Goal: Information Seeking & Learning: Learn about a topic

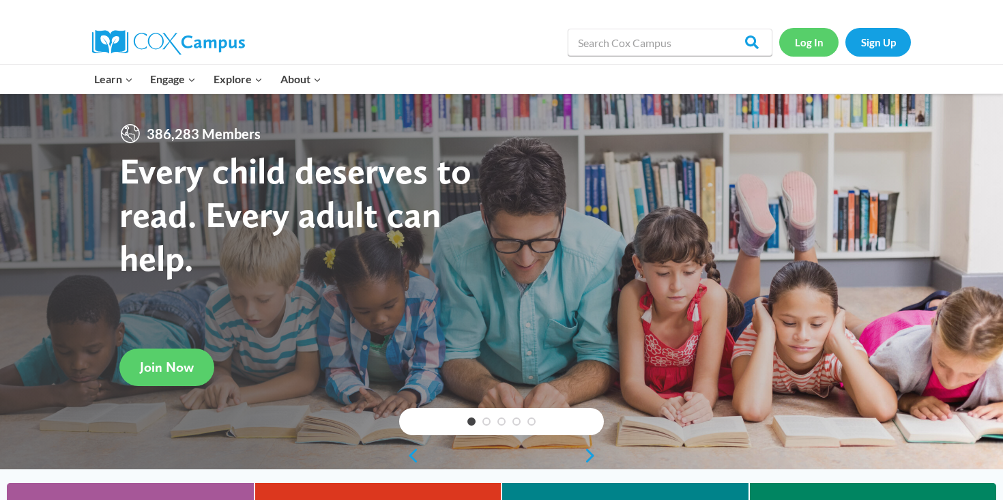
click at [818, 43] on link "Log In" at bounding box center [808, 42] width 59 height 28
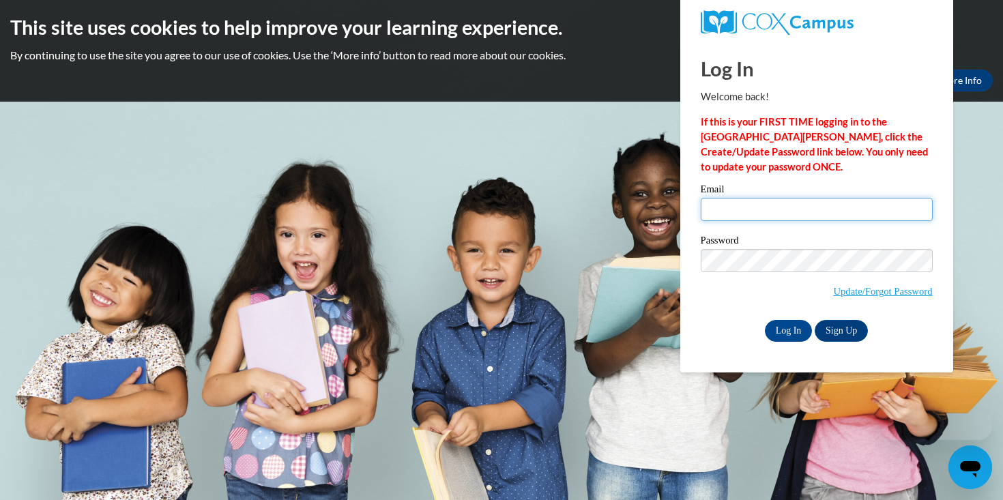
click at [716, 208] on input "Email" at bounding box center [817, 209] width 232 height 23
type input "vennemanm@sainttherese.ws"
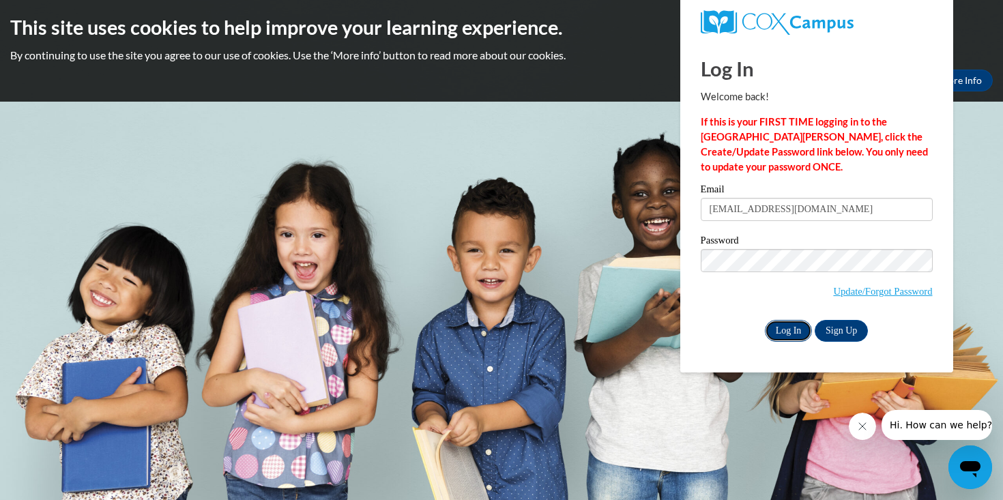
click at [795, 337] on input "Log In" at bounding box center [789, 331] width 48 height 22
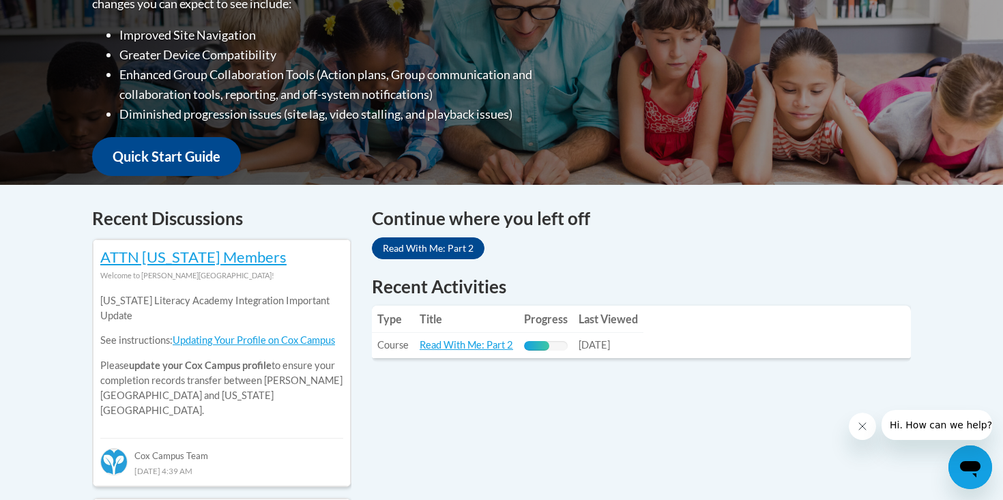
scroll to position [419, 0]
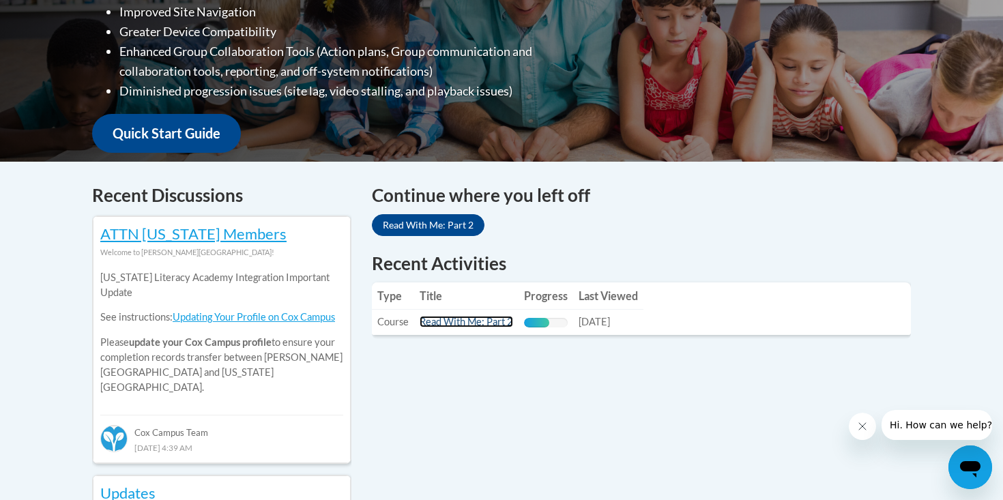
click at [465, 319] on link "Read With Me: Part 2" at bounding box center [466, 322] width 93 height 12
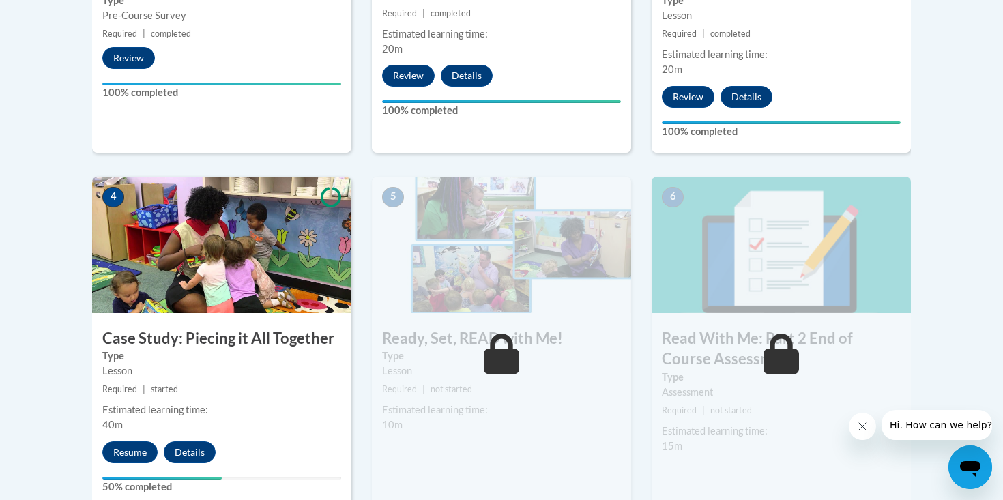
scroll to position [792, 0]
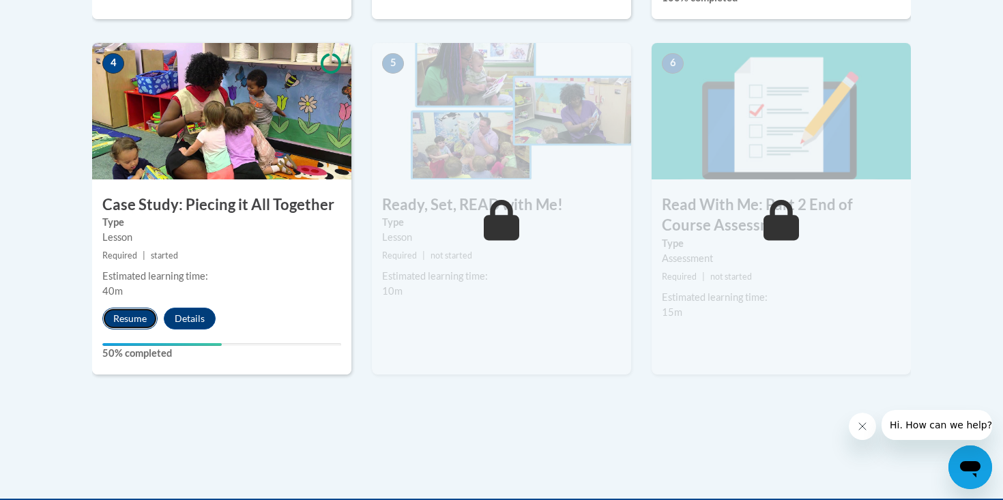
click at [130, 313] on button "Resume" at bounding box center [129, 319] width 55 height 22
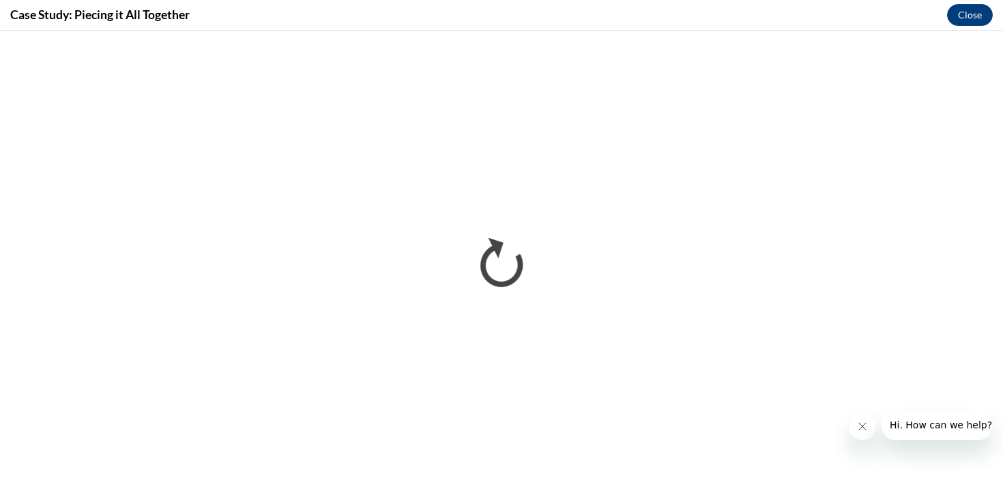
scroll to position [0, 0]
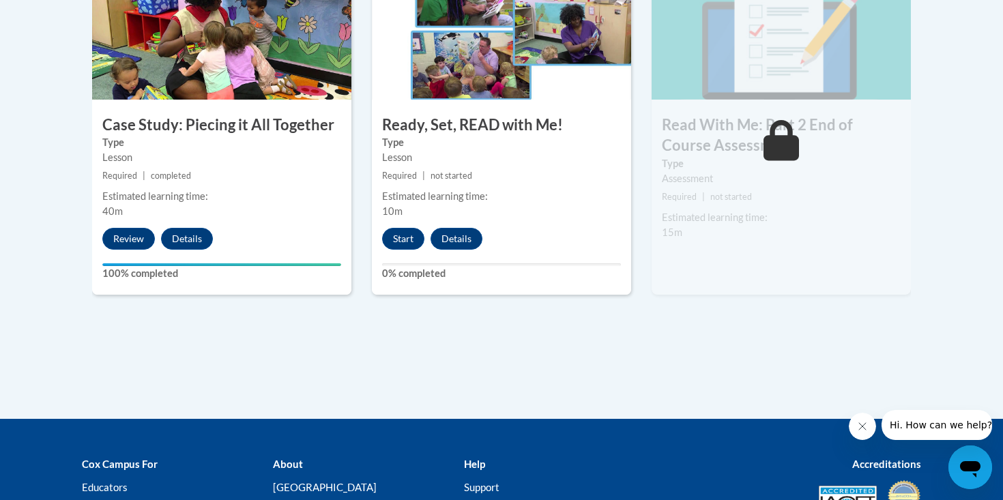
scroll to position [859, 0]
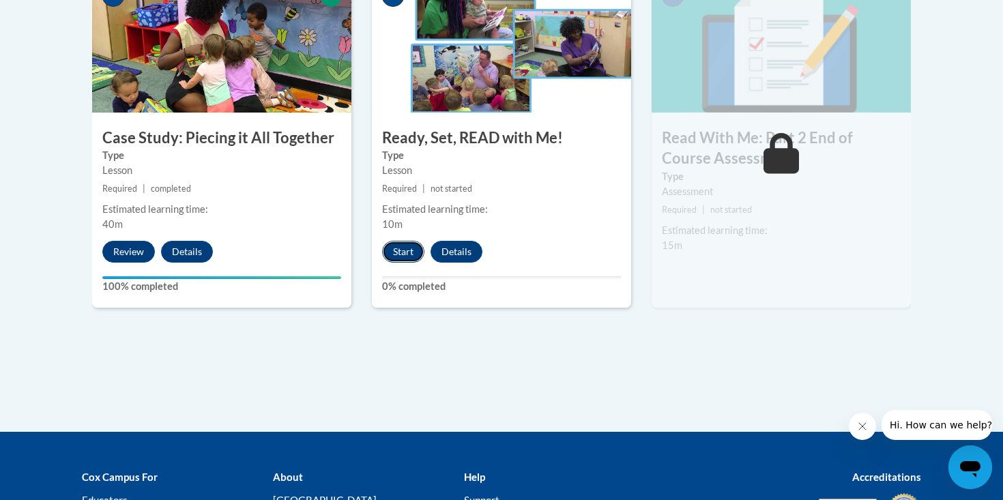
click at [400, 248] on button "Start" at bounding box center [403, 252] width 42 height 22
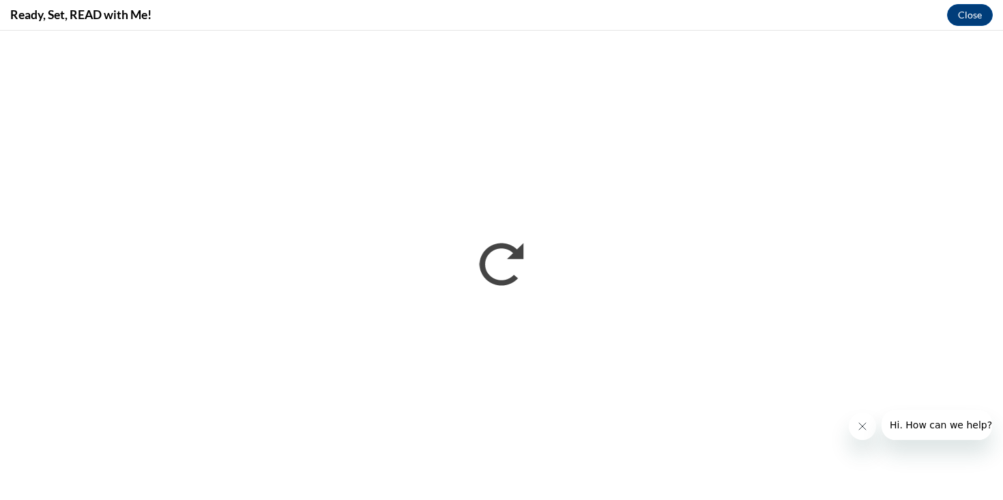
scroll to position [0, 0]
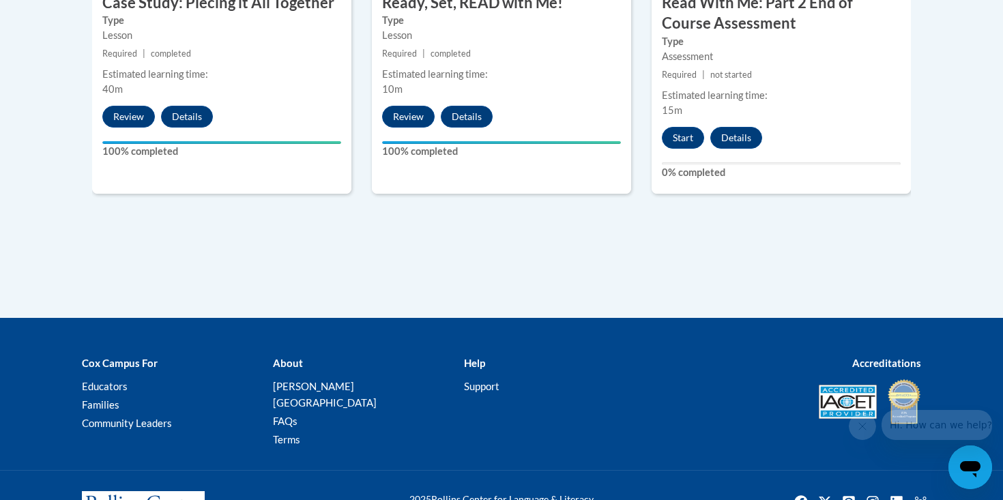
scroll to position [1036, 0]
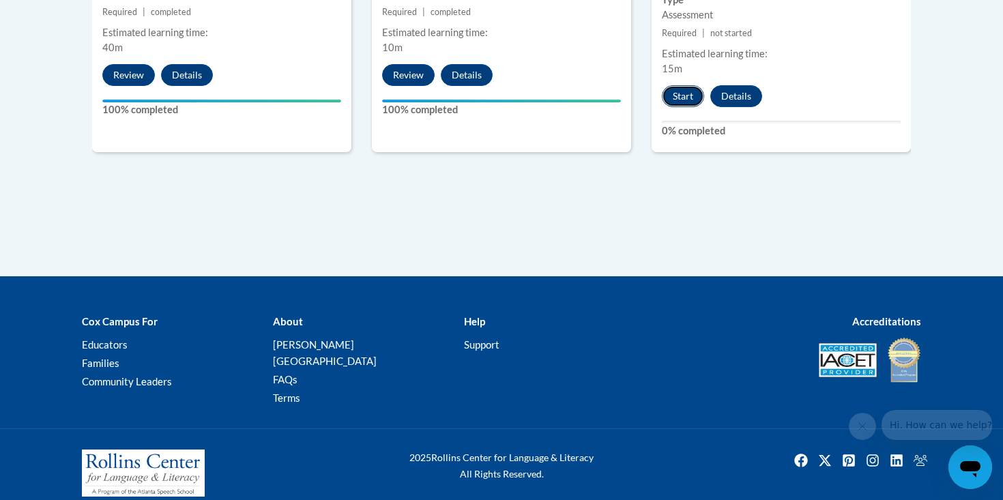
click at [688, 98] on button "Start" at bounding box center [683, 96] width 42 height 22
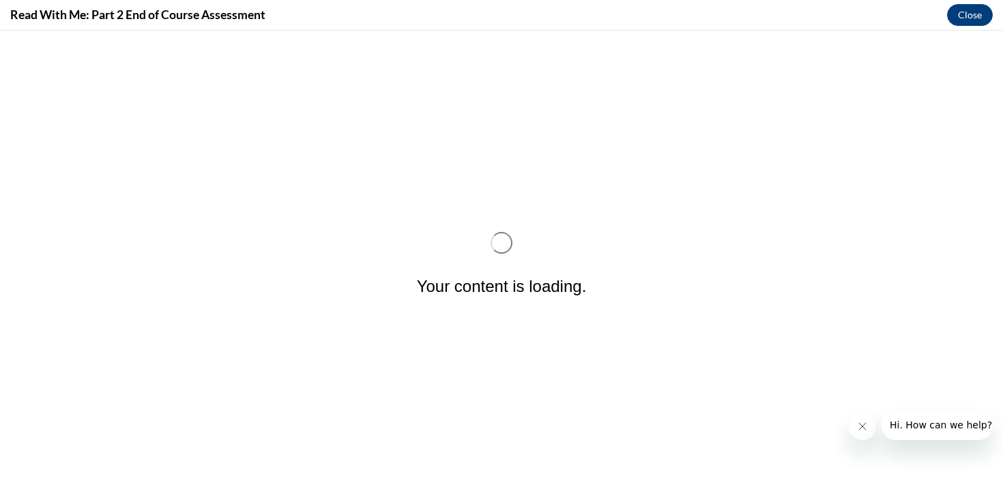
scroll to position [0, 0]
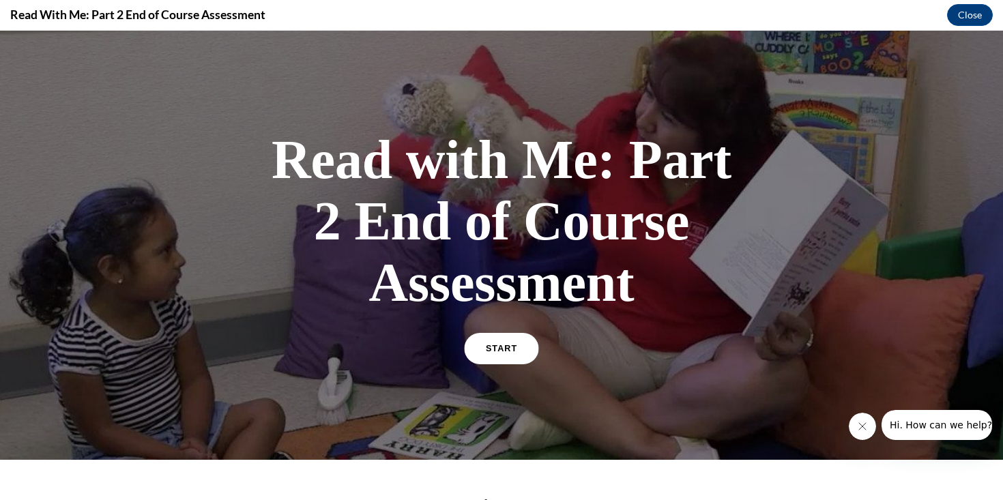
click at [520, 352] on link "START" at bounding box center [501, 348] width 74 height 31
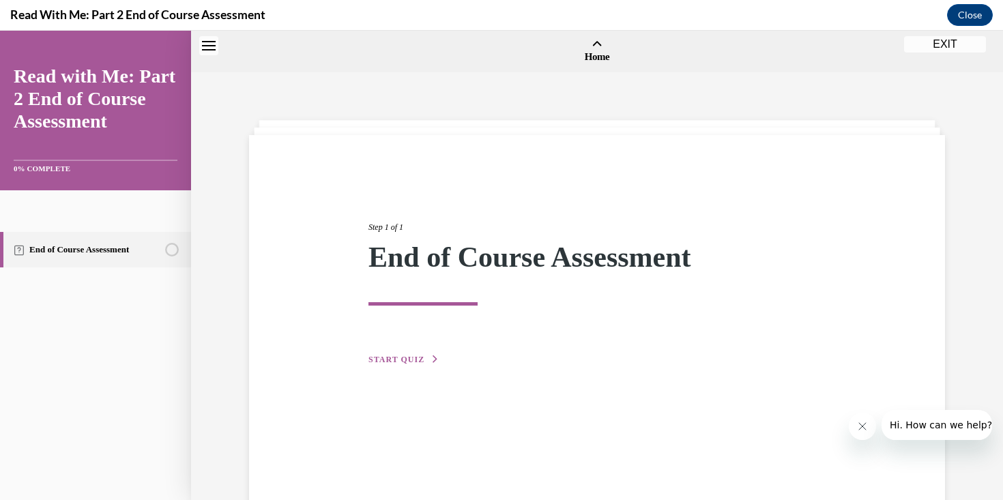
scroll to position [42, 0]
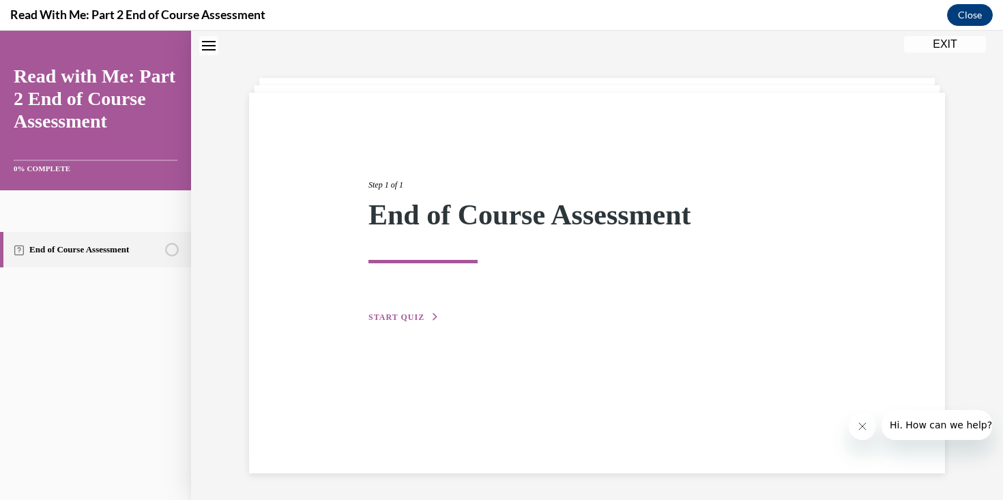
click at [431, 323] on button "START QUIZ" at bounding box center [403, 317] width 71 height 12
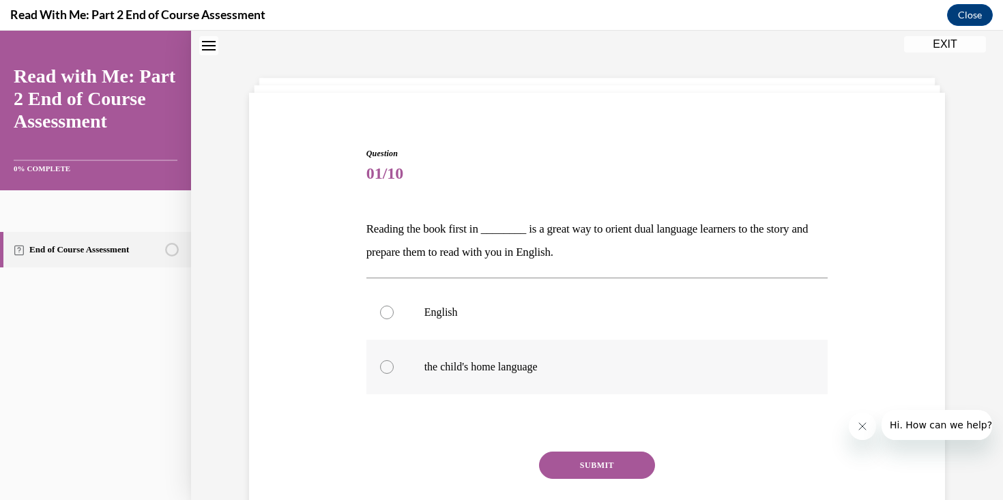
click at [468, 354] on label "the child's home language" at bounding box center [597, 367] width 462 height 55
click at [394, 360] on input "the child's home language" at bounding box center [387, 367] width 14 height 14
radio input "true"
click at [609, 460] on button "SUBMIT" at bounding box center [597, 465] width 116 height 27
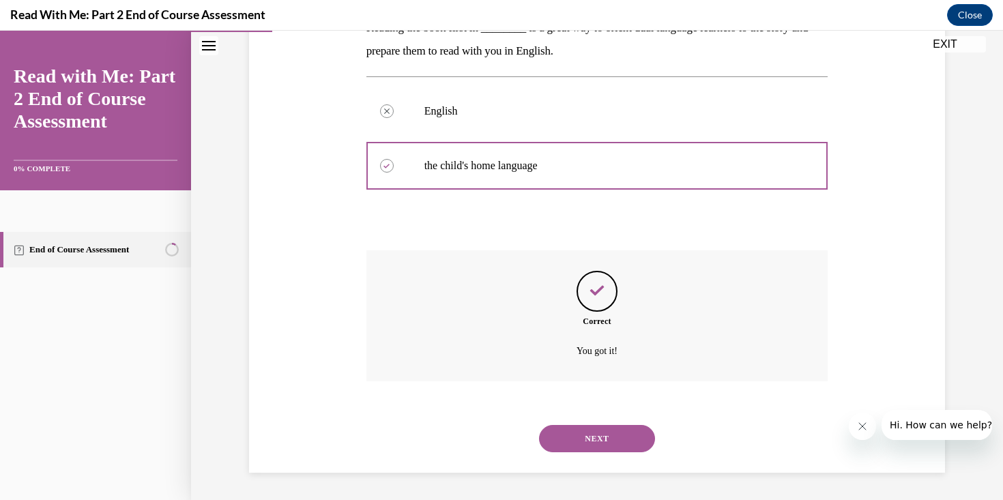
click at [607, 430] on button "NEXT" at bounding box center [597, 438] width 116 height 27
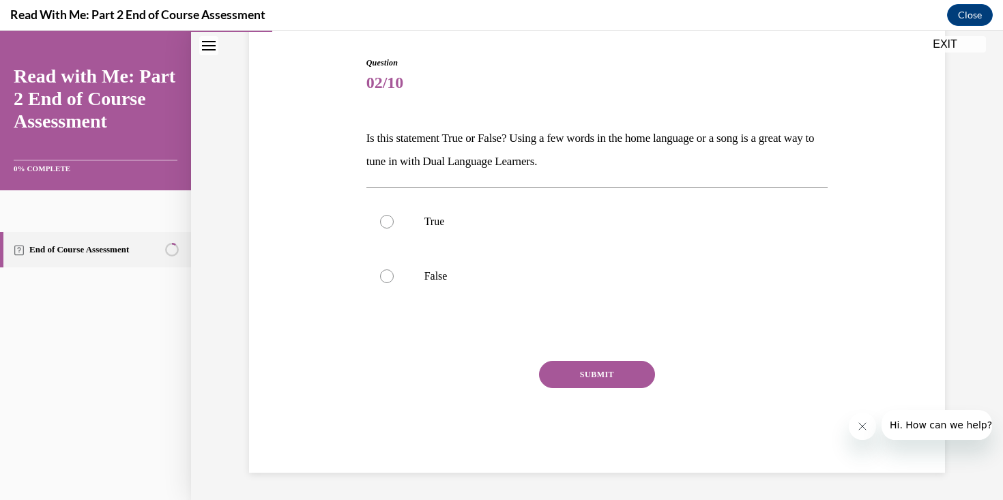
scroll to position [133, 0]
click at [536, 249] on div "True False" at bounding box center [597, 248] width 462 height 109
click at [558, 235] on label "True" at bounding box center [597, 221] width 462 height 55
click at [394, 229] on input "True" at bounding box center [387, 222] width 14 height 14
radio input "true"
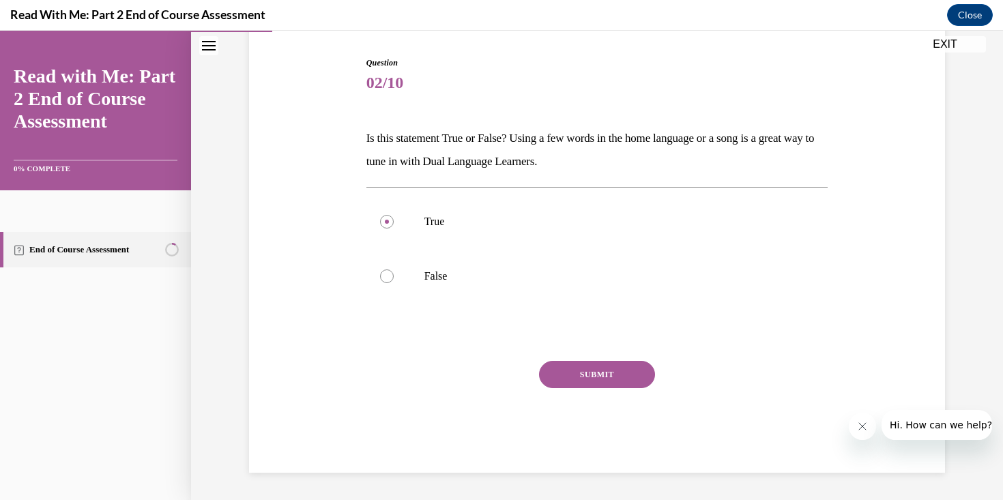
click at [605, 364] on button "SUBMIT" at bounding box center [597, 374] width 116 height 27
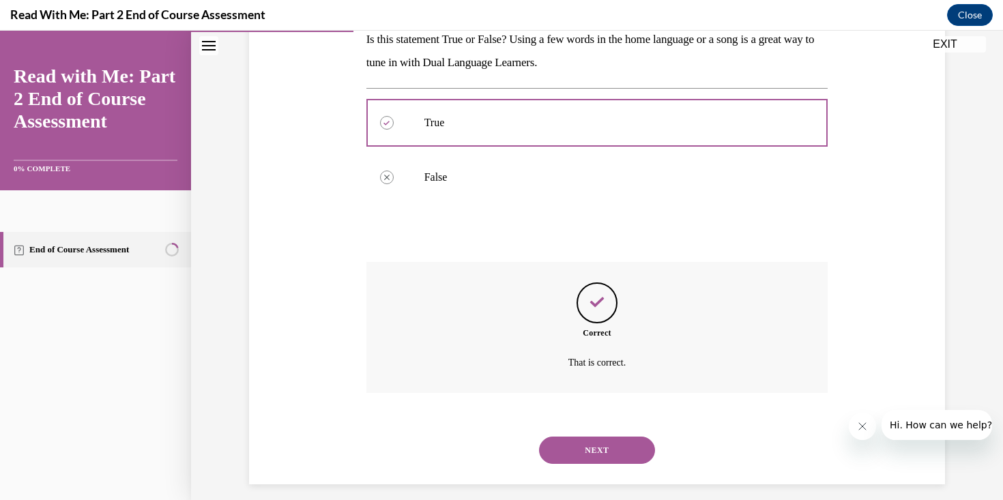
scroll to position [244, 0]
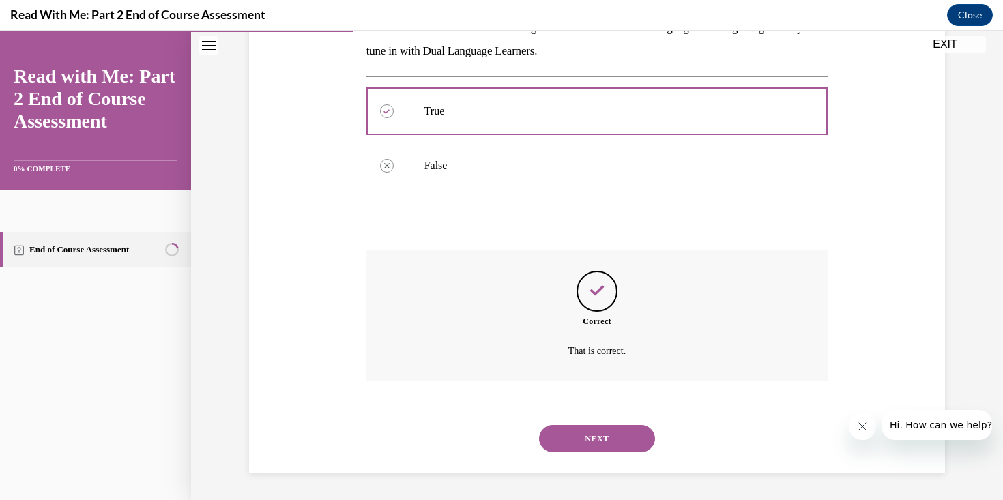
click at [611, 429] on button "NEXT" at bounding box center [597, 438] width 116 height 27
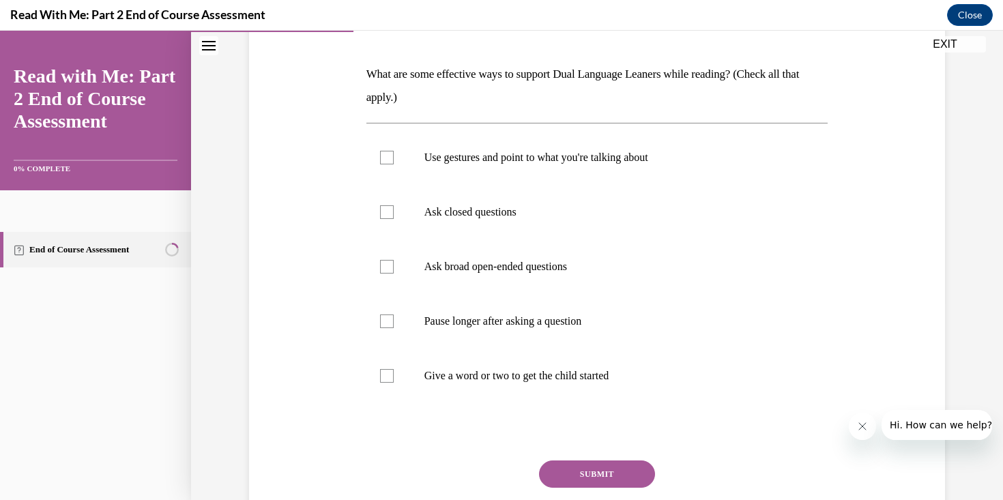
scroll to position [206, 0]
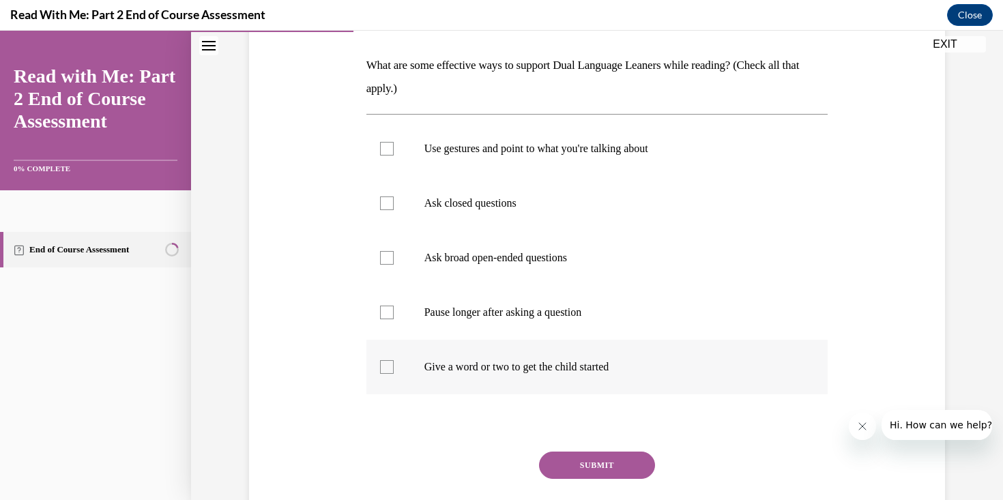
click at [603, 372] on p "Give a word or two to get the child started" at bounding box center [609, 367] width 370 height 14
click at [394, 372] on input "Give a word or two to get the child started" at bounding box center [387, 367] width 14 height 14
checkbox input "true"
click at [558, 261] on p "Ask broad open-ended questions" at bounding box center [609, 258] width 370 height 14
click at [394, 261] on input "Ask broad open-ended questions" at bounding box center [387, 258] width 14 height 14
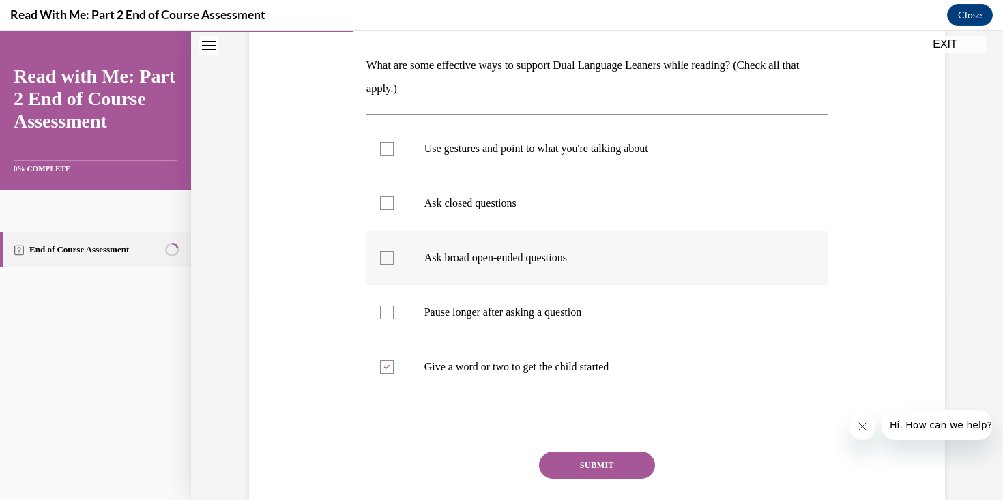
checkbox input "true"
click at [624, 448] on div "Question 03/10 What are some effective ways to support Dual Language Leaners wh…" at bounding box center [597, 274] width 462 height 580
click at [628, 472] on button "SUBMIT" at bounding box center [597, 465] width 116 height 27
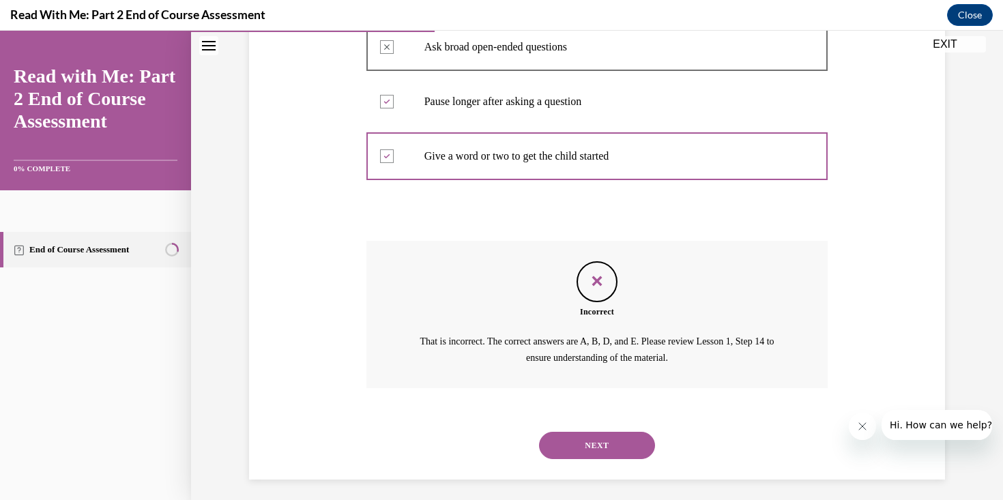
scroll to position [423, 0]
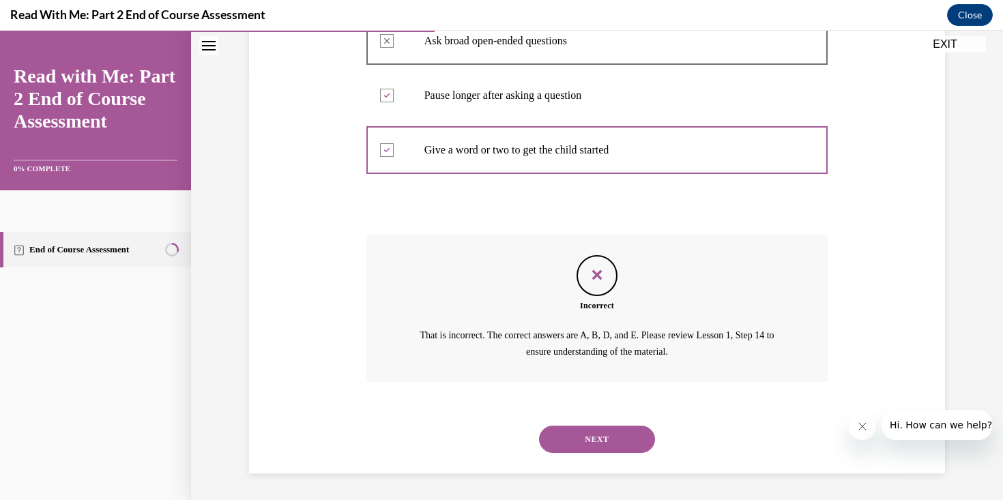
click at [603, 424] on div "NEXT" at bounding box center [597, 439] width 462 height 55
click at [603, 439] on button "NEXT" at bounding box center [597, 439] width 116 height 27
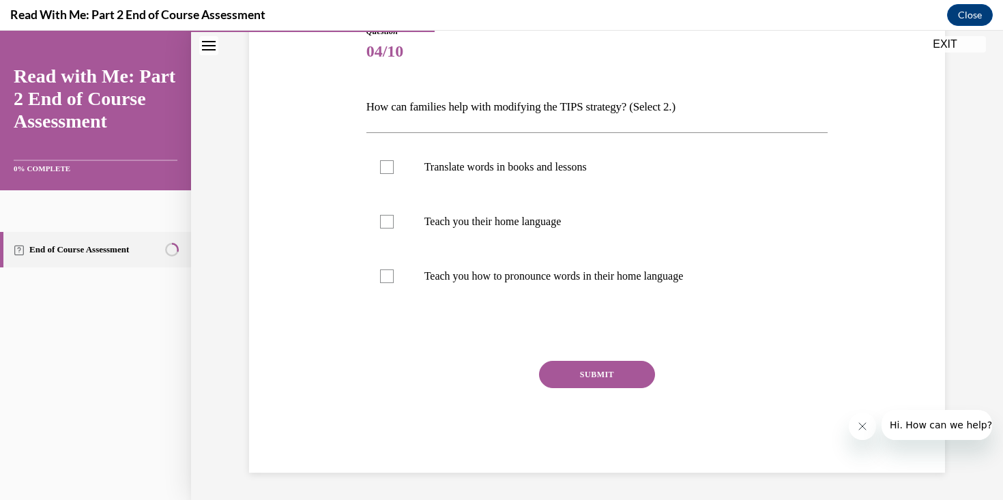
scroll to position [151, 0]
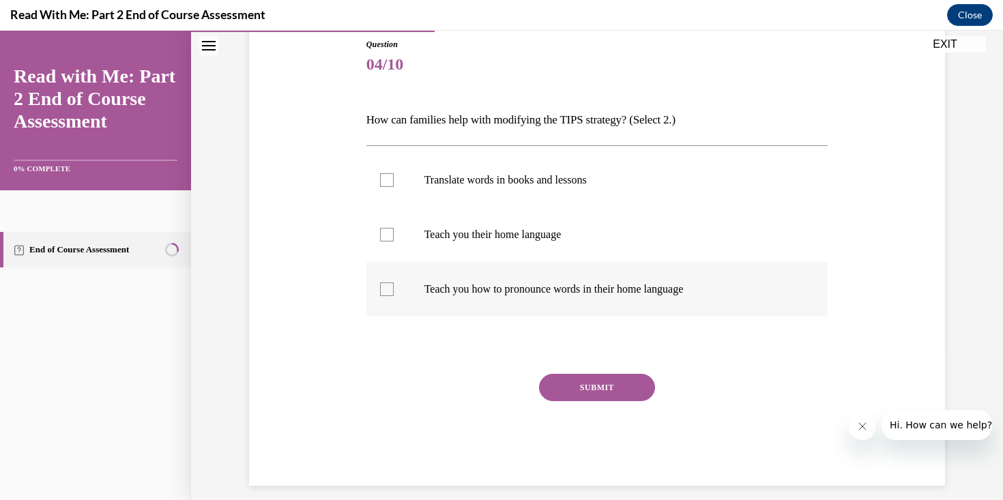
click at [557, 300] on label "Teach you how to pronounce words in their home language" at bounding box center [597, 289] width 462 height 55
click at [394, 296] on input "Teach you how to pronounce words in their home language" at bounding box center [387, 290] width 14 height 14
checkbox input "true"
click at [556, 188] on label "Translate words in books and lessons" at bounding box center [597, 180] width 462 height 55
click at [394, 187] on input "Translate words in books and lessons" at bounding box center [387, 180] width 14 height 14
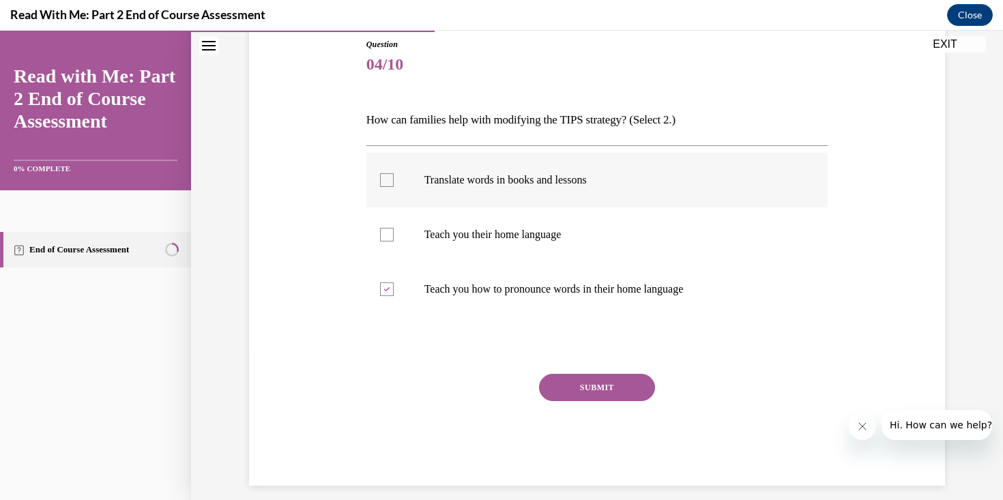
checkbox input "true"
click at [620, 390] on button "SUBMIT" at bounding box center [597, 387] width 116 height 27
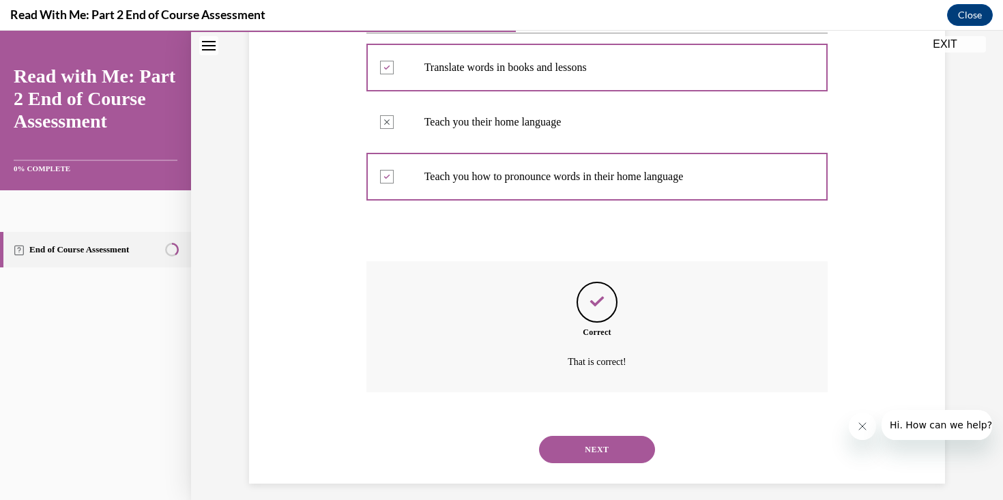
scroll to position [275, 0]
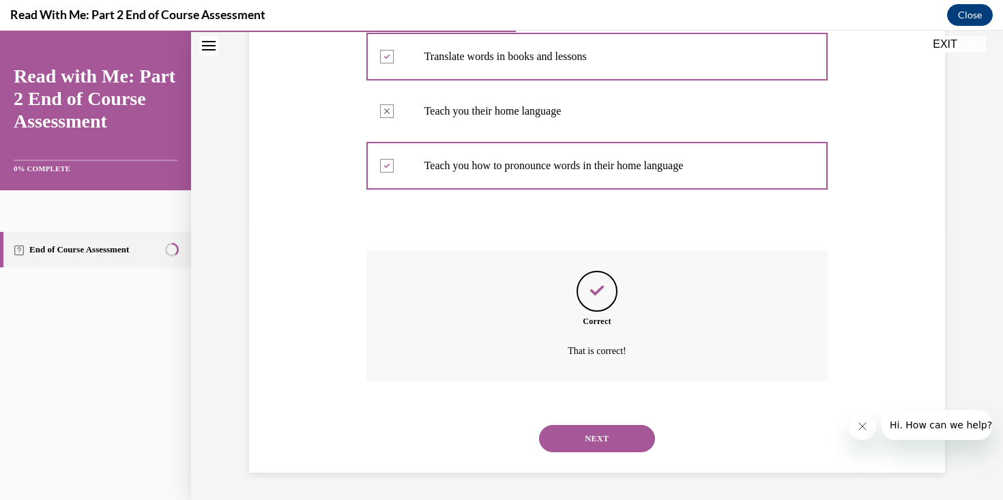
click at [621, 431] on button "NEXT" at bounding box center [597, 438] width 116 height 27
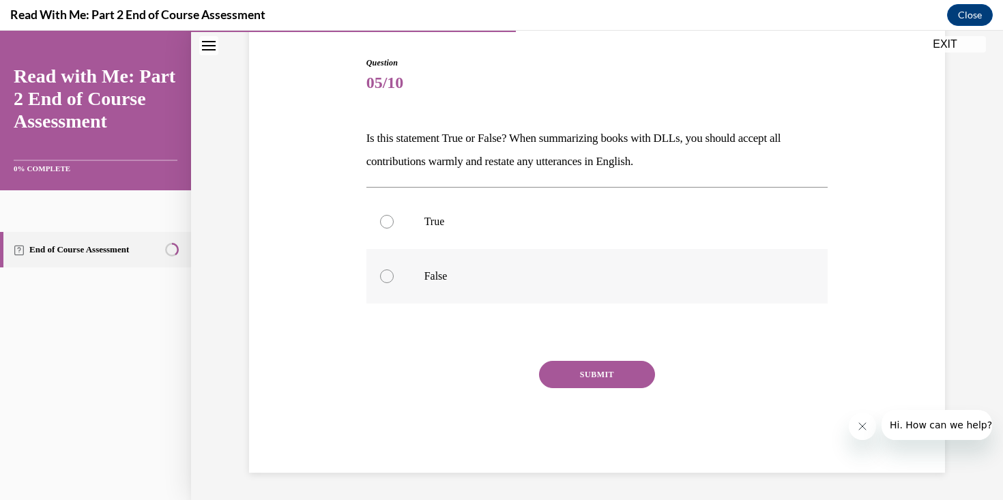
click at [540, 274] on p "False" at bounding box center [609, 277] width 370 height 14
click at [394, 274] on input "False" at bounding box center [387, 277] width 14 height 14
radio input "true"
click at [631, 404] on div "SUBMIT" at bounding box center [597, 395] width 462 height 68
click at [631, 373] on button "SUBMIT" at bounding box center [597, 374] width 116 height 27
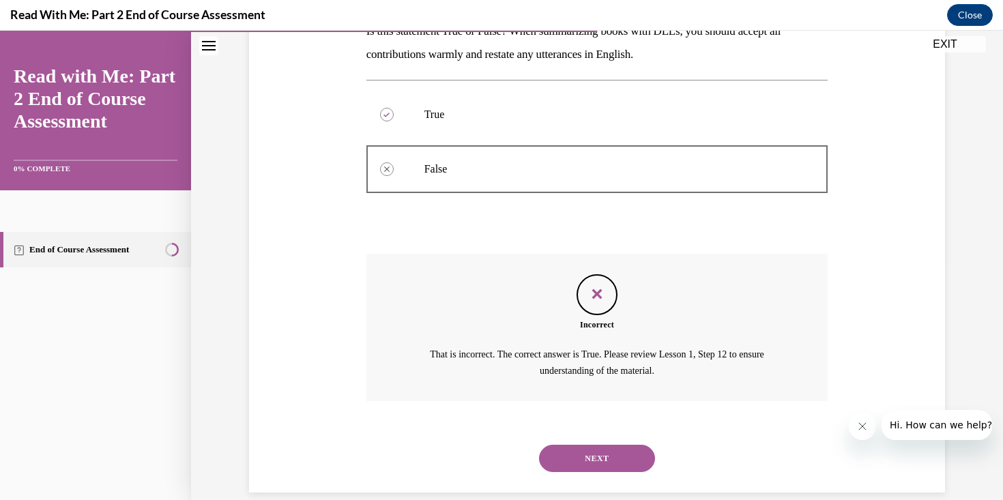
scroll to position [259, 0]
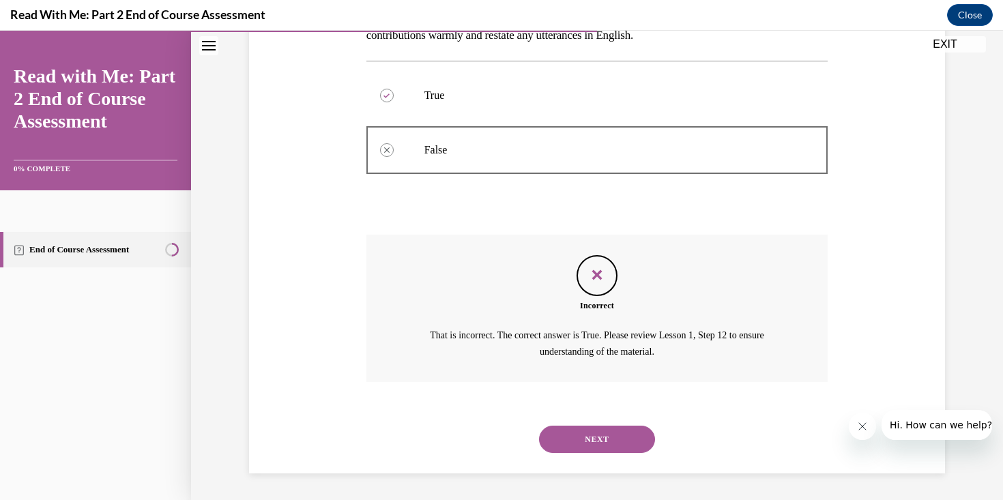
click at [622, 422] on div "NEXT" at bounding box center [597, 439] width 462 height 55
click at [623, 426] on button "NEXT" at bounding box center [597, 439] width 116 height 27
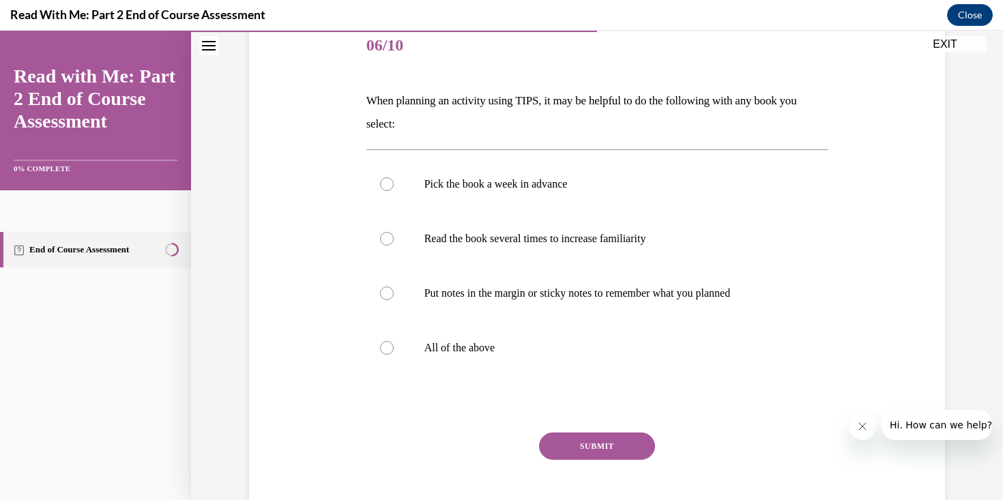
scroll to position [172, 0]
click at [600, 378] on div "Pick the book a week in advance Read the book several times to increase familia…" at bounding box center [597, 264] width 462 height 233
click at [600, 368] on label "All of the above" at bounding box center [597, 346] width 462 height 55
click at [394, 353] on input "All of the above" at bounding box center [387, 347] width 14 height 14
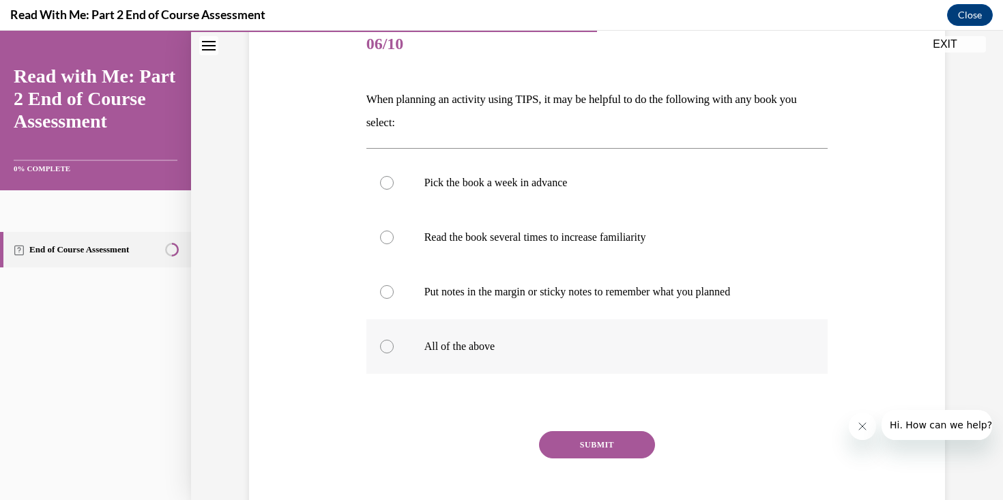
radio input "true"
click at [622, 435] on button "SUBMIT" at bounding box center [597, 444] width 116 height 27
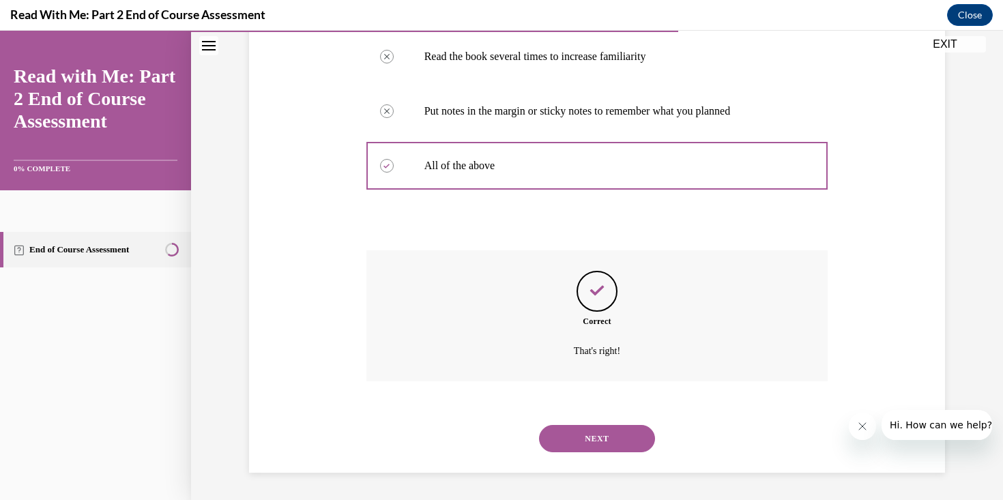
click at [622, 444] on button "NEXT" at bounding box center [597, 438] width 116 height 27
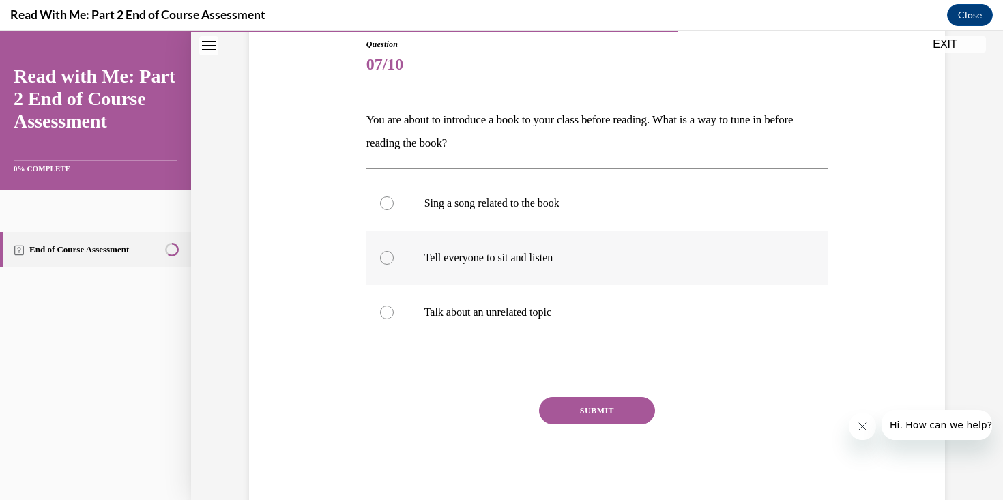
click at [543, 280] on label "Tell everyone to sit and listen" at bounding box center [597, 258] width 462 height 55
click at [394, 265] on input "Tell everyone to sit and listen" at bounding box center [387, 258] width 14 height 14
radio input "true"
click at [599, 401] on button "SUBMIT" at bounding box center [597, 410] width 116 height 27
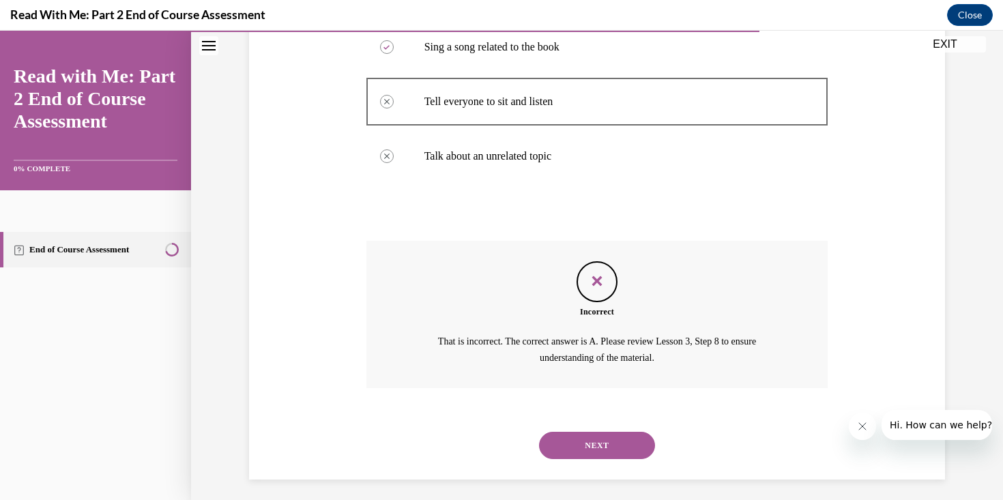
scroll to position [314, 0]
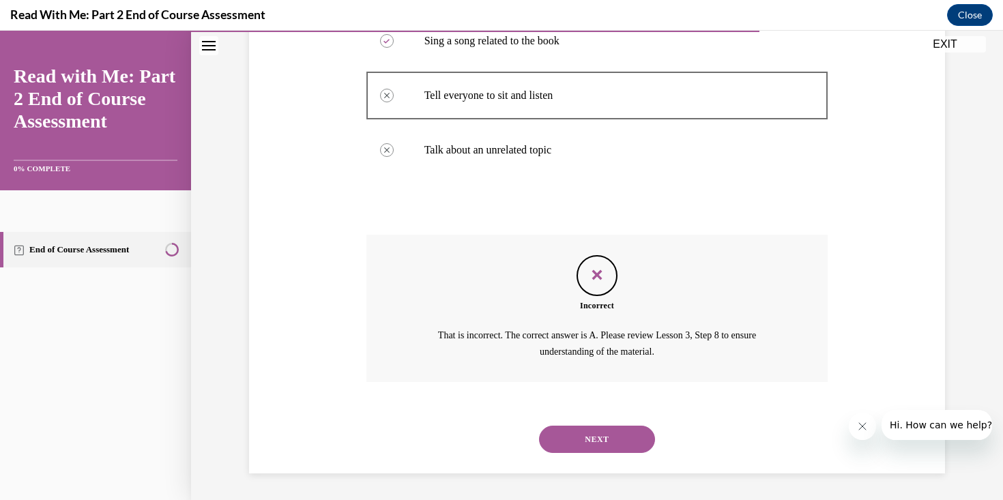
click at [600, 412] on button "SUBMIT" at bounding box center [597, 416] width 116 height 27
click at [590, 431] on button "NEXT" at bounding box center [597, 439] width 116 height 27
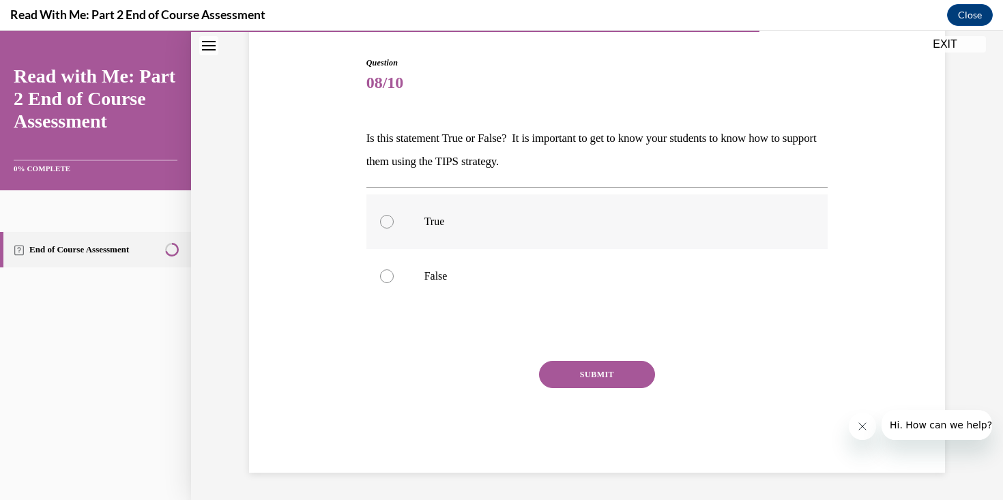
click at [521, 237] on label "True" at bounding box center [597, 221] width 462 height 55
click at [394, 229] on input "True" at bounding box center [387, 222] width 14 height 14
radio input "true"
click at [592, 381] on button "SUBMIT" at bounding box center [597, 374] width 116 height 27
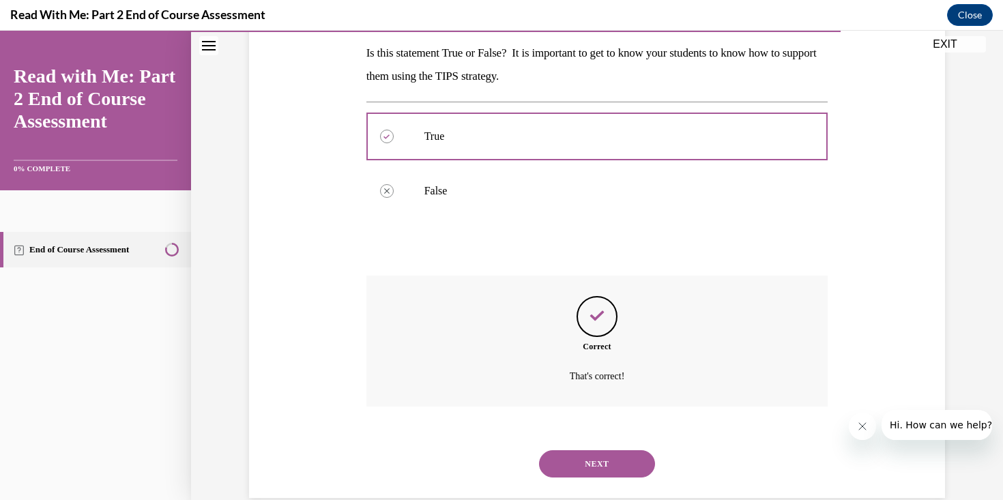
scroll to position [244, 0]
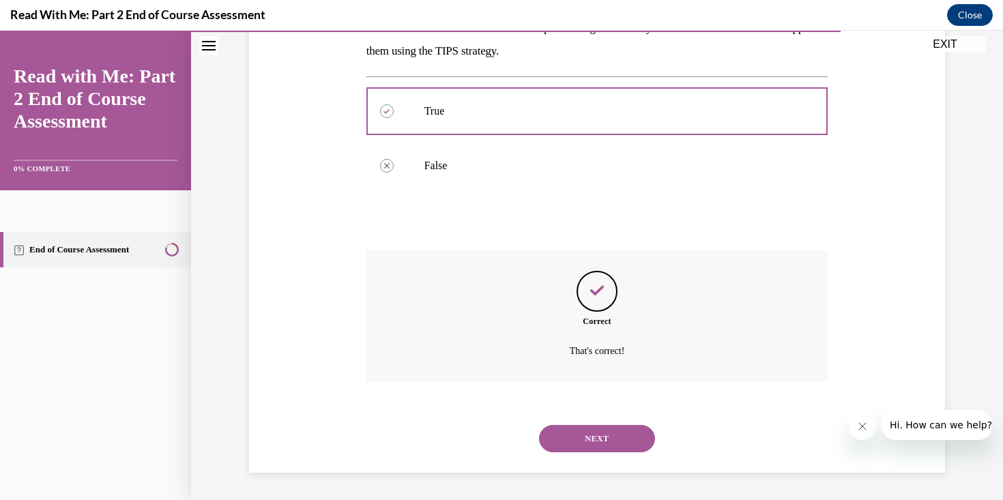
click at [605, 452] on button "NEXT" at bounding box center [597, 438] width 116 height 27
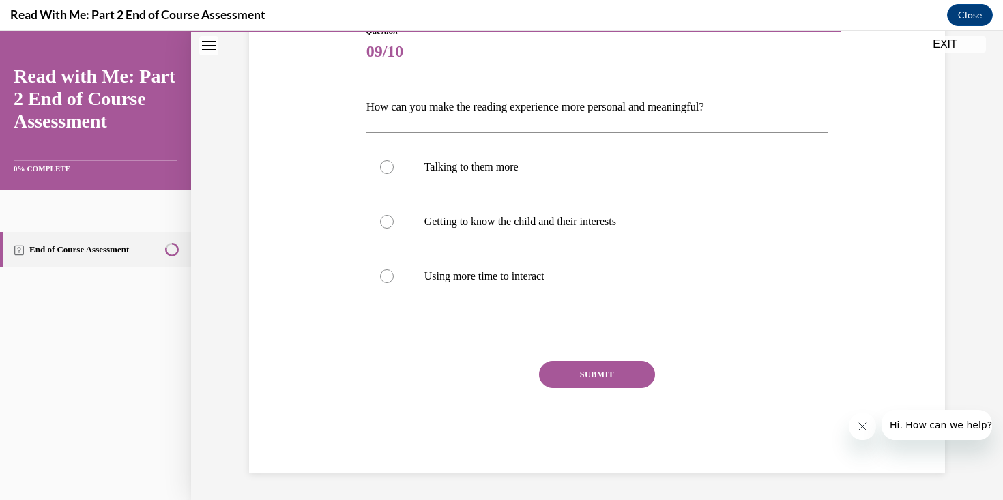
scroll to position [151, 0]
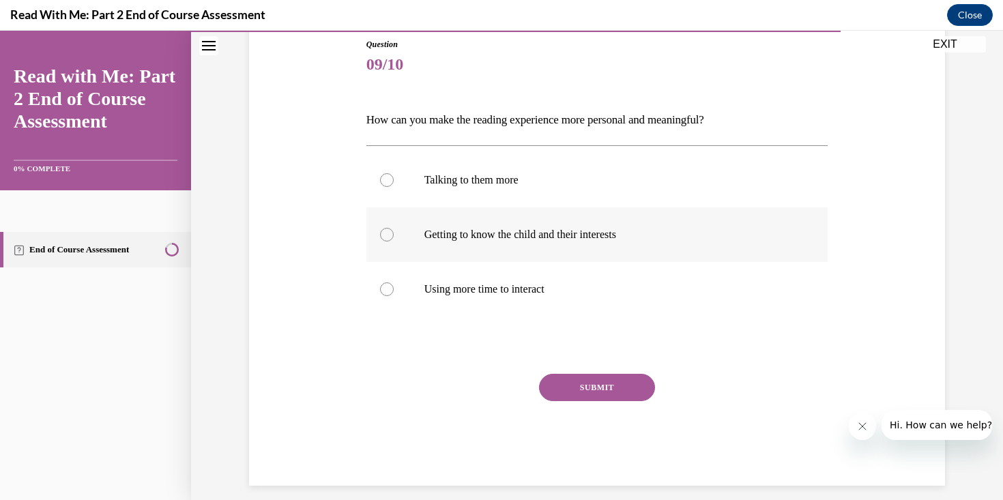
click at [579, 257] on label "Getting to know the child and their interests" at bounding box center [597, 234] width 462 height 55
click at [394, 242] on input "Getting to know the child and their interests" at bounding box center [387, 235] width 14 height 14
radio input "true"
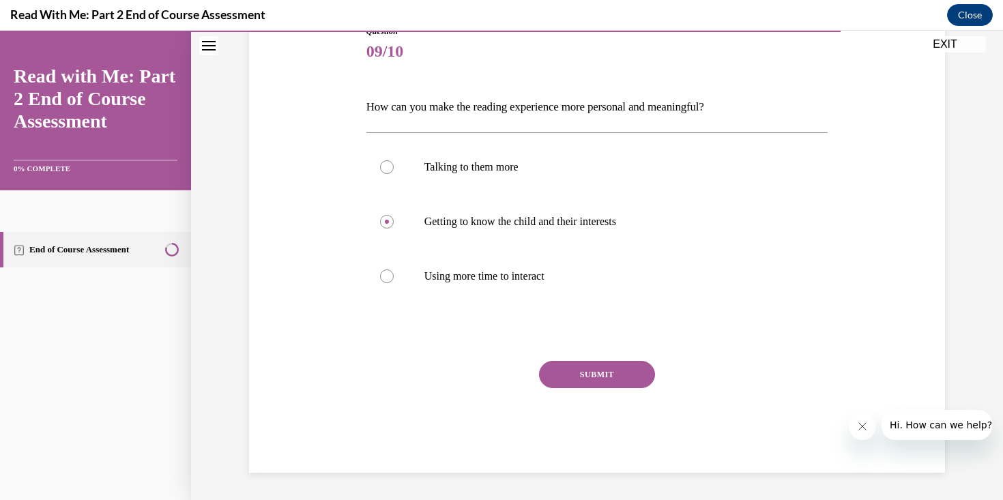
click at [602, 366] on button "SUBMIT" at bounding box center [597, 374] width 116 height 27
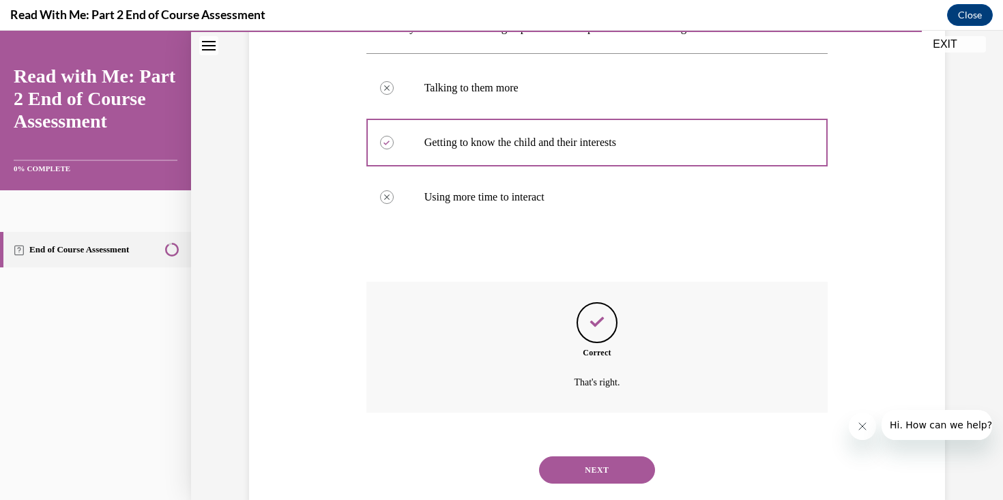
click at [613, 459] on button "NEXT" at bounding box center [597, 470] width 116 height 27
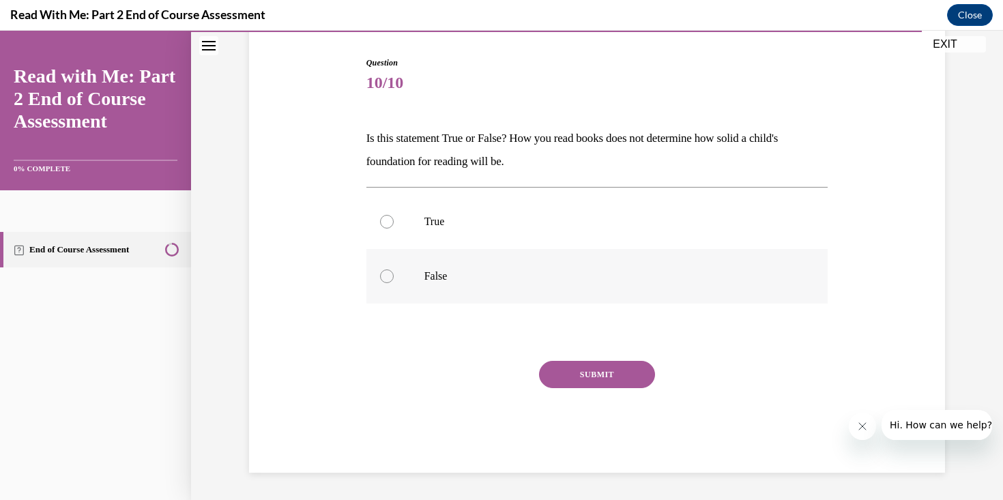
click at [594, 293] on label "False" at bounding box center [597, 276] width 462 height 55
click at [394, 283] on input "False" at bounding box center [387, 277] width 14 height 14
radio input "true"
click at [610, 372] on button "SUBMIT" at bounding box center [597, 374] width 116 height 27
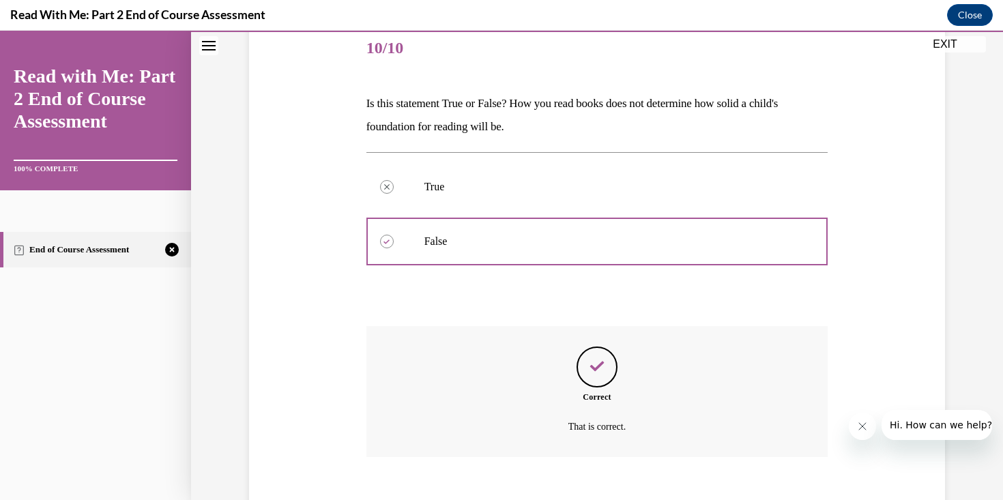
scroll to position [244, 0]
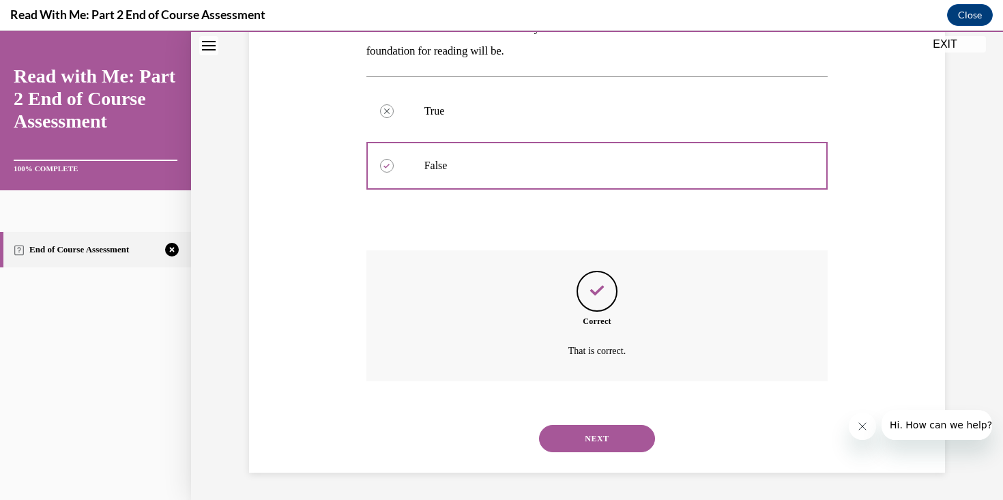
click at [610, 429] on button "NEXT" at bounding box center [597, 438] width 116 height 27
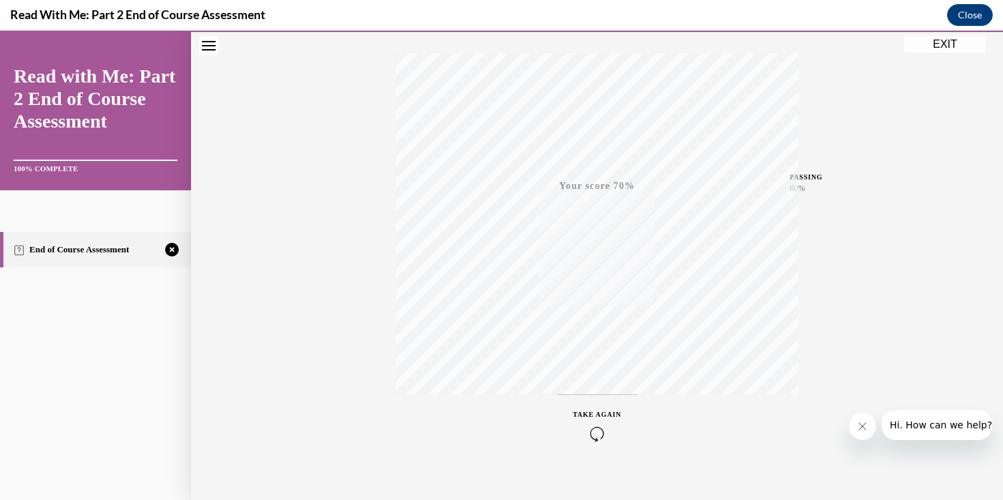
scroll to position [230, 0]
click at [599, 416] on icon "button" at bounding box center [597, 416] width 48 height 15
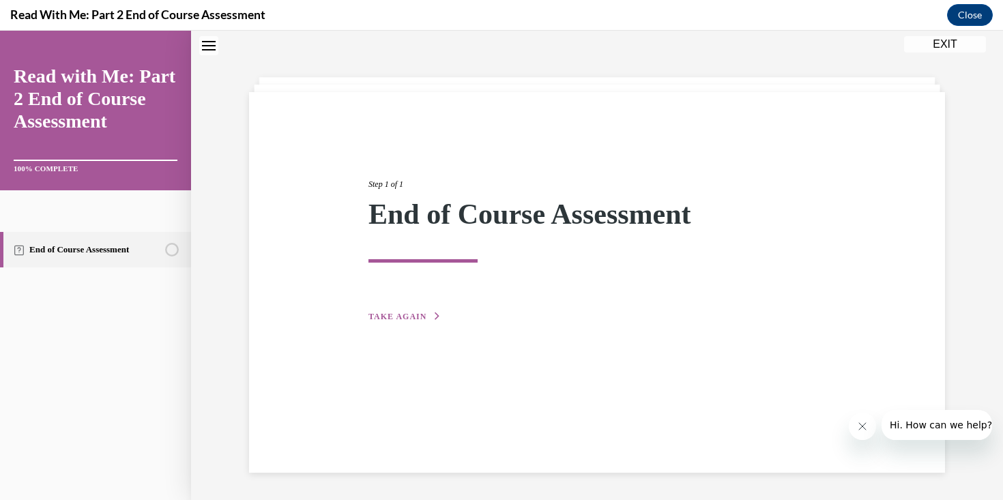
click at [428, 311] on button "TAKE AGAIN" at bounding box center [404, 316] width 73 height 12
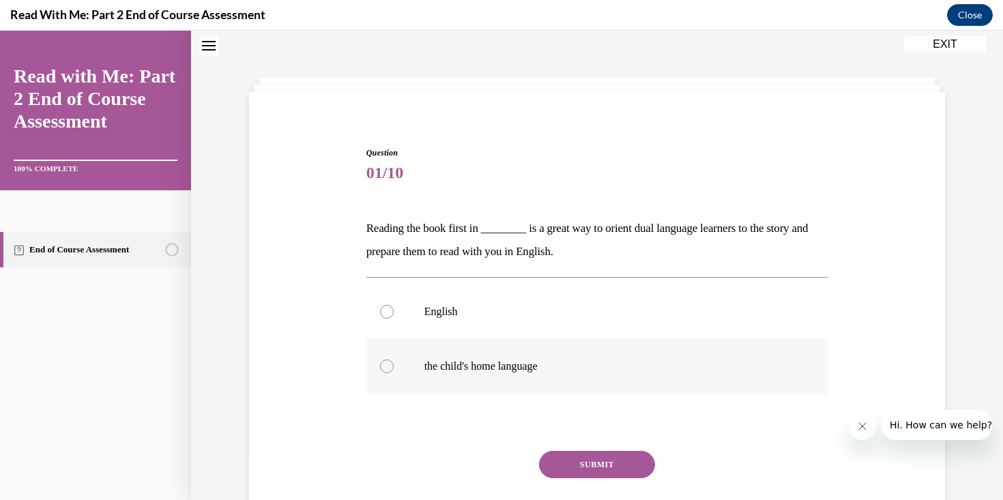
click at [437, 351] on label "the child's home language" at bounding box center [597, 366] width 462 height 55
click at [394, 360] on input "the child's home language" at bounding box center [387, 367] width 14 height 14
radio input "true"
click at [598, 459] on button "SUBMIT" at bounding box center [597, 464] width 116 height 27
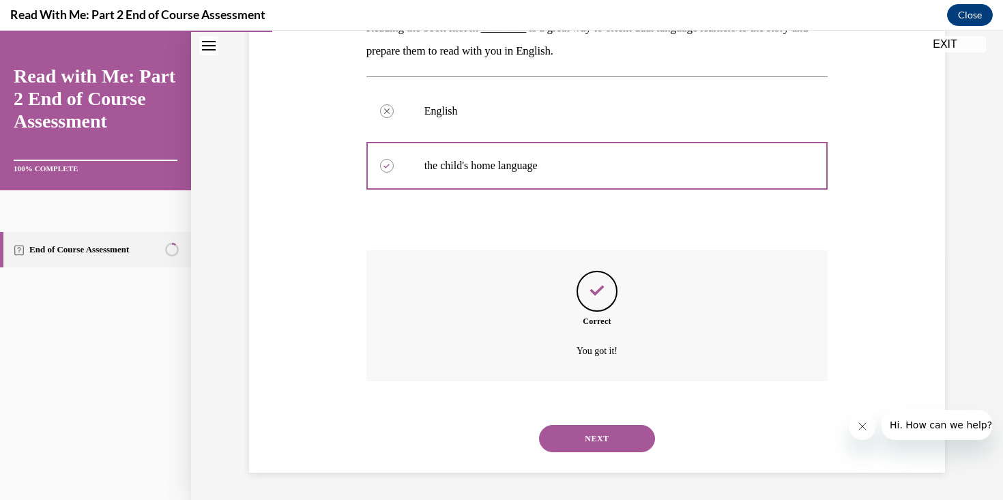
click at [600, 435] on button "NEXT" at bounding box center [597, 438] width 116 height 27
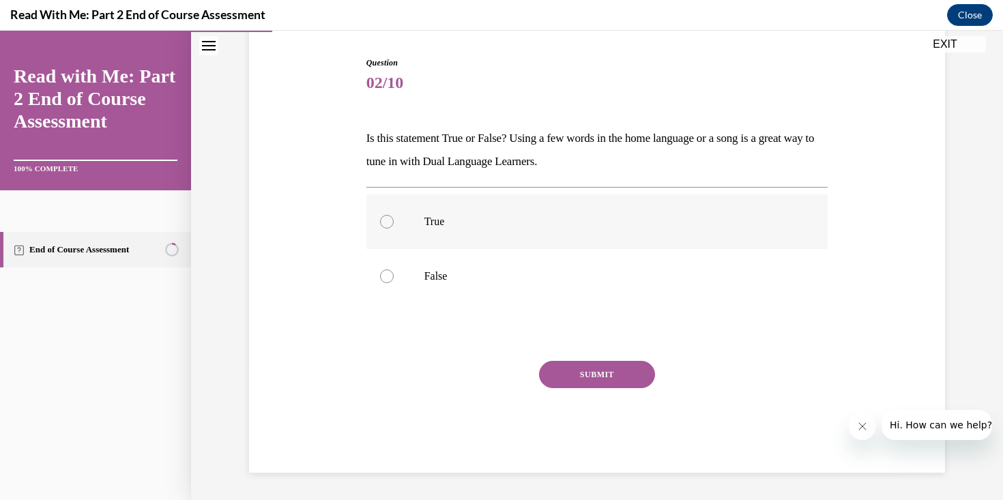
click at [500, 240] on label "True" at bounding box center [597, 221] width 462 height 55
click at [394, 229] on input "True" at bounding box center [387, 222] width 14 height 14
radio input "true"
click at [607, 368] on button "SUBMIT" at bounding box center [597, 374] width 116 height 27
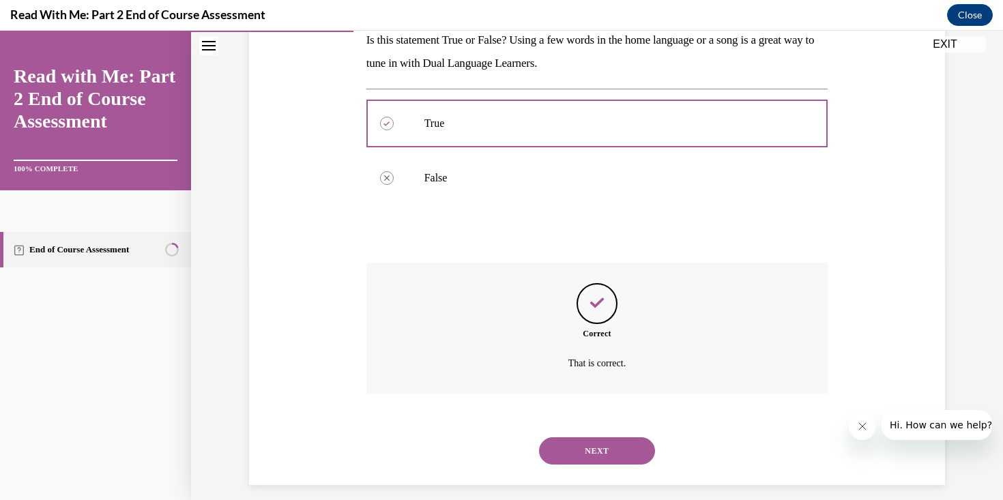
scroll to position [244, 0]
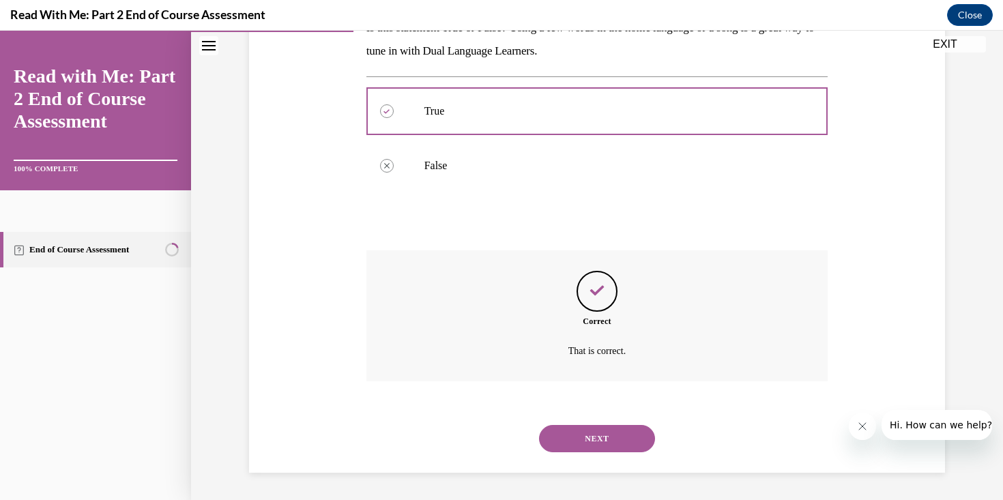
click at [603, 414] on button "SUBMIT" at bounding box center [597, 415] width 116 height 27
click at [611, 435] on button "NEXT" at bounding box center [597, 438] width 116 height 27
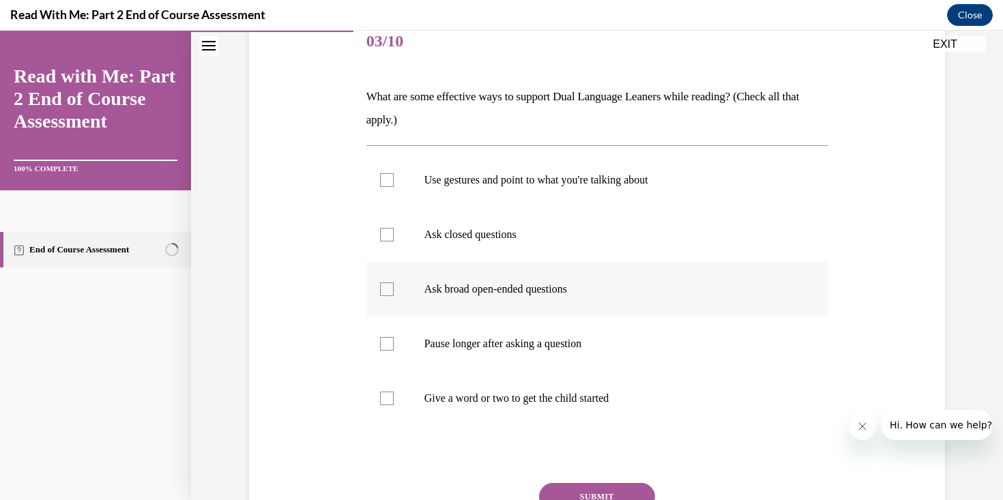
scroll to position [246, 0]
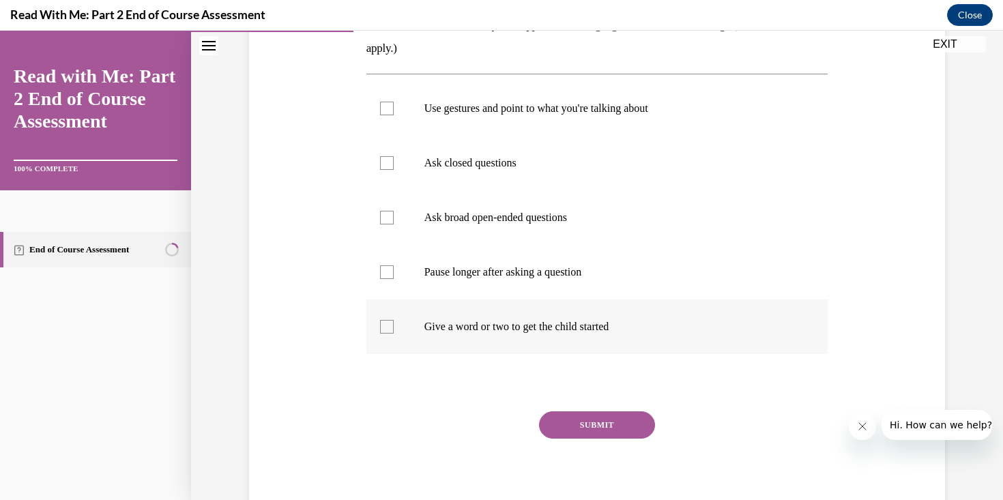
click at [564, 353] on label "Give a word or two to get the child started" at bounding box center [597, 327] width 462 height 55
click at [394, 334] on input "Give a word or two to get the child started" at bounding box center [387, 327] width 14 height 14
checkbox input "true"
click at [538, 173] on label "Ask closed questions" at bounding box center [597, 163] width 462 height 55
click at [394, 170] on input "Ask closed questions" at bounding box center [387, 163] width 14 height 14
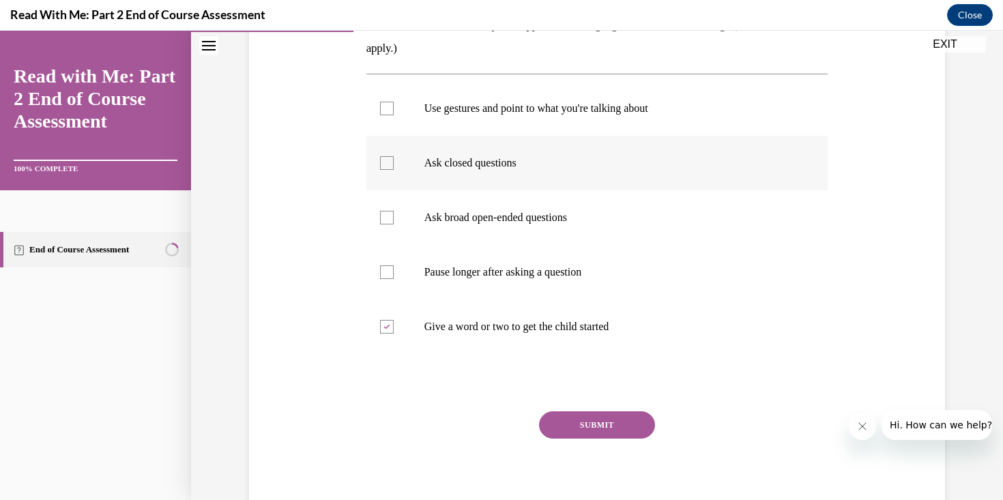
checkbox input "true"
click at [611, 411] on button "SUBMIT" at bounding box center [597, 424] width 116 height 27
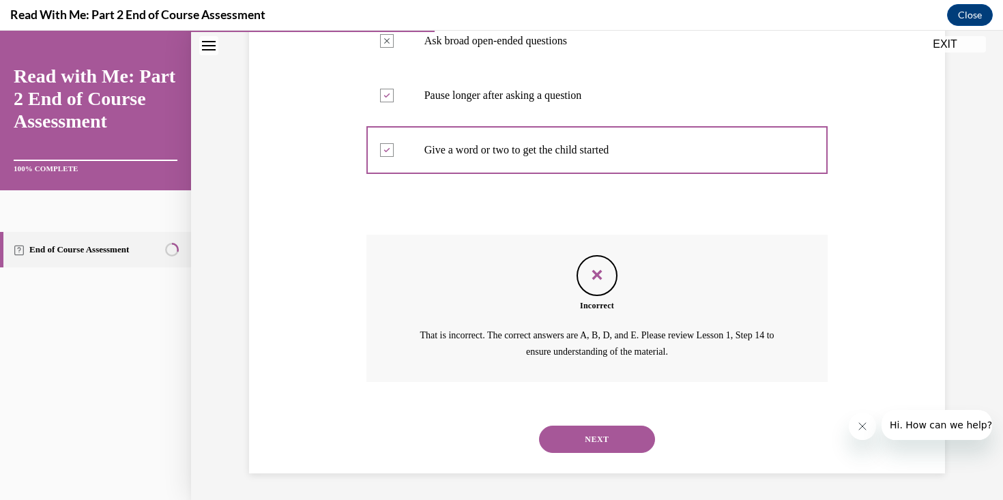
click at [613, 438] on button "NEXT" at bounding box center [597, 439] width 116 height 27
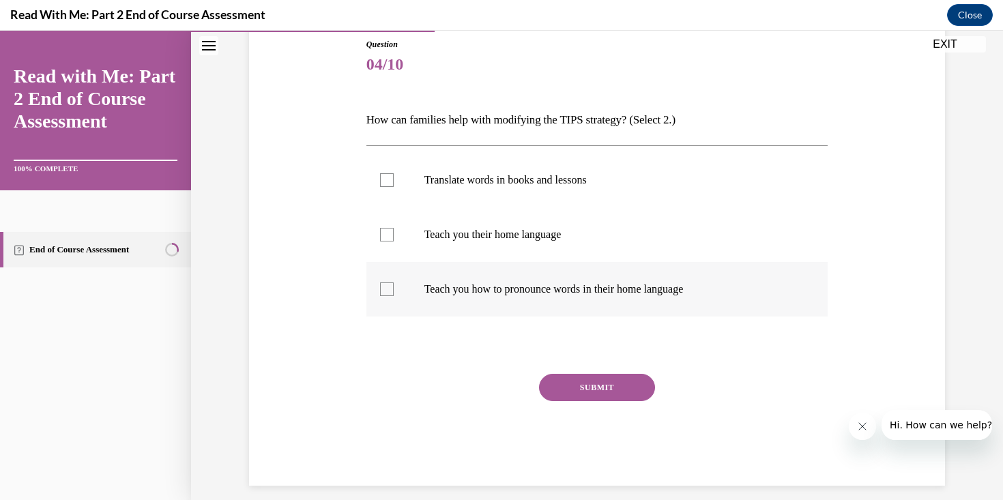
click at [556, 300] on label "Teach you how to pronounce words in their home language" at bounding box center [597, 289] width 462 height 55
click at [394, 296] on input "Teach you how to pronounce words in their home language" at bounding box center [387, 290] width 14 height 14
checkbox input "true"
click at [556, 183] on p "Translate words in books and lessons" at bounding box center [609, 180] width 370 height 14
click at [394, 183] on input "Translate words in books and lessons" at bounding box center [387, 180] width 14 height 14
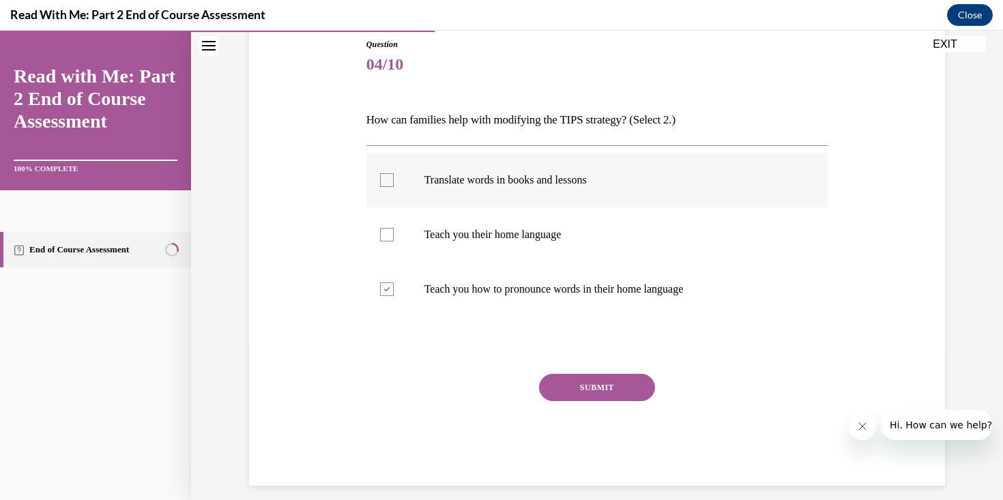
checkbox input "true"
click at [613, 386] on button "SUBMIT" at bounding box center [597, 387] width 116 height 27
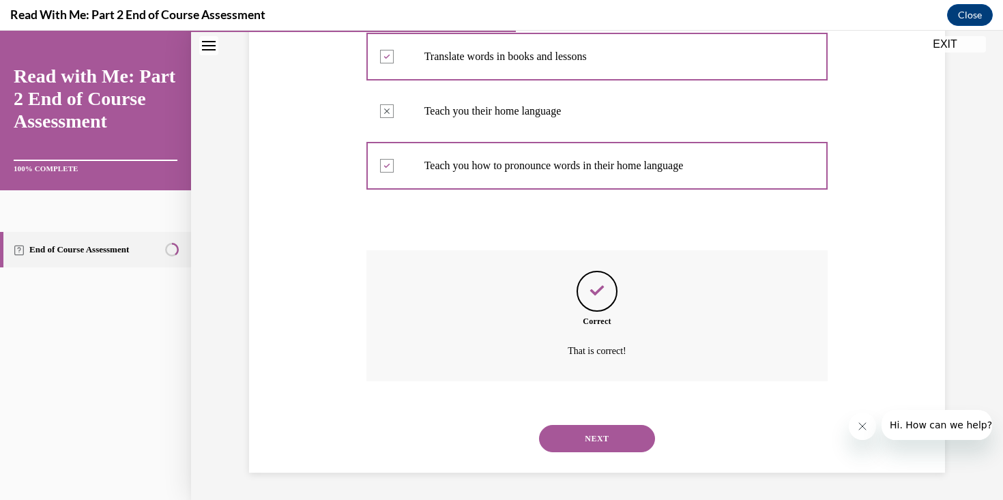
click at [618, 434] on button "NEXT" at bounding box center [597, 438] width 116 height 27
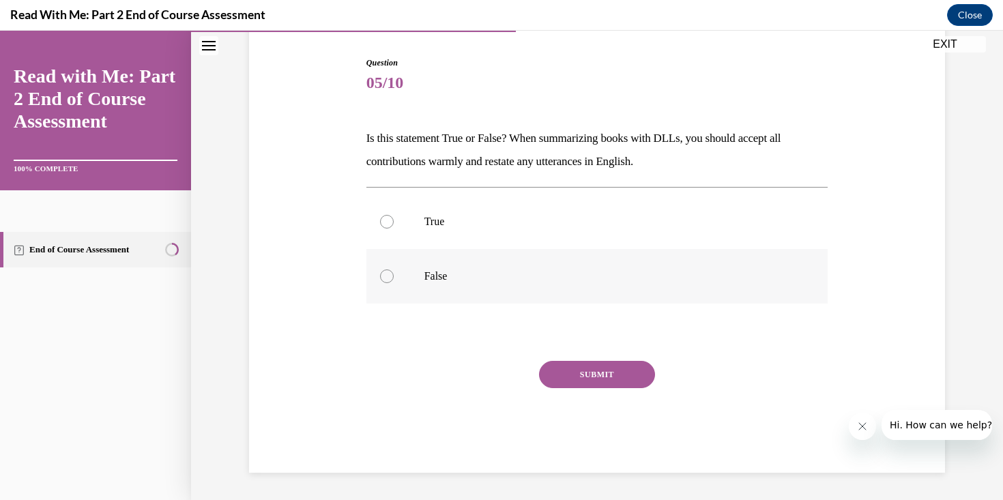
click at [570, 277] on p "False" at bounding box center [609, 277] width 370 height 14
click at [394, 277] on input "False" at bounding box center [387, 277] width 14 height 14
radio input "true"
click at [641, 386] on button "SUBMIT" at bounding box center [597, 374] width 116 height 27
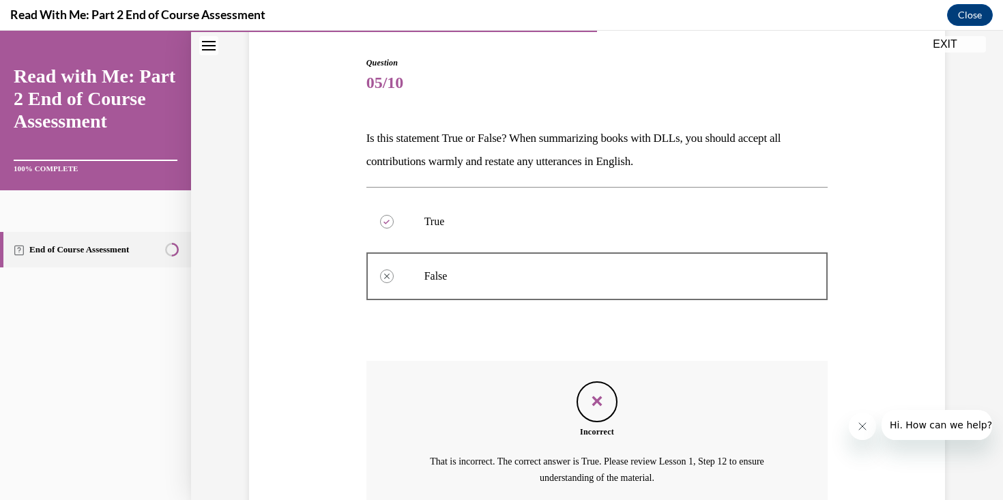
click at [641, 380] on div "Question 05/10 Is this statement True or False? When summarizing books with DLL…" at bounding box center [597, 328] width 462 height 543
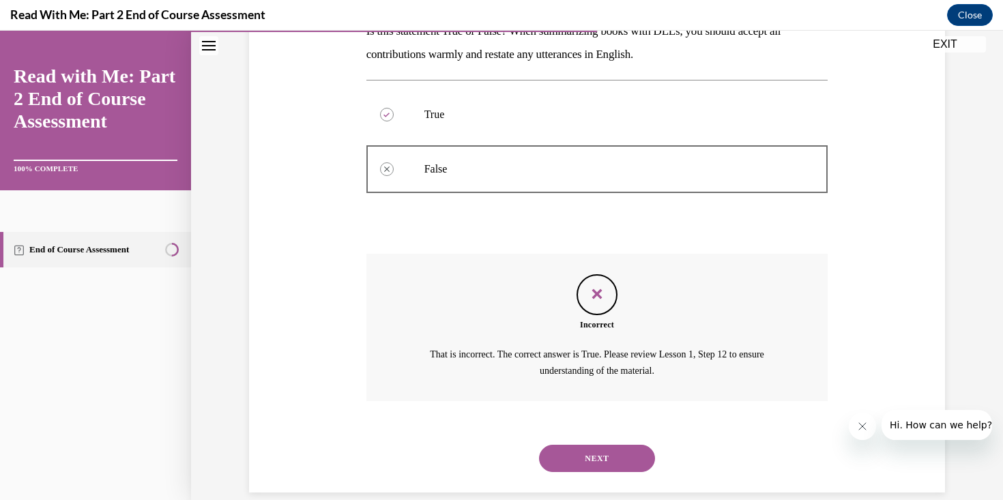
scroll to position [259, 0]
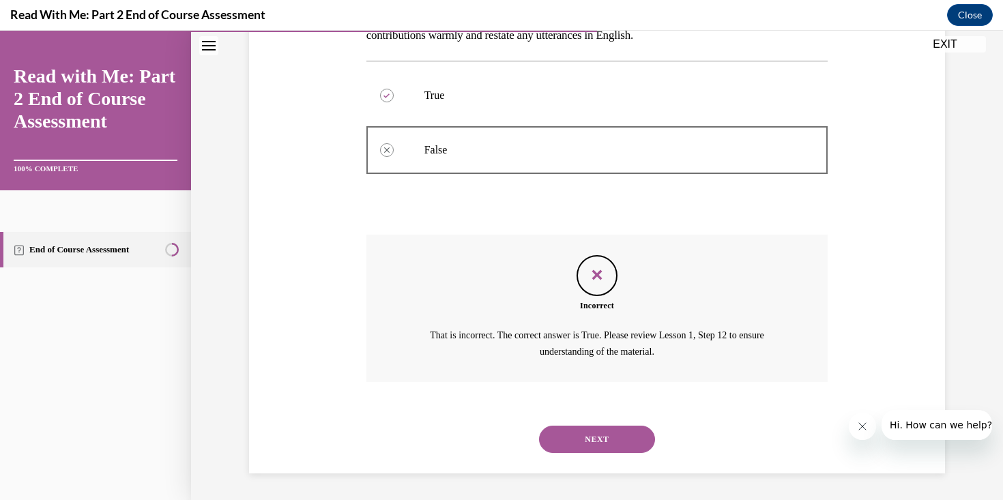
click at [623, 425] on div "NEXT" at bounding box center [597, 439] width 462 height 55
click at [623, 437] on button "NEXT" at bounding box center [597, 439] width 116 height 27
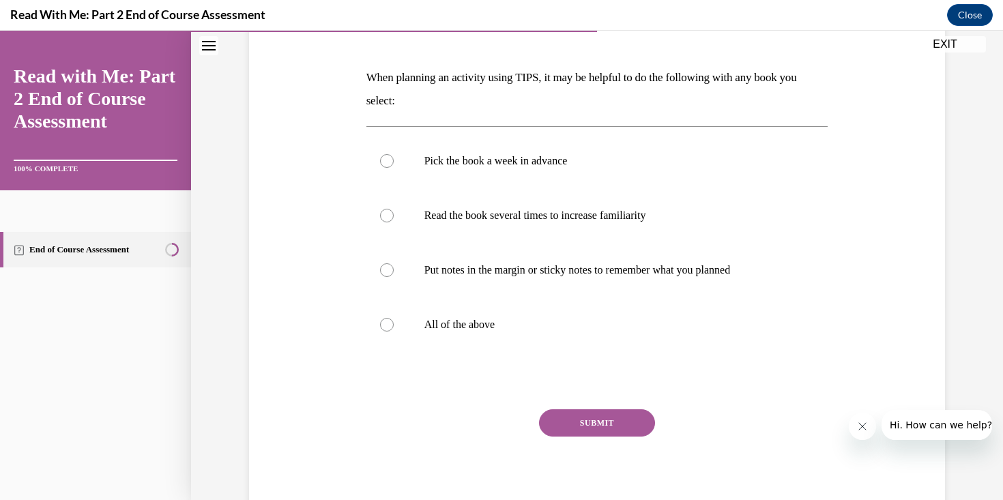
scroll to position [195, 0]
click at [620, 336] on label "All of the above" at bounding box center [597, 323] width 462 height 55
click at [394, 330] on input "All of the above" at bounding box center [387, 324] width 14 height 14
radio input "true"
click at [624, 422] on button "SUBMIT" at bounding box center [597, 421] width 116 height 27
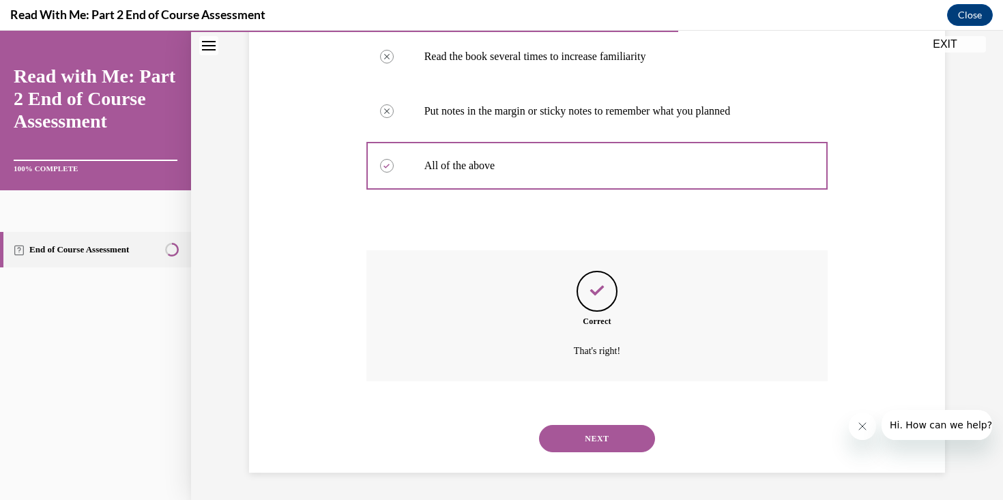
click at [611, 437] on button "NEXT" at bounding box center [597, 438] width 116 height 27
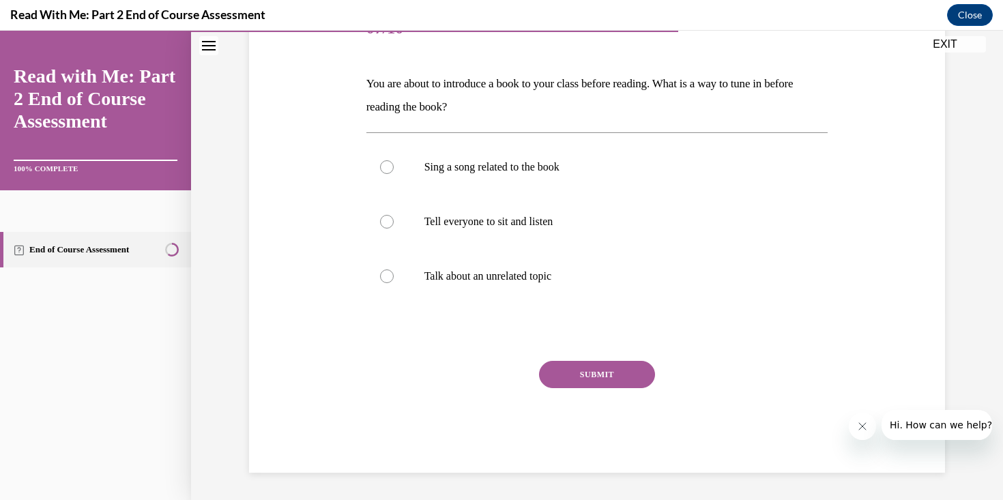
scroll to position [151, 0]
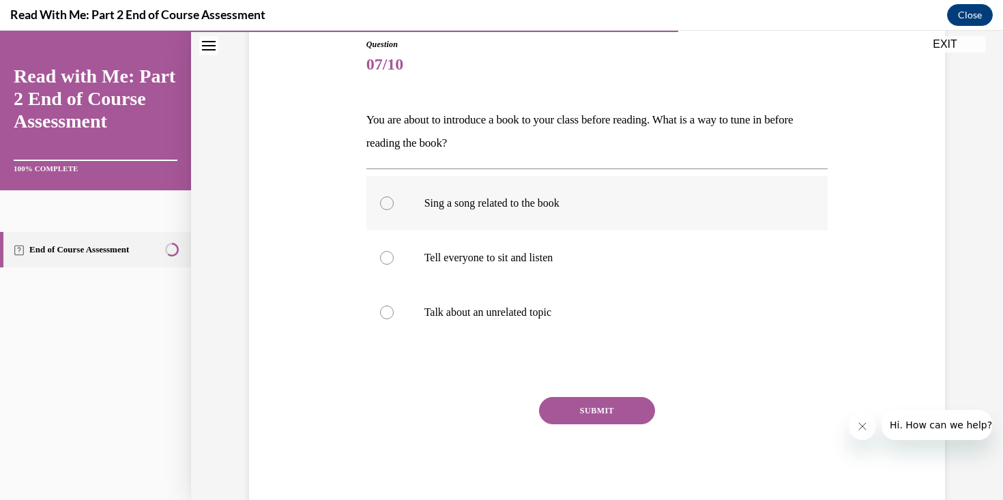
click at [581, 205] on p "Sing a song related to the book" at bounding box center [609, 204] width 370 height 14
click at [394, 205] on input "Sing a song related to the book" at bounding box center [387, 204] width 14 height 14
radio input "true"
click at [608, 391] on div "Question 07/10 You are about to introduce a book to your class before reading. …" at bounding box center [597, 273] width 462 height 471
click at [611, 406] on button "SUBMIT" at bounding box center [597, 410] width 116 height 27
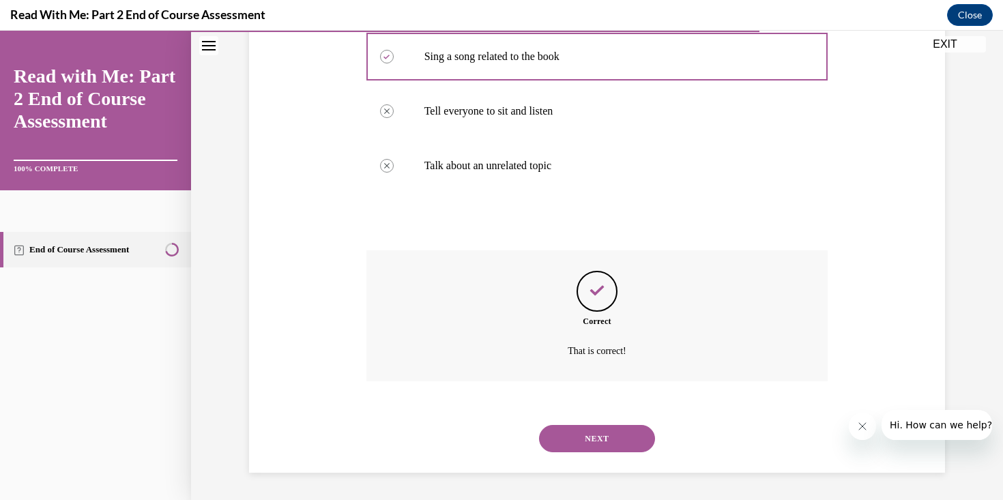
click at [607, 426] on div "SUBMIT NEXT" at bounding box center [597, 437] width 462 height 71
click at [607, 426] on button "NEXT" at bounding box center [597, 438] width 116 height 27
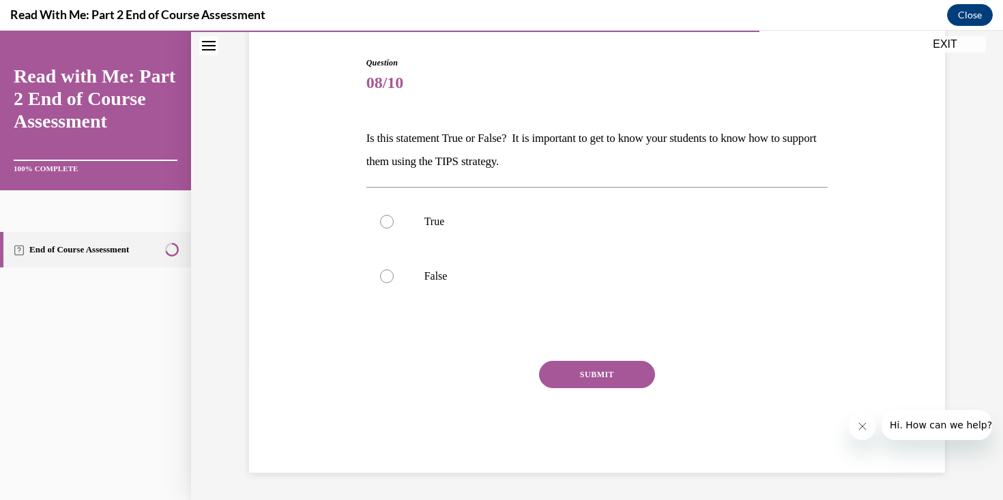
scroll to position [133, 0]
click at [569, 289] on label "False" at bounding box center [597, 276] width 462 height 55
click at [394, 283] on input "False" at bounding box center [387, 277] width 14 height 14
radio input "true"
click at [607, 379] on button "SUBMIT" at bounding box center [597, 374] width 116 height 27
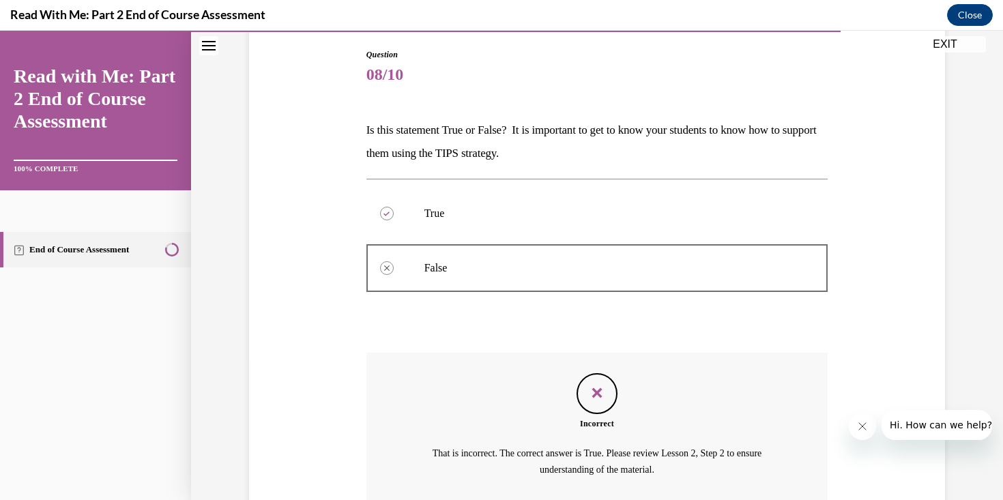
scroll to position [140, 0]
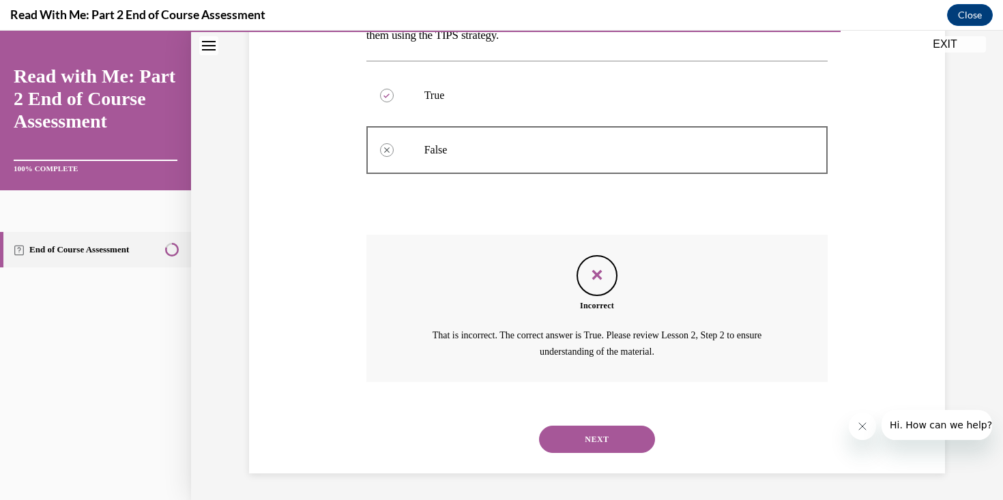
click at [598, 439] on button "NEXT" at bounding box center [597, 439] width 116 height 27
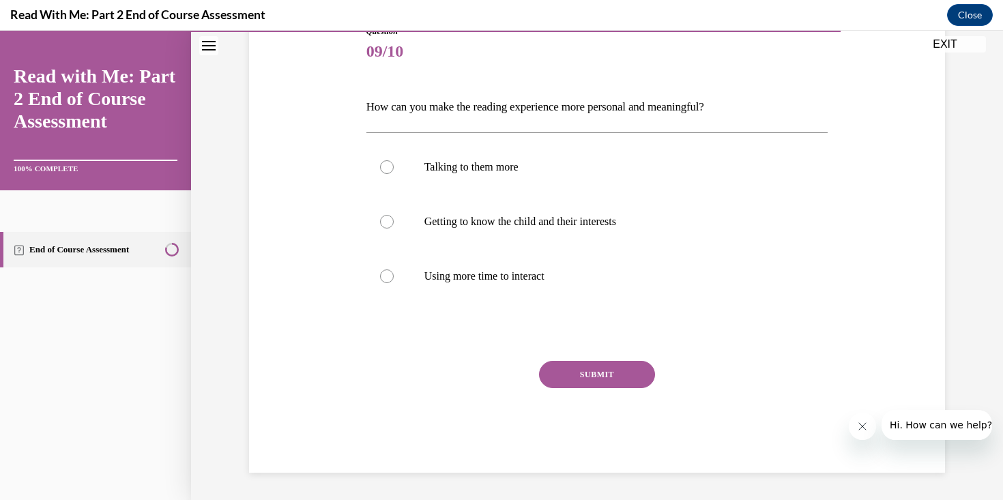
scroll to position [151, 0]
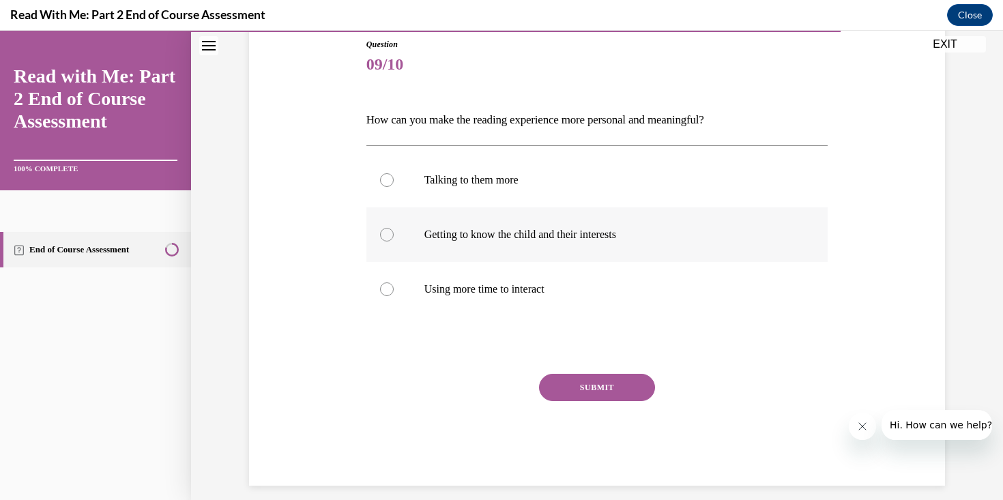
click at [547, 253] on label "Getting to know the child and their interests" at bounding box center [597, 234] width 462 height 55
click at [394, 242] on input "Getting to know the child and their interests" at bounding box center [387, 235] width 14 height 14
radio input "true"
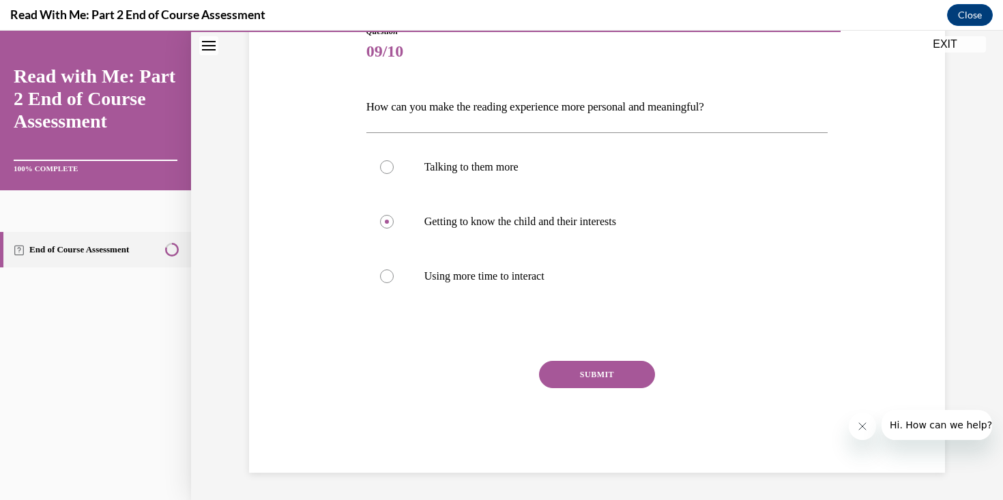
click at [614, 371] on button "SUBMIT" at bounding box center [597, 374] width 116 height 27
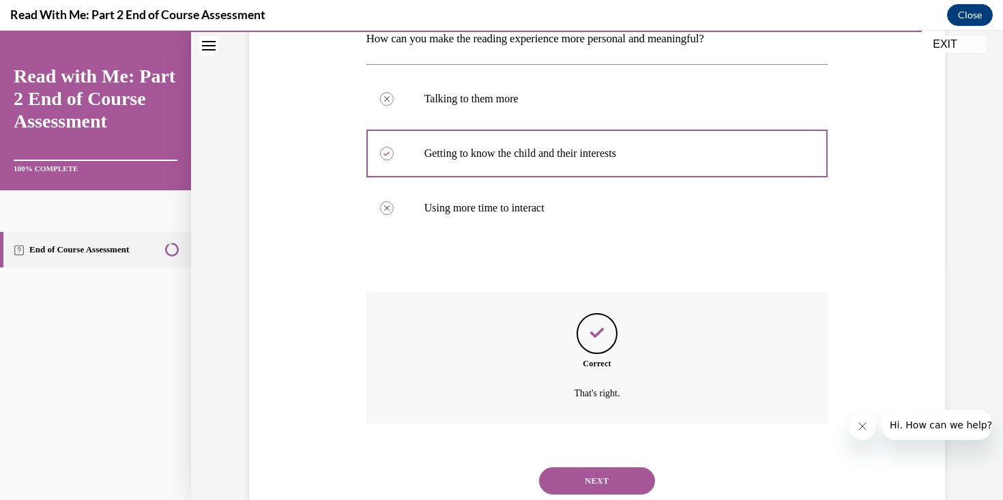
scroll to position [218, 0]
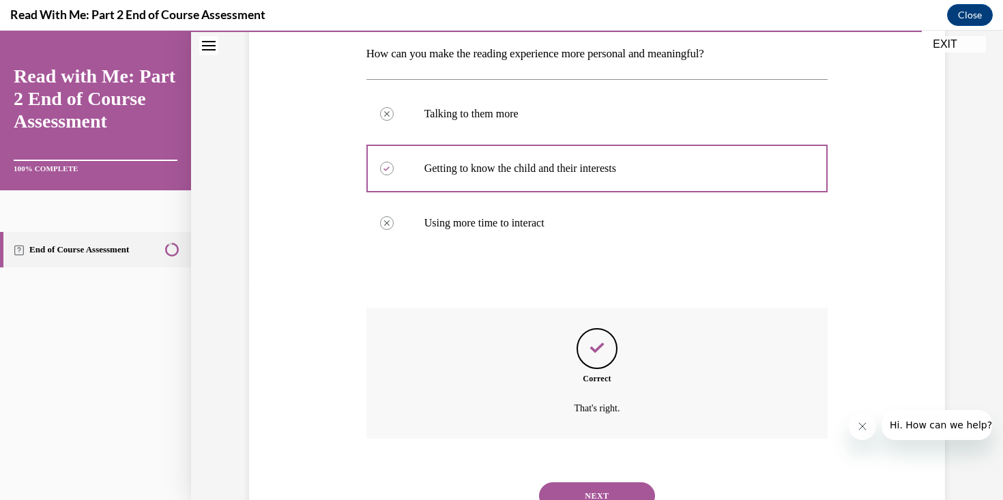
click at [615, 478] on div "NEXT" at bounding box center [597, 496] width 462 height 55
click at [622, 497] on button "NEXT" at bounding box center [597, 495] width 116 height 27
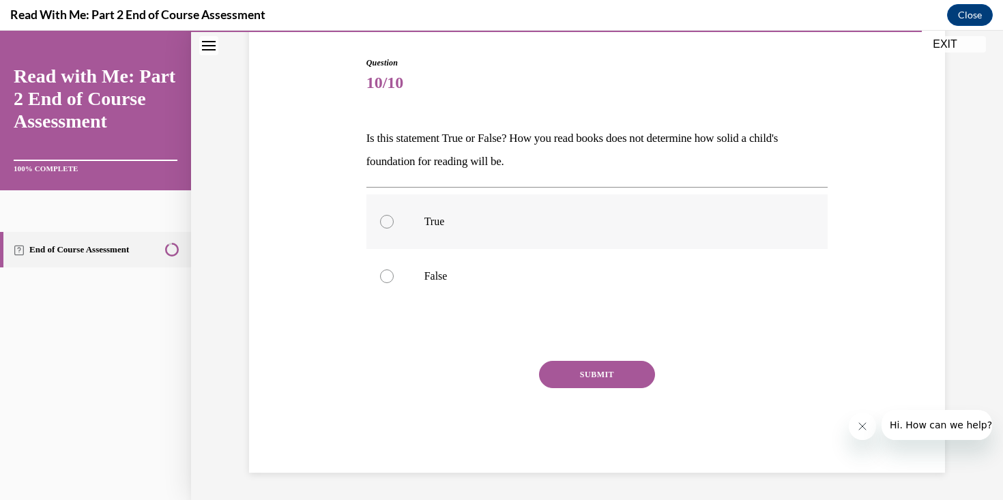
click at [527, 209] on label "True" at bounding box center [597, 221] width 462 height 55
click at [394, 215] on input "True" at bounding box center [387, 222] width 14 height 14
radio input "true"
click at [607, 348] on div "Question 10/10 Is this statement True or False? How you read books does not det…" at bounding box center [597, 265] width 462 height 416
click at [607, 356] on div "Question 10/10 Is this statement True or False? How you read books does not det…" at bounding box center [597, 265] width 462 height 416
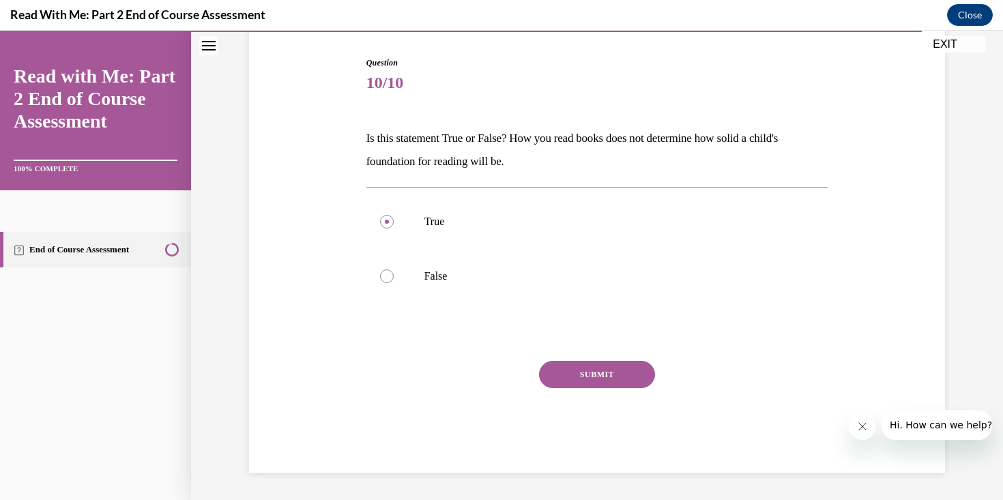
click at [607, 360] on div "Question 10/10 Is this statement True or False? How you read books does not det…" at bounding box center [597, 265] width 462 height 416
click at [611, 380] on button "SUBMIT" at bounding box center [597, 374] width 116 height 27
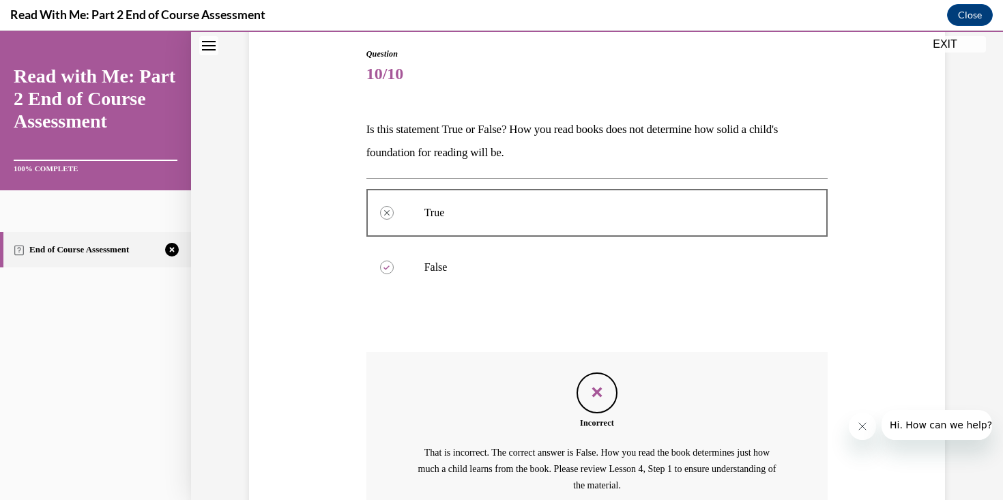
scroll to position [276, 0]
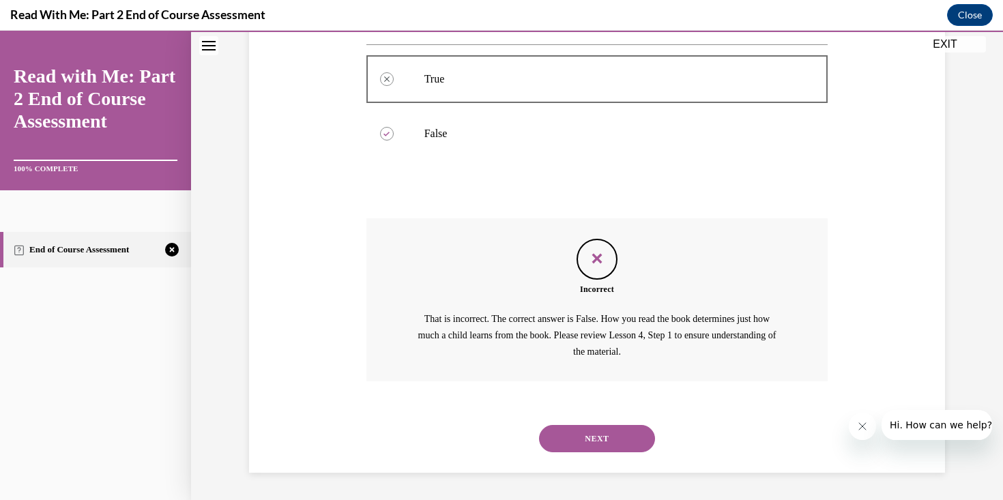
click at [626, 442] on button "NEXT" at bounding box center [597, 438] width 116 height 27
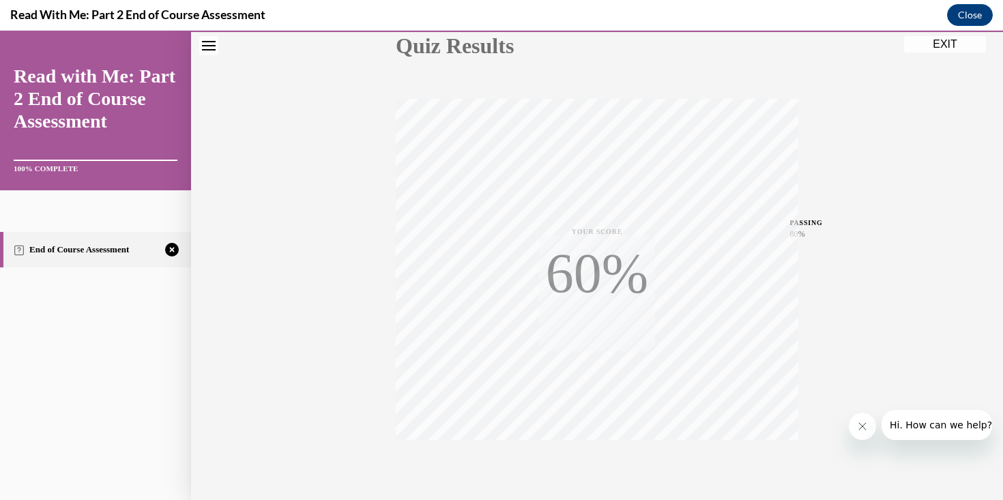
scroll to position [230, 0]
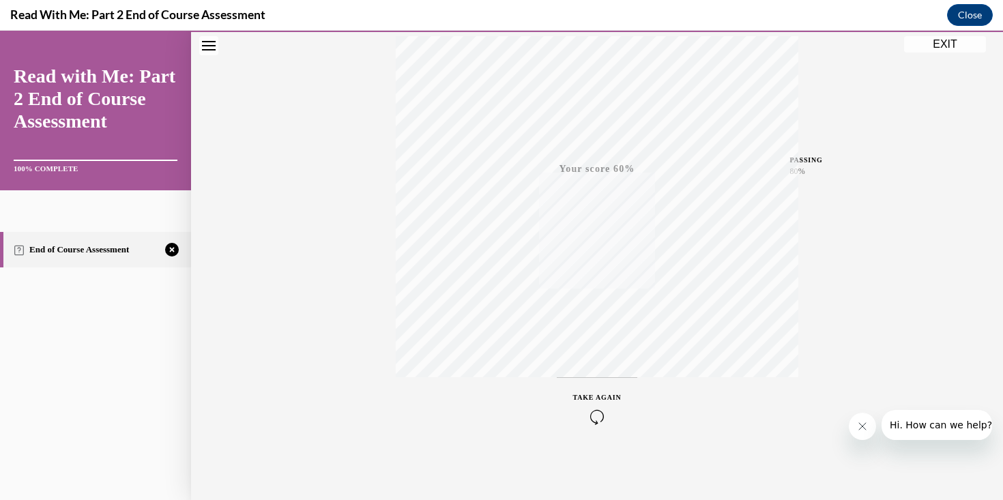
click at [610, 411] on icon "button" at bounding box center [597, 416] width 48 height 15
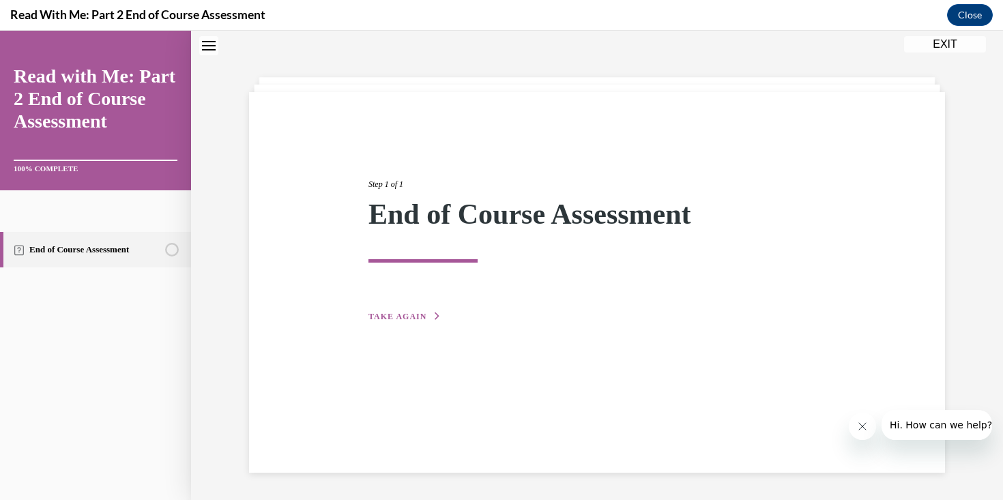
click at [403, 323] on div "Step 1 of 1 End of Course Assessment TAKE AGAIN" at bounding box center [597, 235] width 478 height 177
click at [402, 315] on span "TAKE AGAIN" at bounding box center [397, 317] width 58 height 10
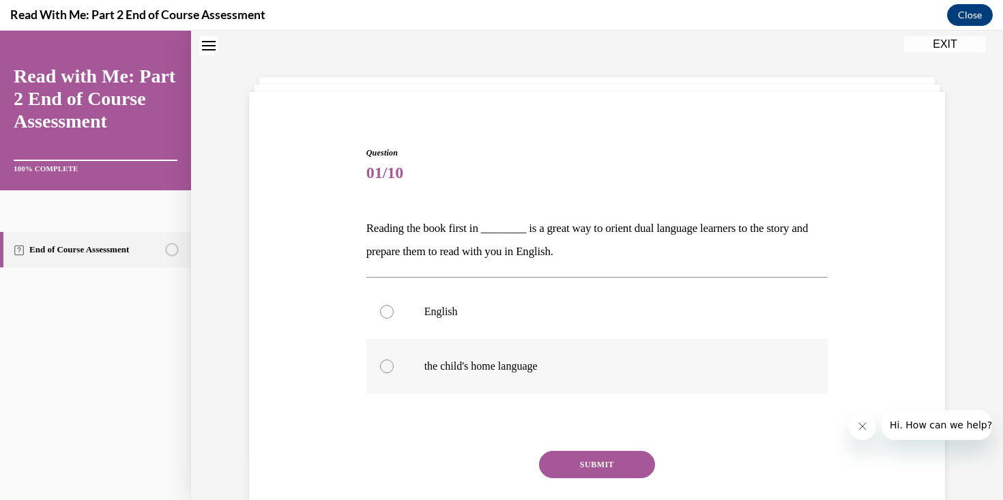
click at [474, 374] on label "the child's home language" at bounding box center [597, 366] width 462 height 55
click at [394, 373] on input "the child's home language" at bounding box center [387, 367] width 14 height 14
radio input "true"
click at [613, 451] on button "SUBMIT" at bounding box center [597, 464] width 116 height 27
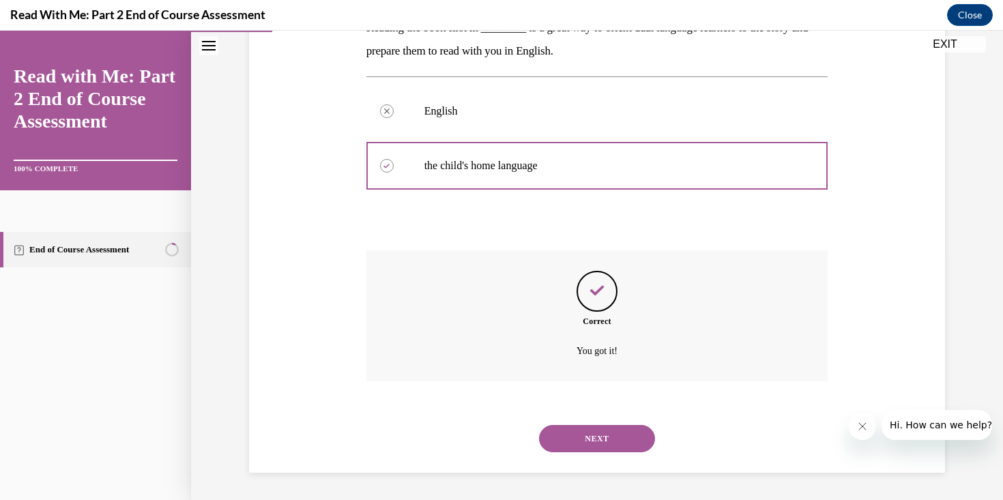
click at [594, 451] on button "NEXT" at bounding box center [597, 438] width 116 height 27
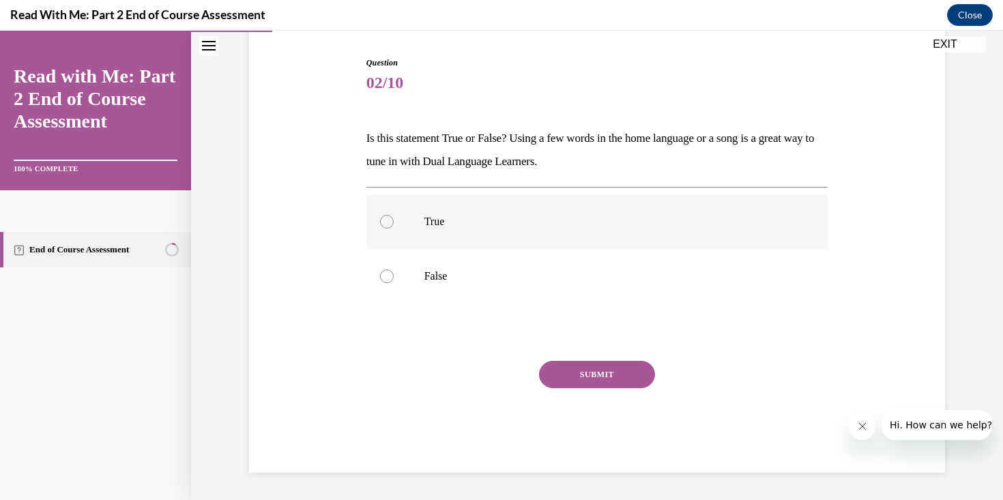
click at [549, 227] on p "True" at bounding box center [609, 222] width 370 height 14
click at [394, 227] on input "True" at bounding box center [387, 222] width 14 height 14
radio input "true"
click at [600, 370] on button "SUBMIT" at bounding box center [597, 374] width 116 height 27
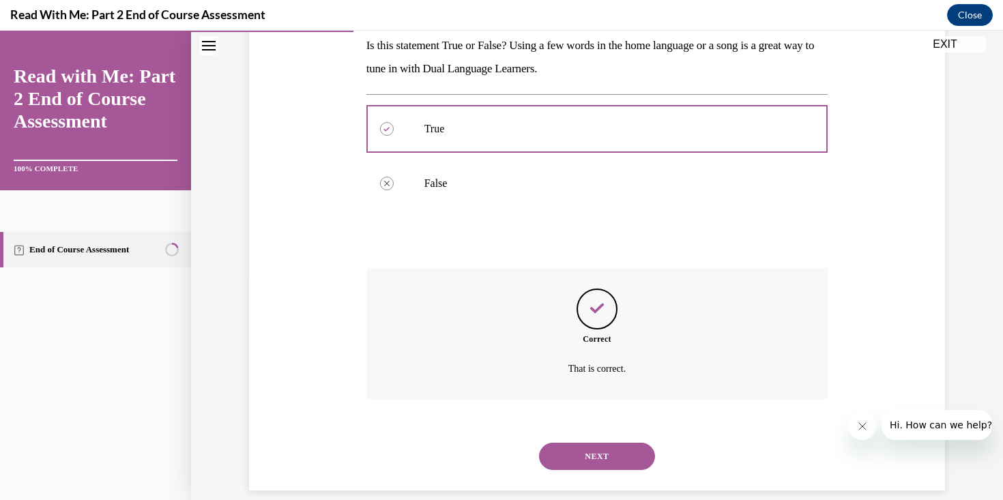
scroll to position [244, 0]
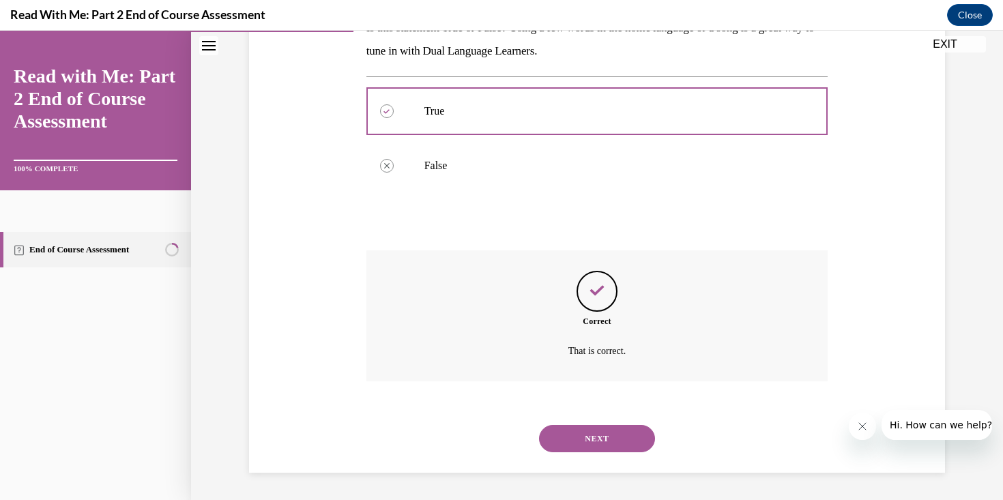
click at [607, 439] on button "NEXT" at bounding box center [597, 438] width 116 height 27
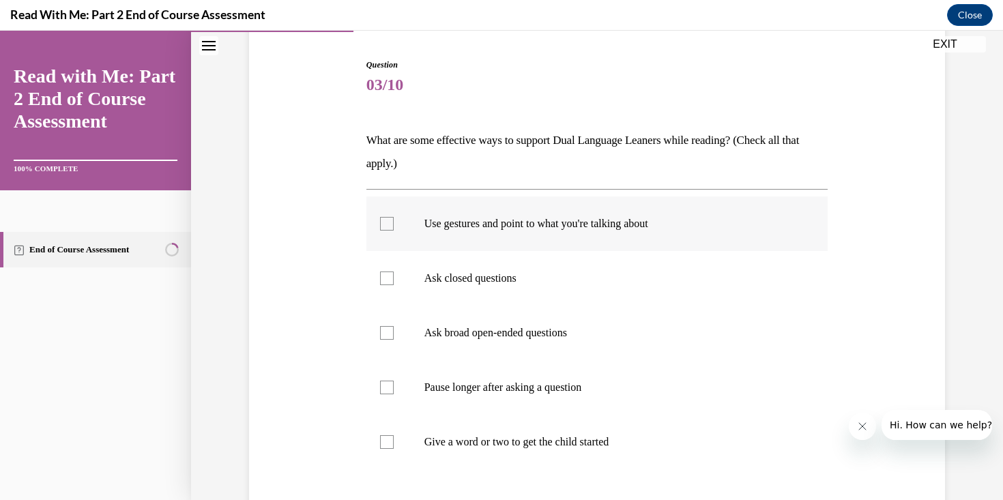
scroll to position [154, 0]
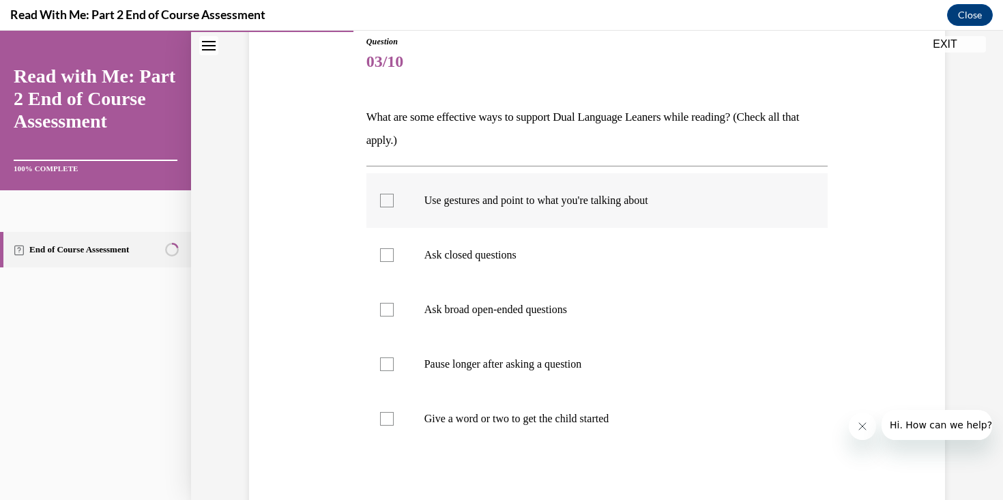
click at [577, 372] on label "Pause longer after asking a question" at bounding box center [597, 364] width 462 height 55
click at [394, 371] on input "Pause longer after asking a question" at bounding box center [387, 365] width 14 height 14
checkbox input "true"
click at [568, 331] on label "Ask broad open-ended questions" at bounding box center [597, 310] width 462 height 55
click at [394, 317] on input "Ask broad open-ended questions" at bounding box center [387, 310] width 14 height 14
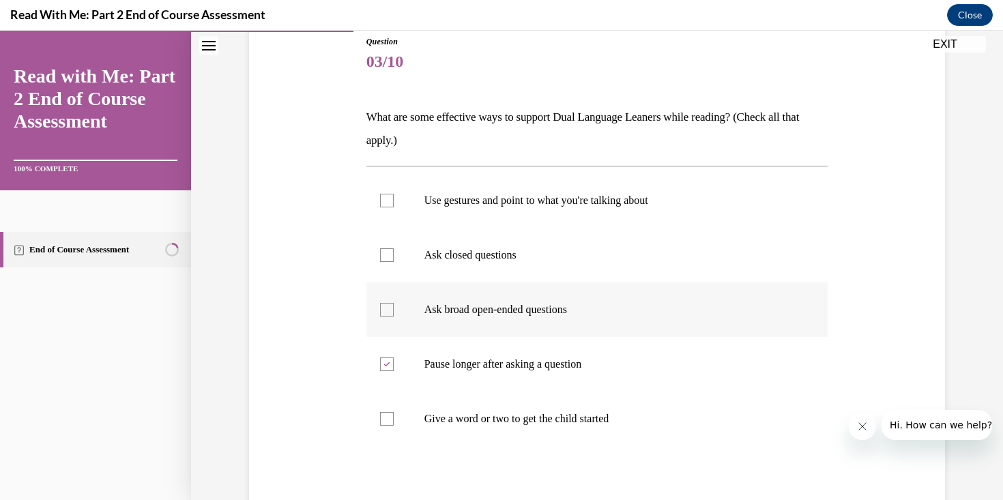
checkbox input "true"
click at [588, 237] on label "Ask closed questions" at bounding box center [597, 255] width 462 height 55
click at [394, 248] on input "Ask closed questions" at bounding box center [387, 255] width 14 height 14
checkbox input "true"
click at [607, 203] on p "Use gestures and point to what you're talking about" at bounding box center [609, 201] width 370 height 14
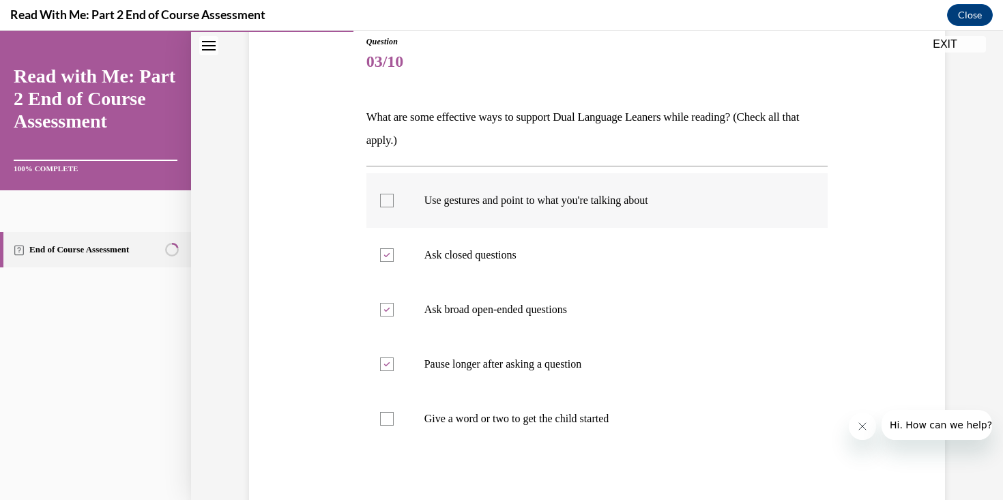
click at [394, 203] on input "Use gestures and point to what you're talking about" at bounding box center [387, 201] width 14 height 14
checkbox input "true"
click at [604, 237] on label "Ask closed questions" at bounding box center [597, 255] width 462 height 55
click at [394, 248] on input "Ask closed questions" at bounding box center [387, 255] width 14 height 14
checkbox input "false"
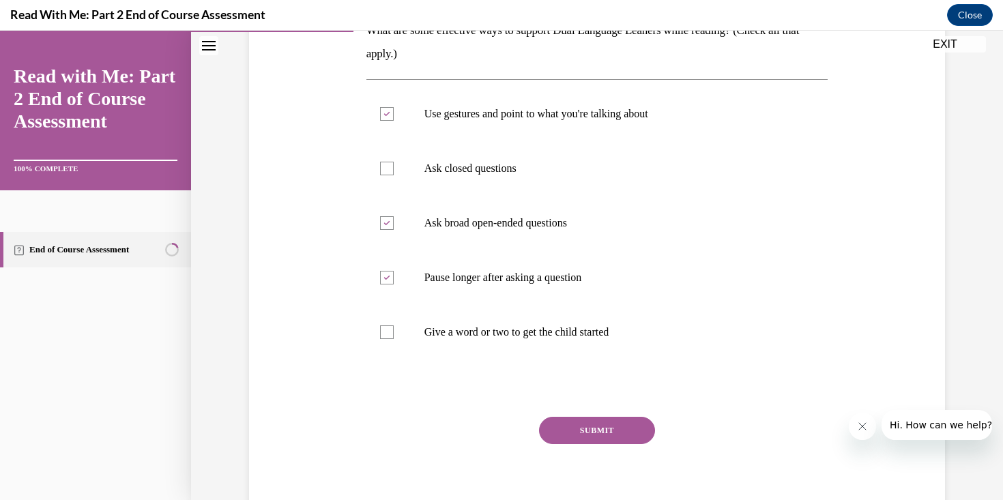
click at [618, 419] on button "SUBMIT" at bounding box center [597, 430] width 116 height 27
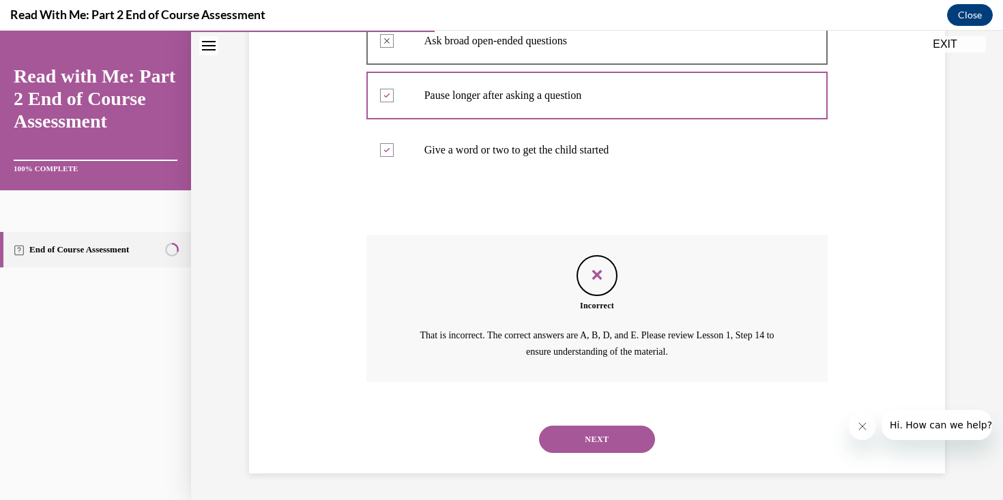
click at [620, 436] on button "NEXT" at bounding box center [597, 439] width 116 height 27
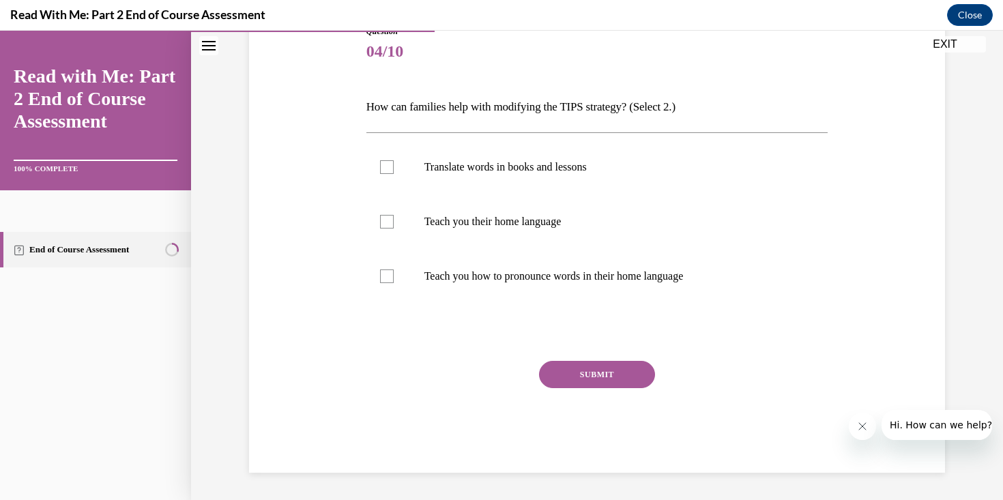
scroll to position [151, 0]
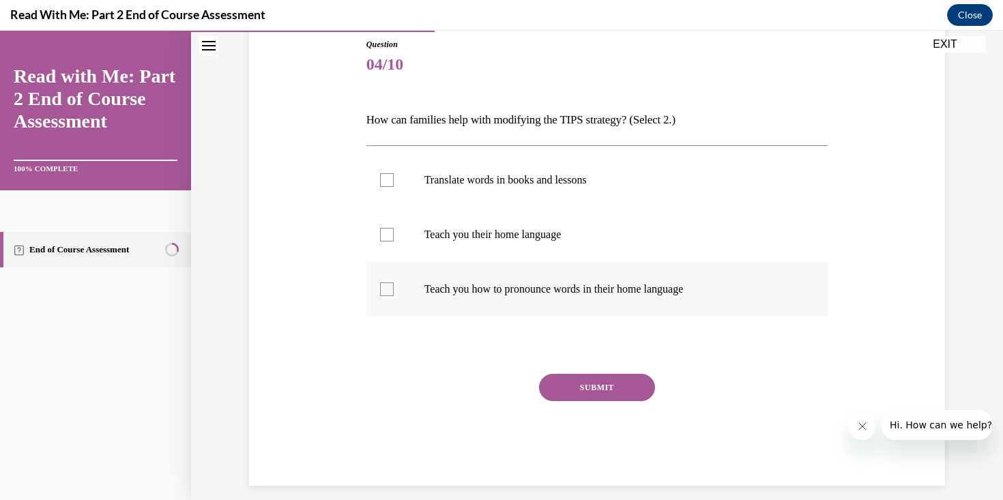
click at [572, 303] on label "Teach you how to pronounce words in their home language" at bounding box center [597, 289] width 462 height 55
click at [394, 296] on input "Teach you how to pronounce words in their home language" at bounding box center [387, 290] width 14 height 14
checkbox input "true"
click at [552, 197] on label "Translate words in books and lessons" at bounding box center [597, 180] width 462 height 55
click at [394, 187] on input "Translate words in books and lessons" at bounding box center [387, 180] width 14 height 14
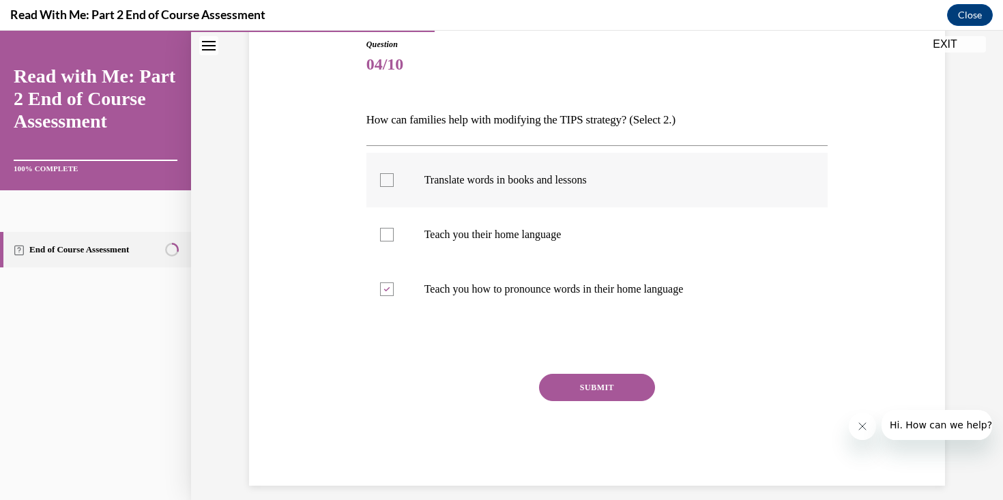
checkbox input "true"
click at [613, 386] on button "SUBMIT" at bounding box center [597, 387] width 116 height 27
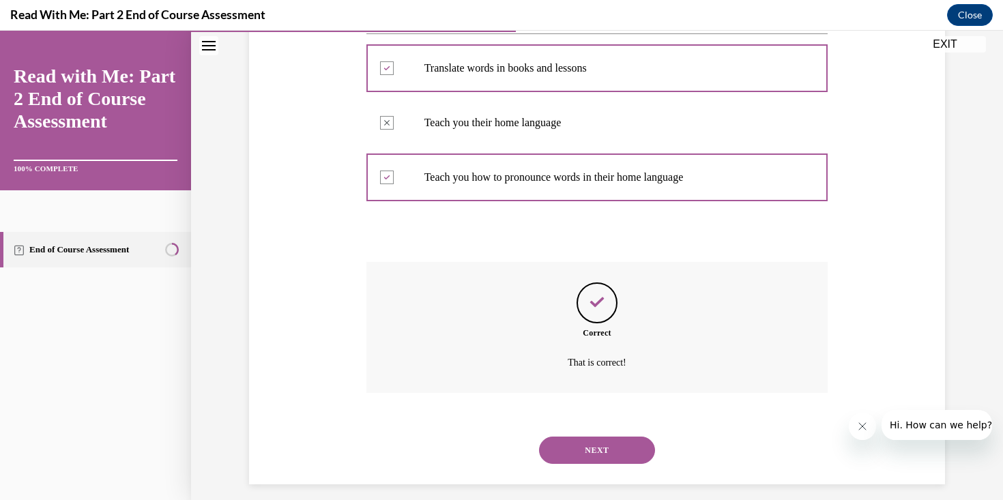
scroll to position [275, 0]
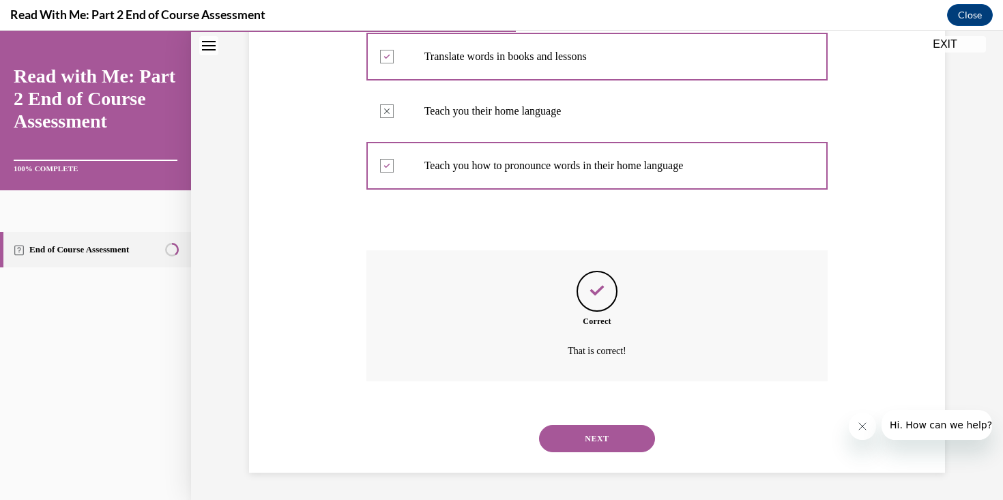
click at [599, 448] on button "NEXT" at bounding box center [597, 438] width 116 height 27
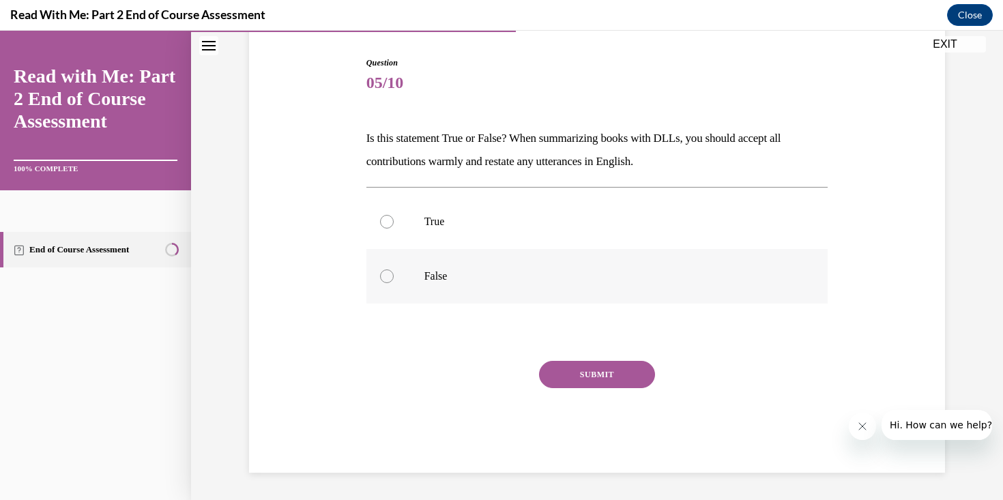
click at [543, 295] on label "False" at bounding box center [597, 276] width 462 height 55
click at [394, 283] on input "False" at bounding box center [387, 277] width 14 height 14
radio input "true"
click at [594, 287] on label "False" at bounding box center [597, 276] width 462 height 55
click at [394, 283] on input "False" at bounding box center [387, 277] width 14 height 14
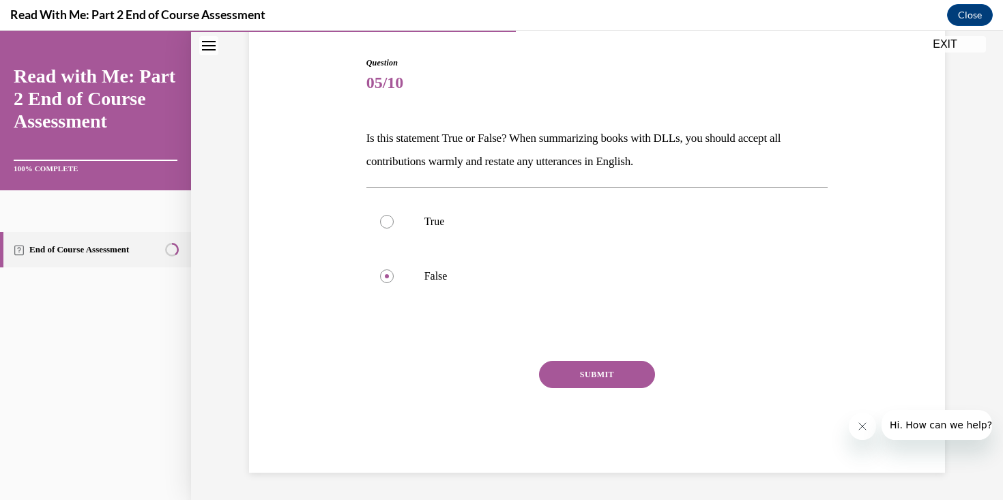
click at [614, 402] on div "SUBMIT" at bounding box center [597, 395] width 462 height 68
click at [618, 359] on div "Question 05/10 Is this statement True or False? When summarizing books with DLL…" at bounding box center [597, 265] width 462 height 416
click at [619, 375] on button "SUBMIT" at bounding box center [597, 374] width 116 height 27
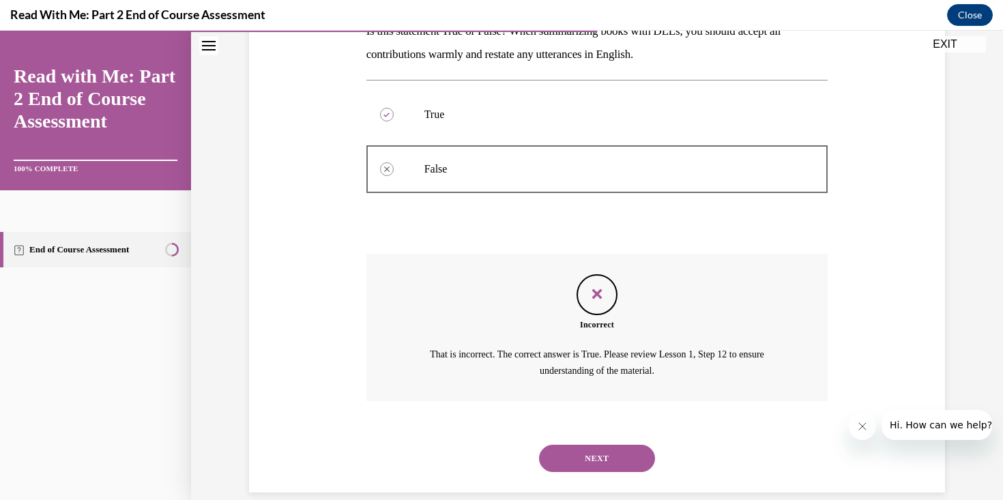
scroll to position [259, 0]
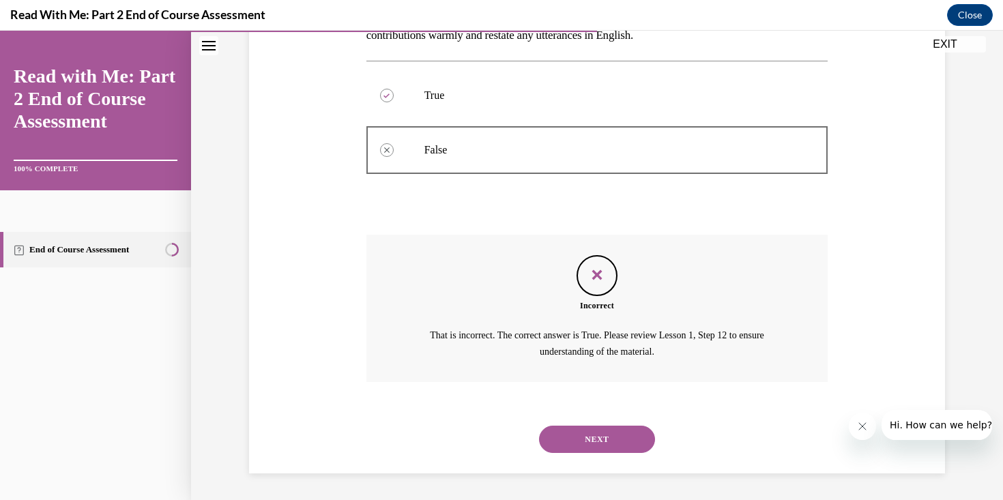
click at [628, 434] on button "NEXT" at bounding box center [597, 439] width 116 height 27
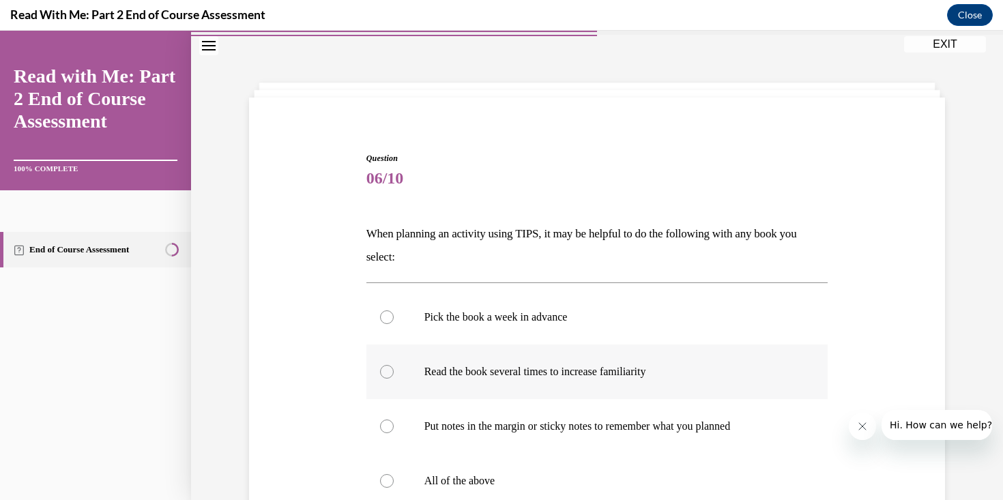
scroll to position [50, 0]
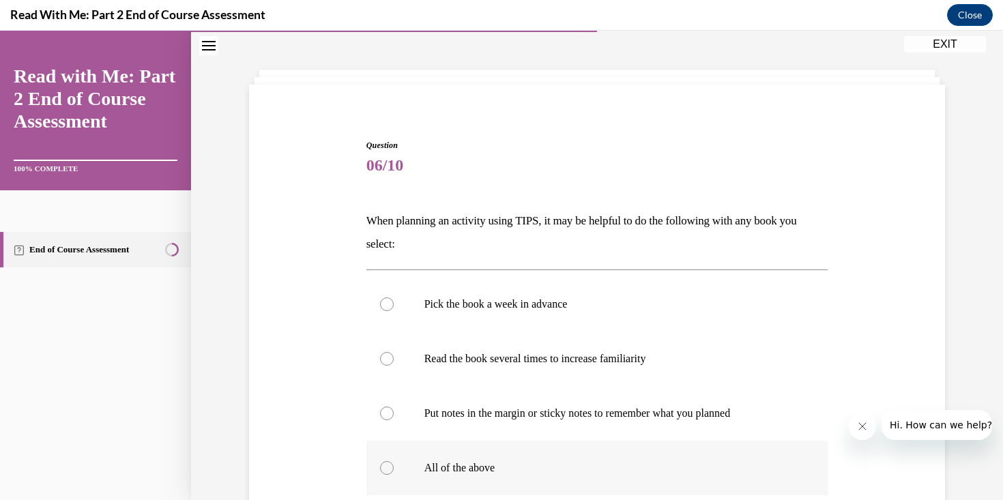
click at [587, 452] on label "All of the above" at bounding box center [597, 468] width 462 height 55
click at [394, 461] on input "All of the above" at bounding box center [387, 468] width 14 height 14
radio input "true"
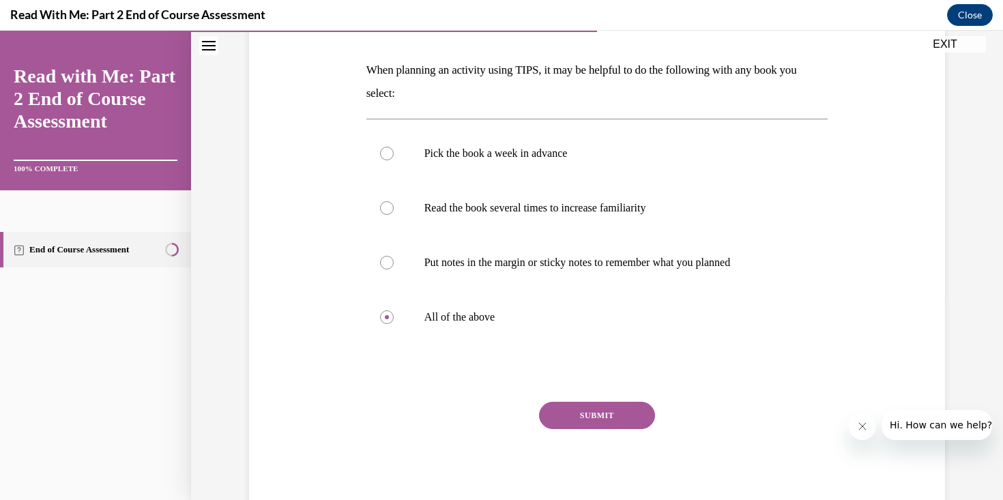
scroll to position [227, 0]
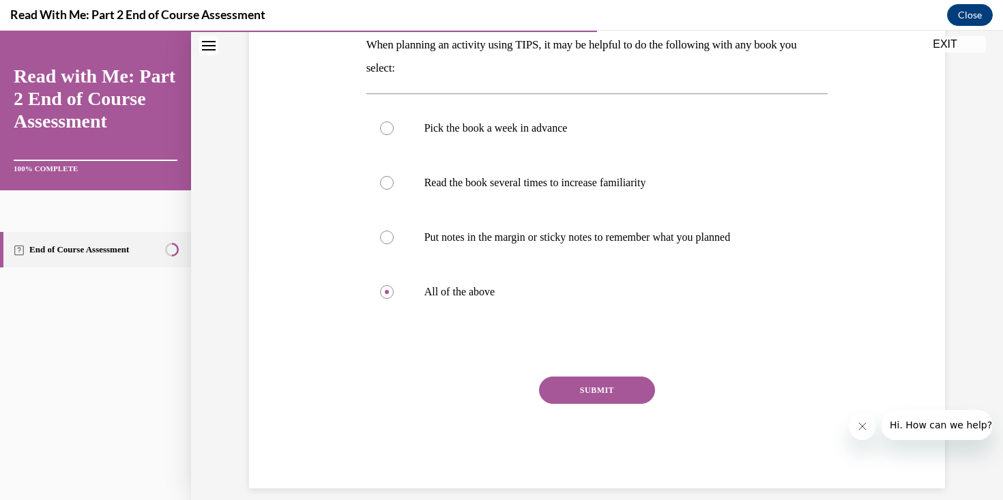
click at [593, 407] on div "SUBMIT" at bounding box center [597, 411] width 462 height 68
click at [598, 395] on button "SUBMIT" at bounding box center [597, 390] width 116 height 27
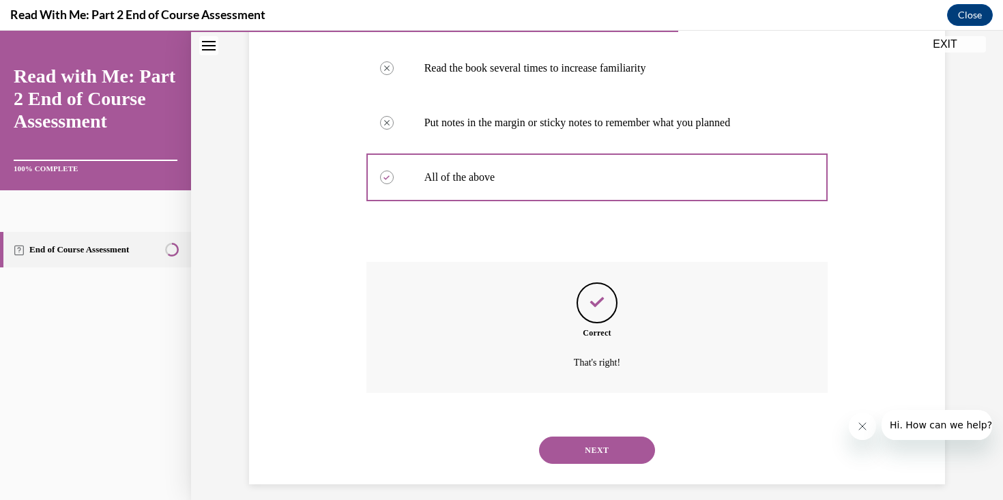
scroll to position [353, 0]
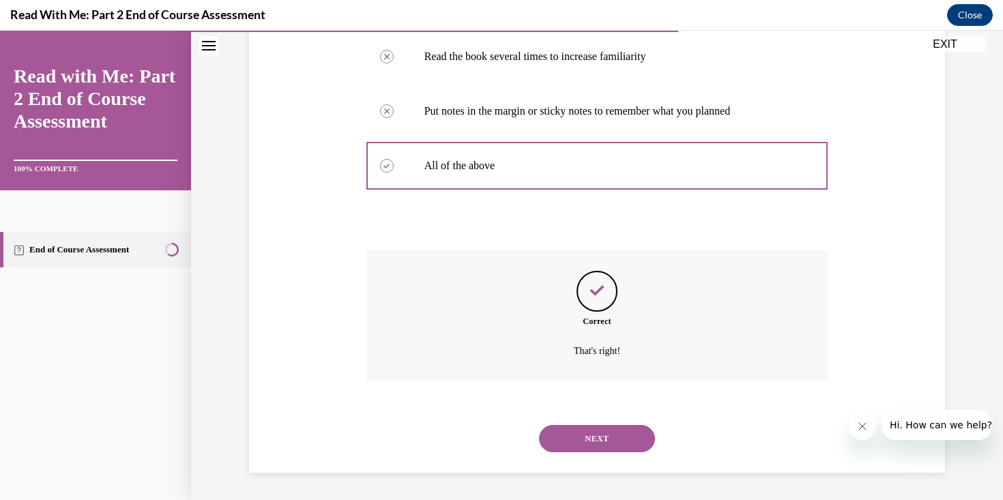
click at [614, 450] on button "NEXT" at bounding box center [597, 438] width 116 height 27
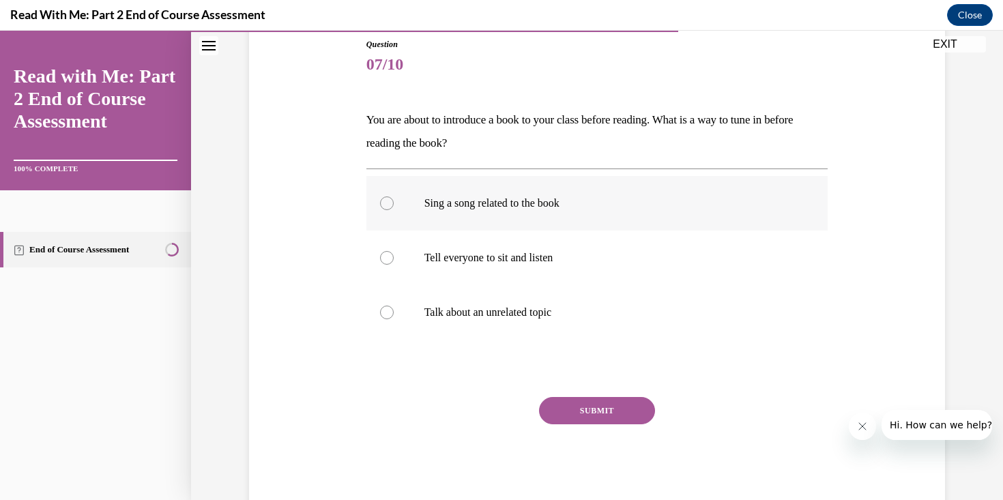
click at [519, 218] on label "Sing a song related to the book" at bounding box center [597, 203] width 462 height 55
click at [394, 210] on input "Sing a song related to the book" at bounding box center [387, 204] width 14 height 14
radio input "true"
click at [600, 413] on button "SUBMIT" at bounding box center [597, 410] width 116 height 27
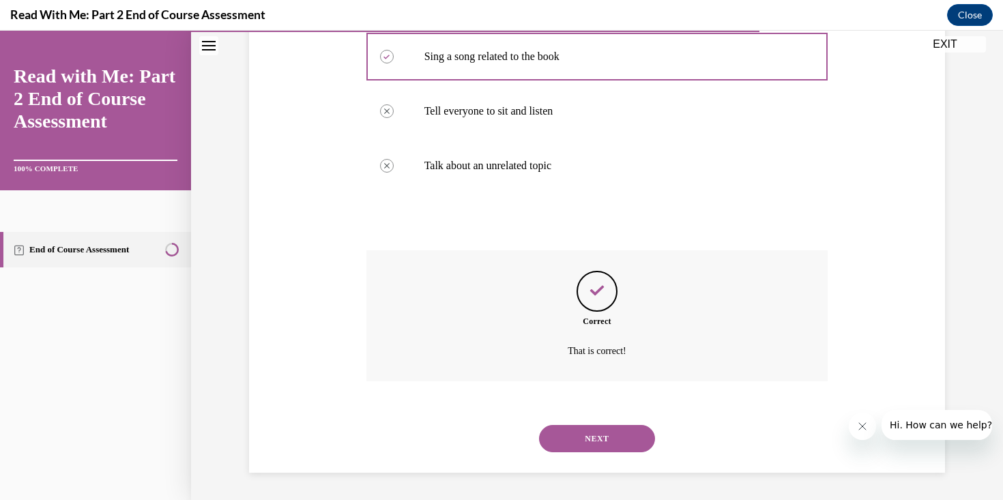
click at [608, 439] on button "NEXT" at bounding box center [597, 438] width 116 height 27
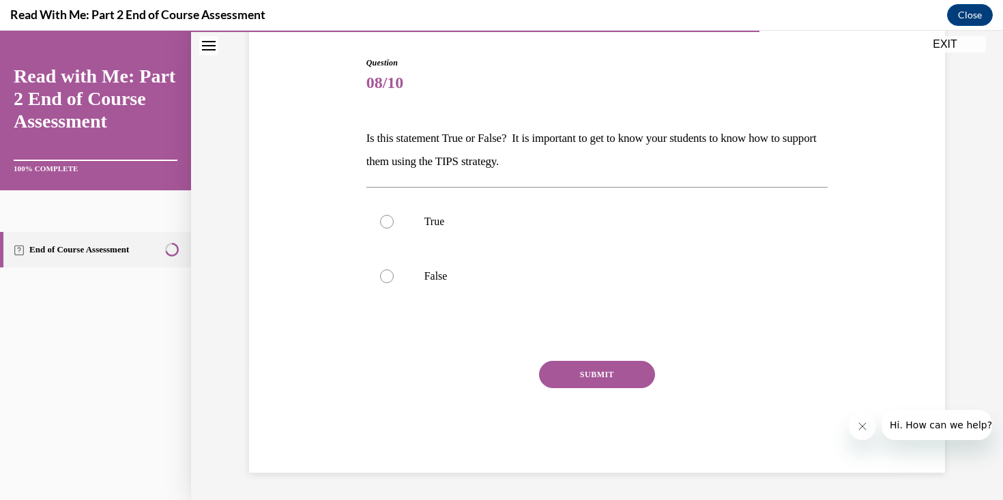
scroll to position [133, 0]
click at [535, 220] on p "True" at bounding box center [609, 222] width 370 height 14
click at [394, 220] on input "True" at bounding box center [387, 222] width 14 height 14
radio input "true"
click at [600, 368] on button "SUBMIT" at bounding box center [597, 374] width 116 height 27
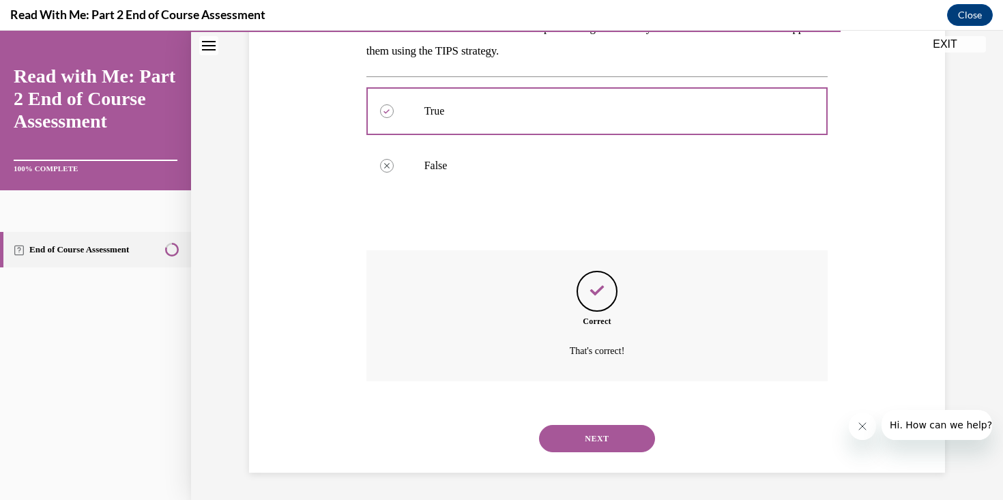
click at [618, 442] on button "NEXT" at bounding box center [597, 438] width 116 height 27
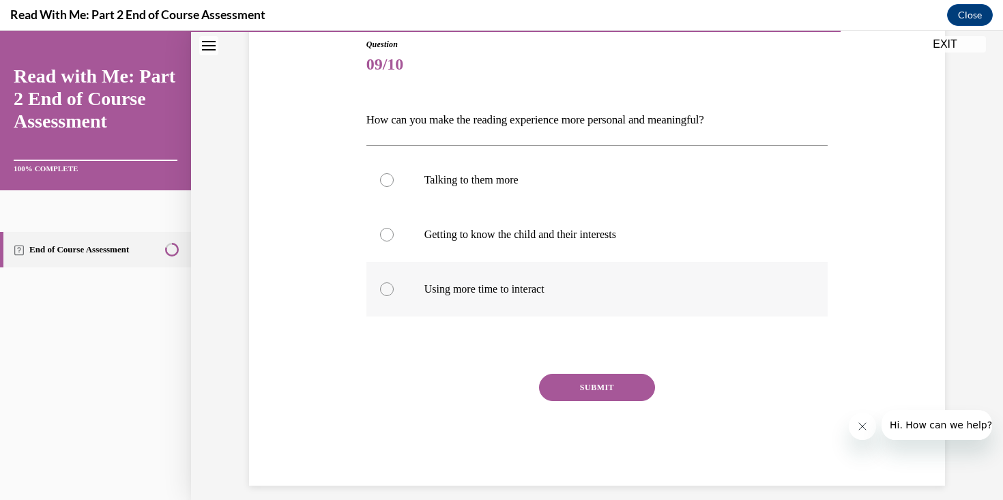
click at [560, 285] on p "Using more time to interact" at bounding box center [609, 290] width 370 height 14
click at [394, 285] on input "Using more time to interact" at bounding box center [387, 290] width 14 height 14
radio input "true"
click at [608, 392] on button "SUBMIT" at bounding box center [597, 387] width 116 height 27
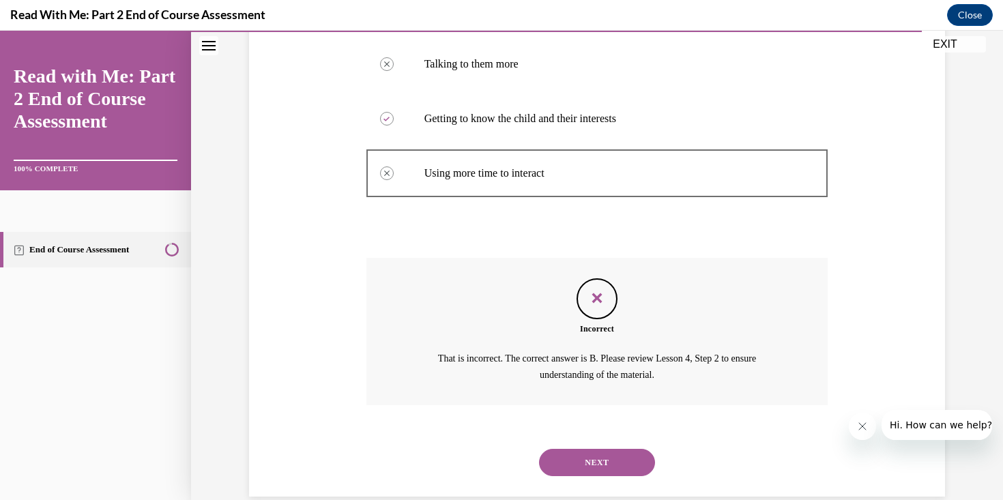
scroll to position [267, 0]
click at [603, 464] on button "NEXT" at bounding box center [597, 463] width 116 height 27
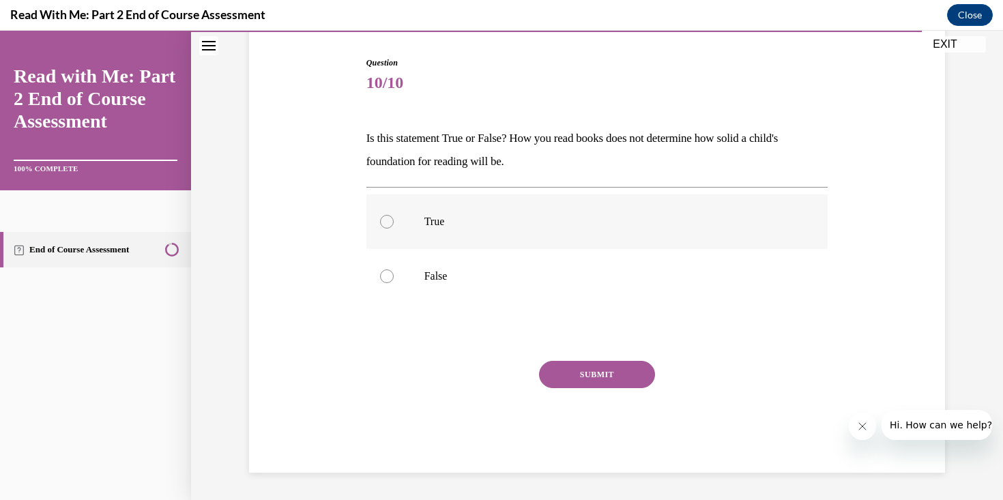
click at [493, 233] on label "True" at bounding box center [597, 221] width 462 height 55
click at [394, 229] on input "True" at bounding box center [387, 222] width 14 height 14
radio input "true"
click at [578, 361] on button "SUBMIT" at bounding box center [597, 374] width 116 height 27
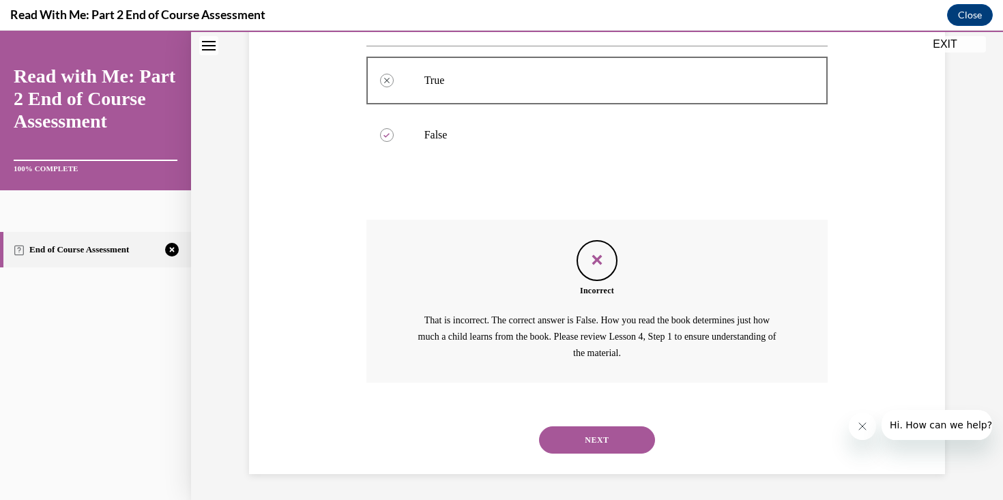
scroll to position [276, 0]
click at [600, 415] on div "NEXT" at bounding box center [597, 438] width 462 height 55
click at [604, 426] on button "NEXT" at bounding box center [597, 438] width 116 height 27
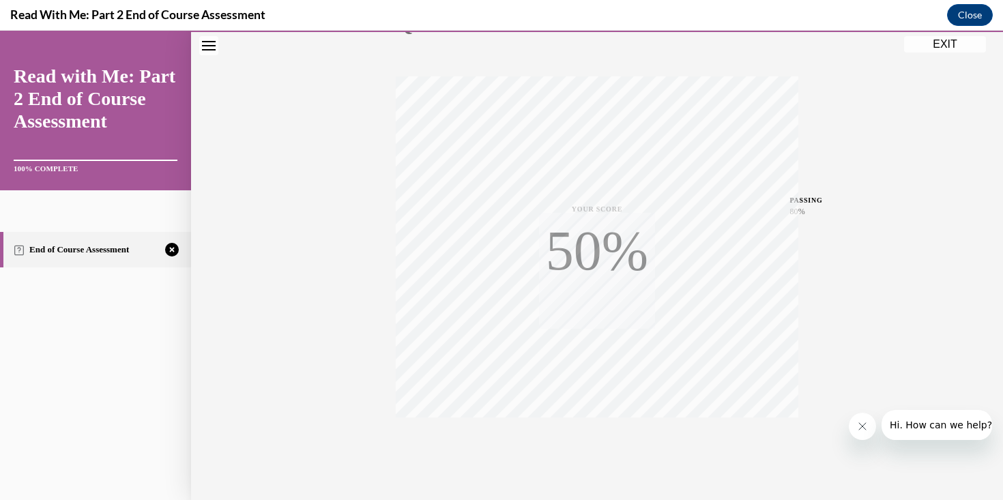
scroll to position [230, 0]
click at [590, 404] on div "TAKE AGAIN" at bounding box center [597, 408] width 48 height 32
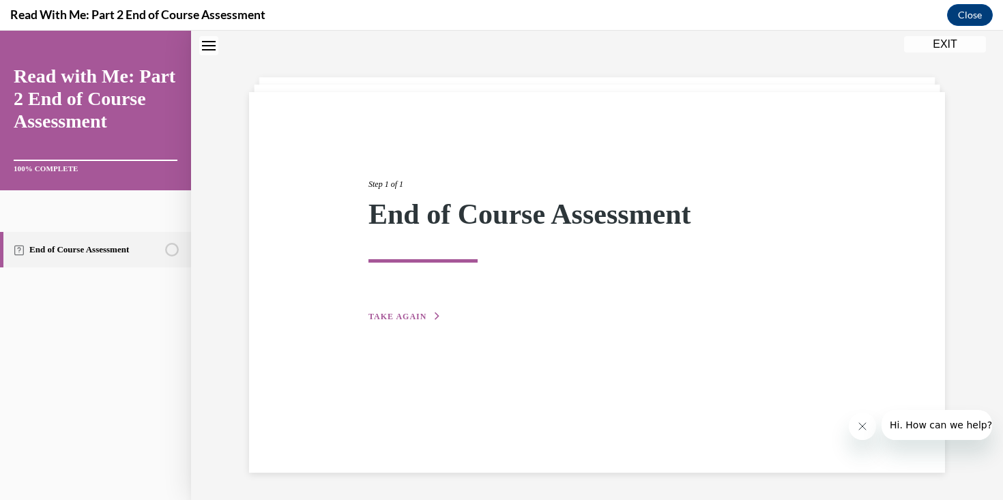
scroll to position [43, 0]
click at [414, 321] on span "TAKE AGAIN" at bounding box center [397, 317] width 58 height 10
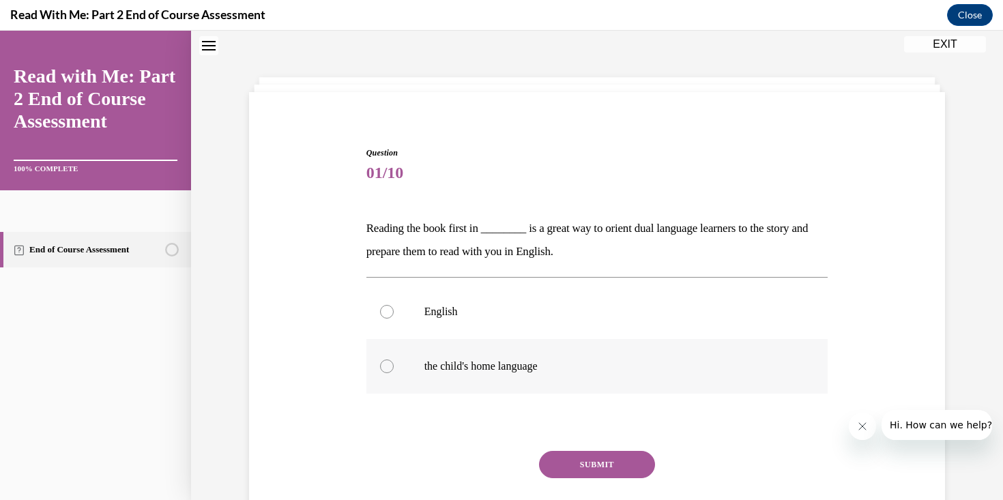
click at [422, 358] on label "the child's home language" at bounding box center [597, 366] width 462 height 55
click at [394, 360] on input "the child's home language" at bounding box center [387, 367] width 14 height 14
radio input "true"
click at [614, 457] on button "SUBMIT" at bounding box center [597, 464] width 116 height 27
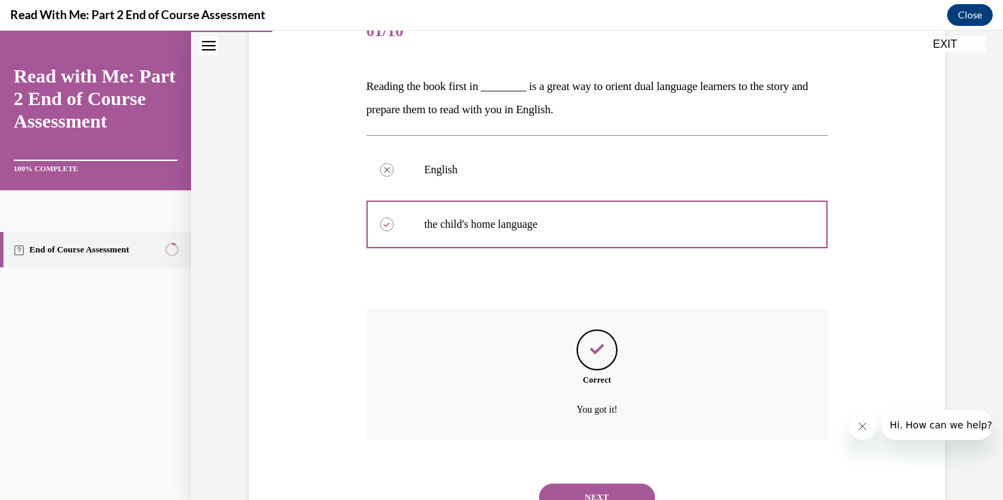
scroll to position [244, 0]
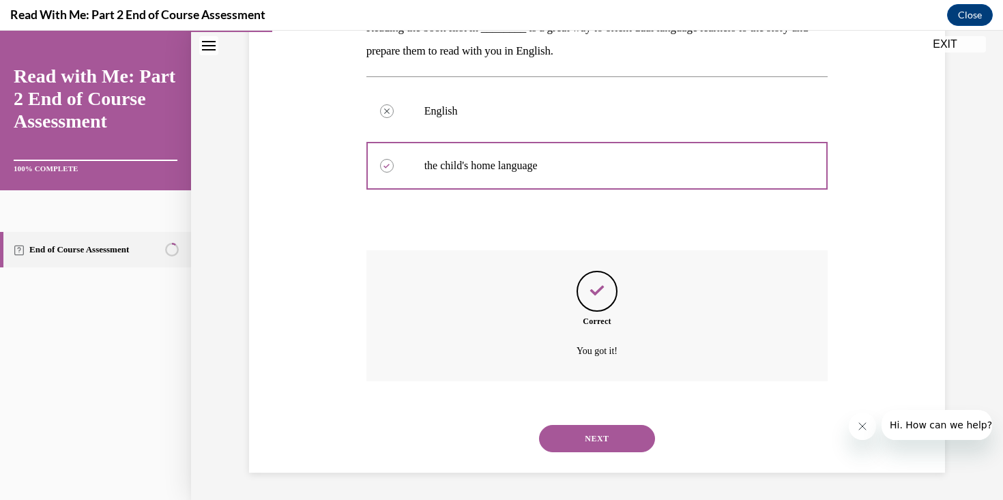
click at [608, 454] on div "NEXT" at bounding box center [597, 438] width 462 height 55
click at [608, 435] on button "NEXT" at bounding box center [597, 438] width 116 height 27
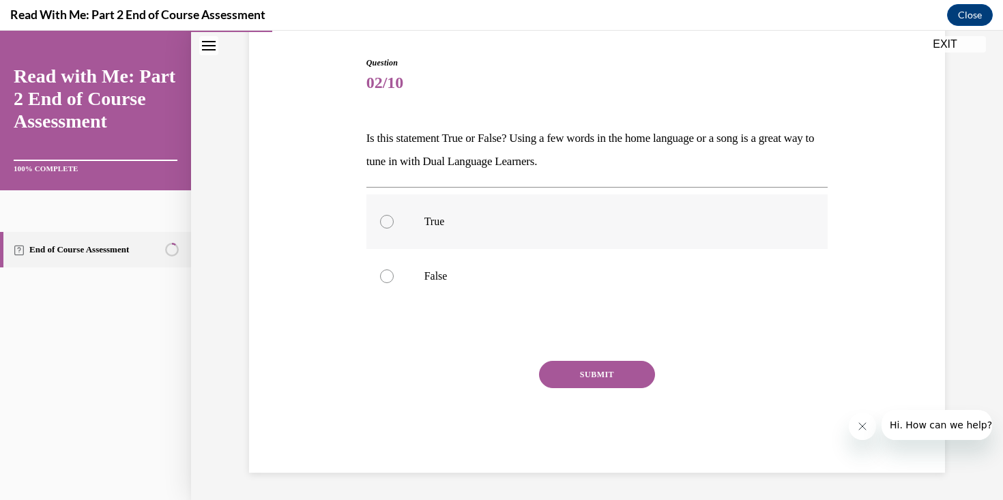
click at [566, 208] on label "True" at bounding box center [597, 221] width 462 height 55
click at [394, 215] on input "True" at bounding box center [387, 222] width 14 height 14
radio input "true"
click at [614, 379] on button "SUBMIT" at bounding box center [597, 374] width 116 height 27
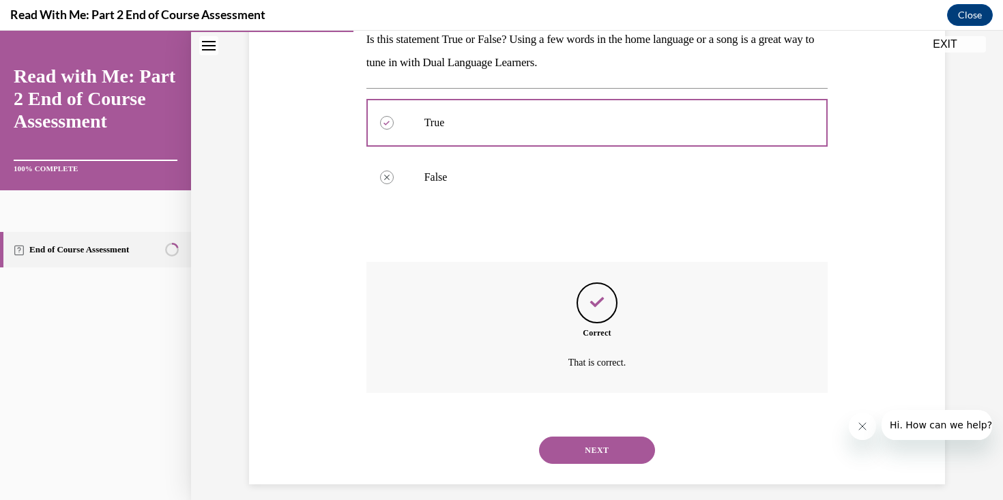
scroll to position [244, 0]
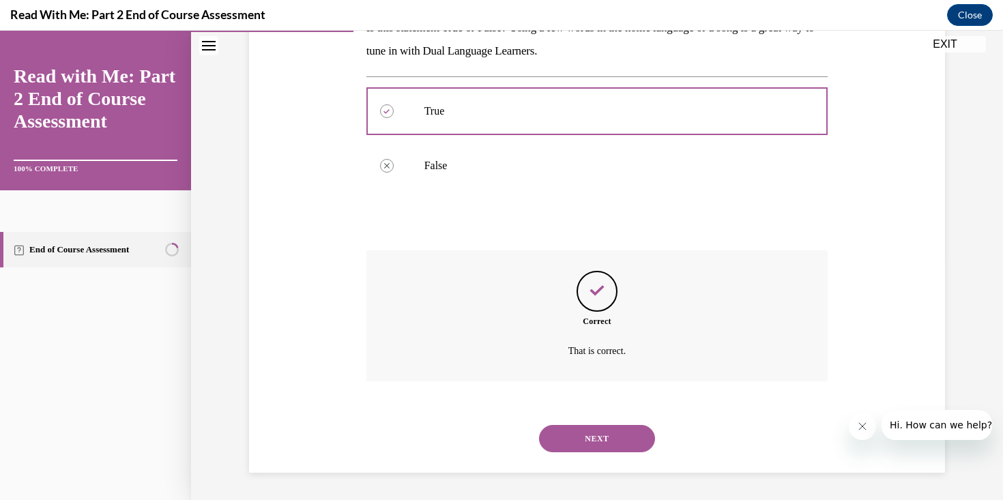
click at [613, 444] on button "NEXT" at bounding box center [597, 438] width 116 height 27
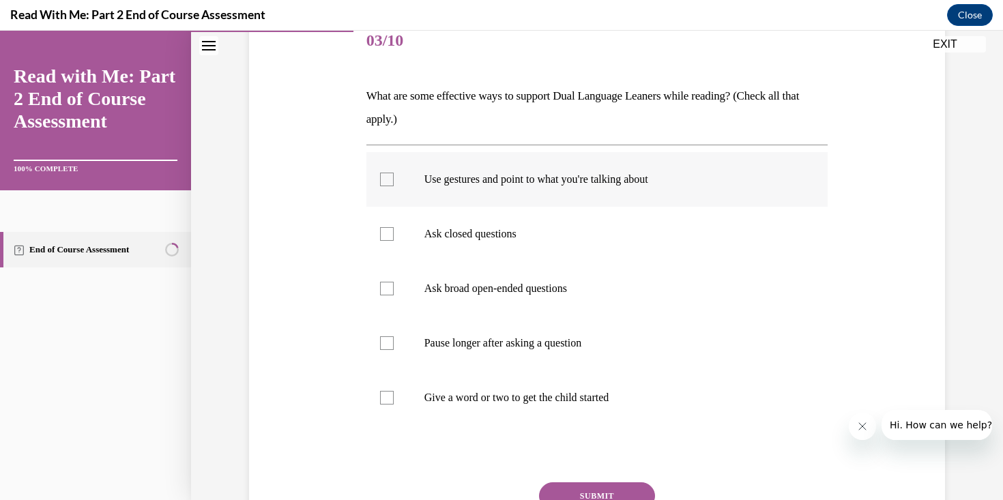
scroll to position [235, 0]
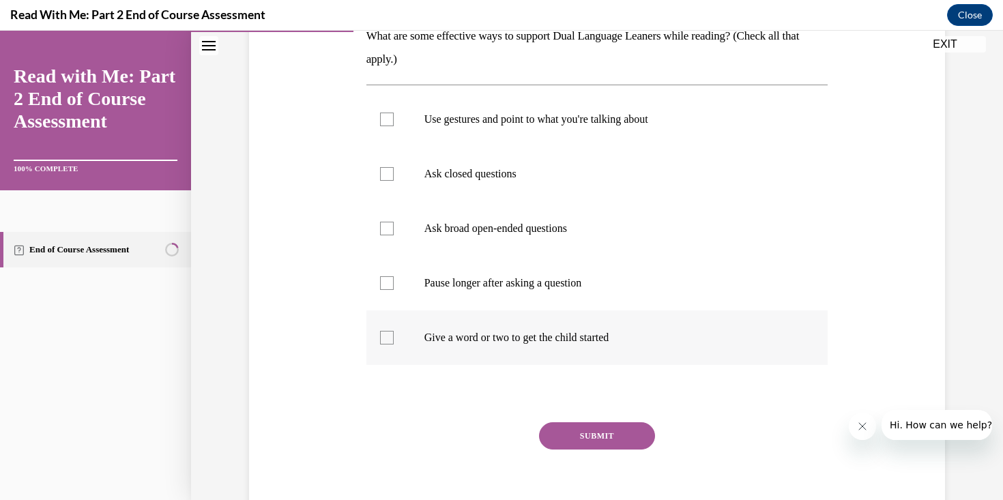
click at [583, 334] on p "Give a word or two to get the child started" at bounding box center [609, 338] width 370 height 14
click at [394, 334] on input "Give a word or two to get the child started" at bounding box center [387, 338] width 14 height 14
checkbox input "true"
click at [578, 295] on label "Pause longer after asking a question" at bounding box center [597, 283] width 462 height 55
click at [394, 290] on input "Pause longer after asking a question" at bounding box center [387, 283] width 14 height 14
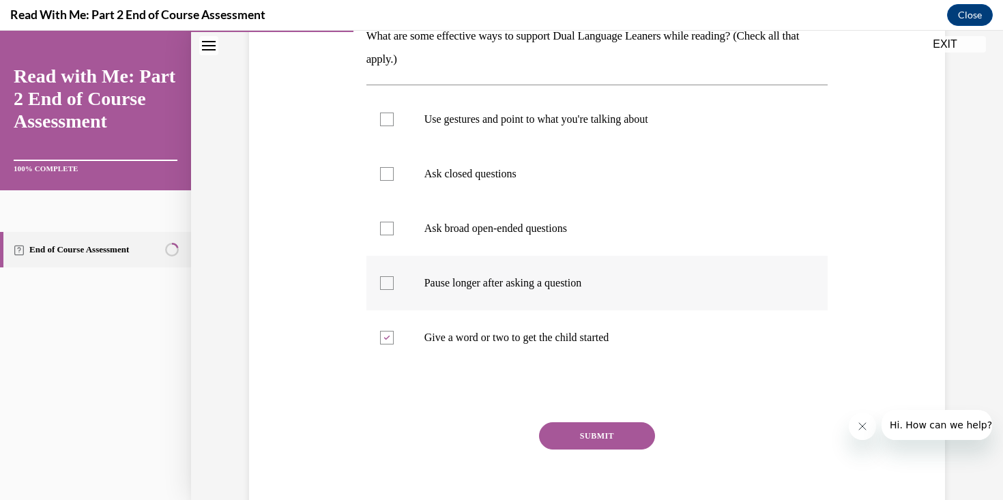
checkbox input "true"
click at [568, 188] on label "Ask closed questions" at bounding box center [597, 174] width 462 height 55
click at [394, 181] on input "Ask closed questions" at bounding box center [387, 174] width 14 height 14
checkbox input "true"
click at [603, 429] on button "SUBMIT" at bounding box center [597, 435] width 116 height 27
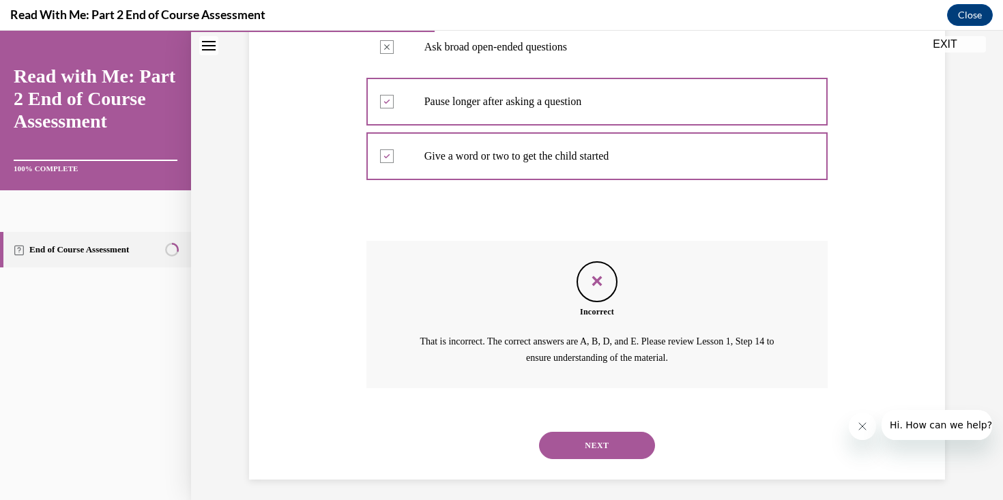
scroll to position [423, 0]
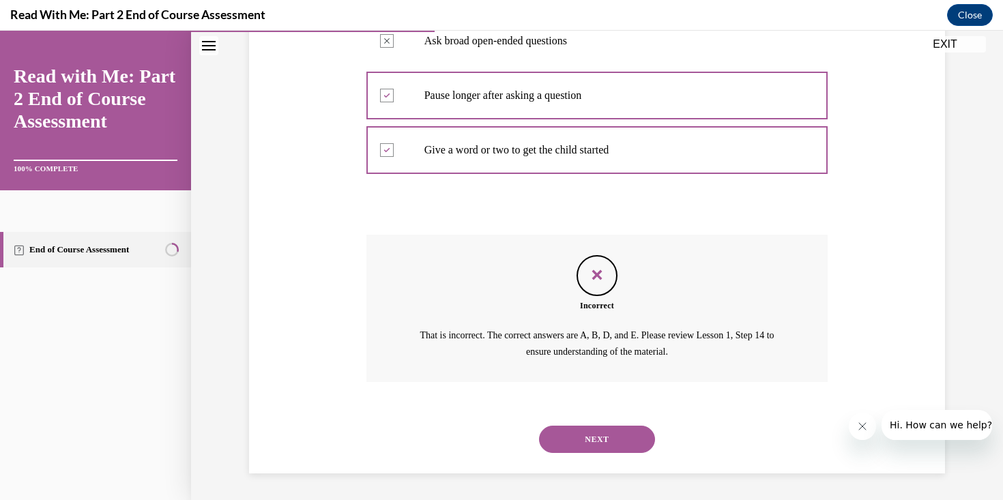
click at [604, 439] on button "NEXT" at bounding box center [597, 439] width 116 height 27
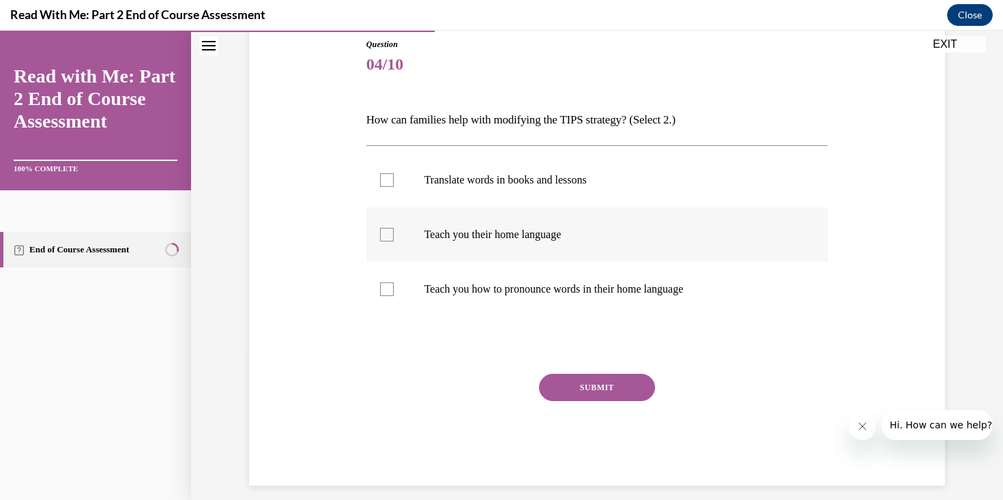
click at [571, 213] on label "Teach you their home language" at bounding box center [597, 234] width 462 height 55
click at [394, 228] on input "Teach you their home language" at bounding box center [387, 235] width 14 height 14
checkbox input "true"
click at [574, 197] on label "Translate words in books and lessons" at bounding box center [597, 180] width 462 height 55
click at [394, 187] on input "Translate words in books and lessons" at bounding box center [387, 180] width 14 height 14
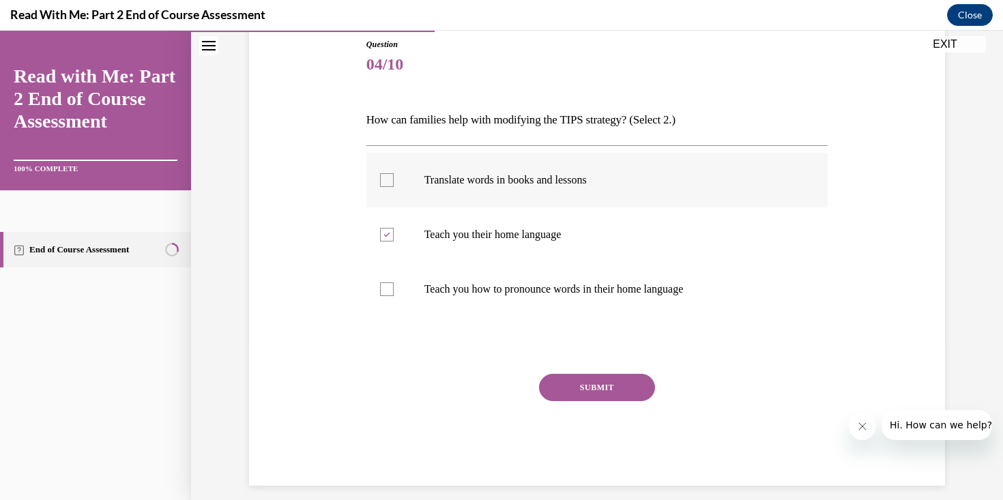
checkbox input "true"
click at [572, 233] on p "Teach you their home language" at bounding box center [609, 235] width 370 height 14
click at [394, 233] on input "Teach you their home language" at bounding box center [387, 235] width 14 height 14
checkbox input "false"
click at [588, 297] on label "Teach you how to pronounce words in their home language" at bounding box center [597, 289] width 462 height 55
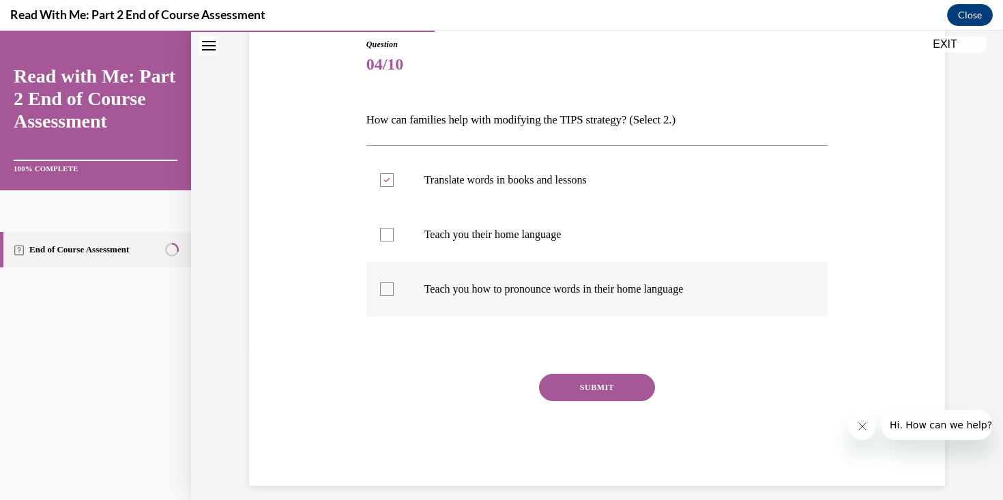
click at [394, 296] on input "Teach you how to pronounce words in their home language" at bounding box center [387, 290] width 14 height 14
checkbox input "true"
click at [597, 386] on button "SUBMIT" at bounding box center [597, 387] width 116 height 27
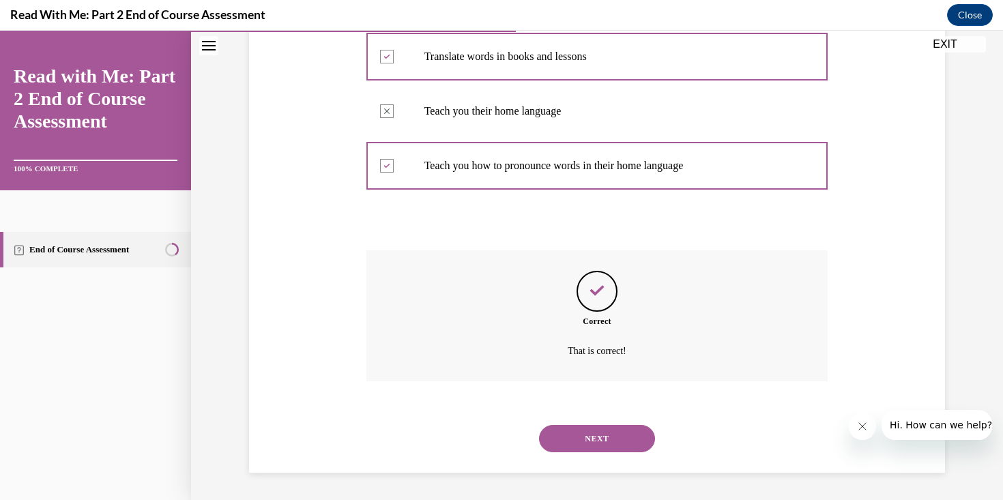
click at [608, 433] on button "NEXT" at bounding box center [597, 438] width 116 height 27
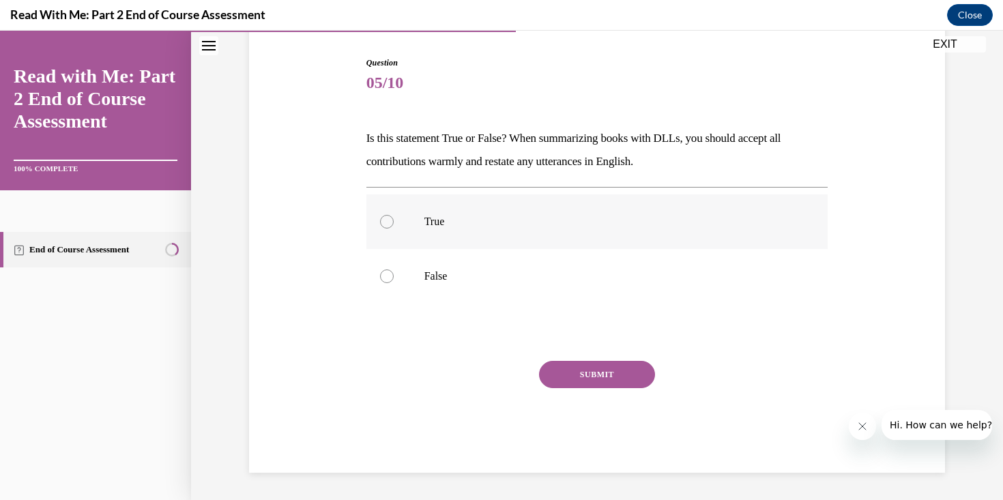
click at [575, 240] on label "True" at bounding box center [597, 221] width 462 height 55
click at [394, 229] on input "True" at bounding box center [387, 222] width 14 height 14
radio input "true"
click at [614, 402] on div "SUBMIT" at bounding box center [597, 395] width 462 height 68
click at [614, 370] on button "SUBMIT" at bounding box center [597, 374] width 116 height 27
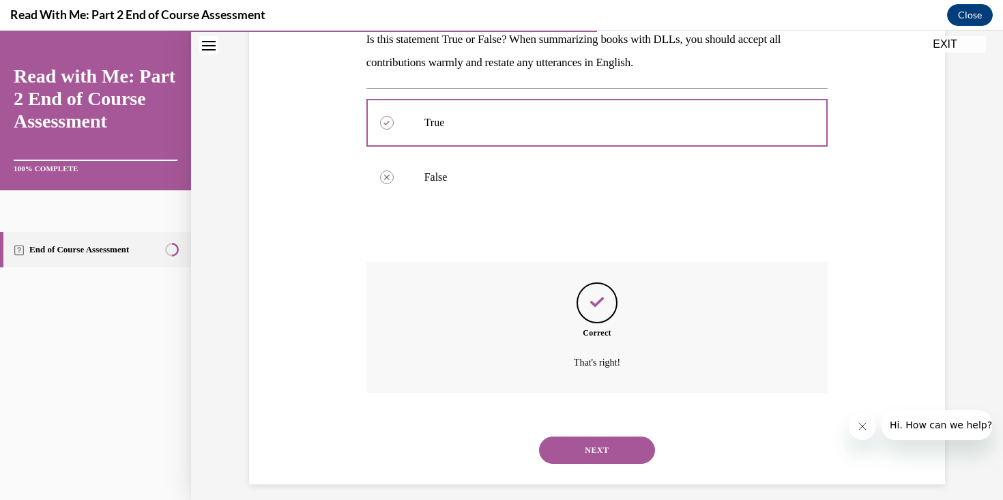
scroll to position [244, 0]
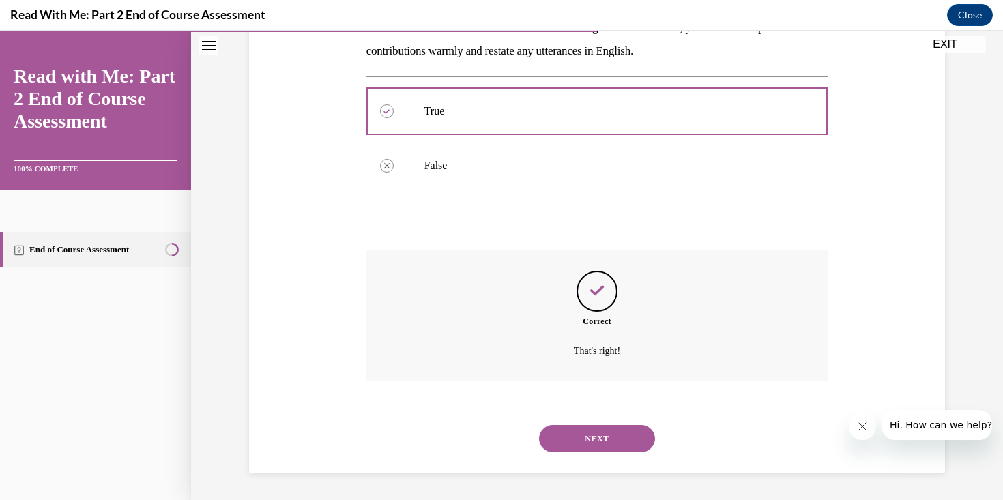
click at [609, 445] on button "NEXT" at bounding box center [597, 438] width 116 height 27
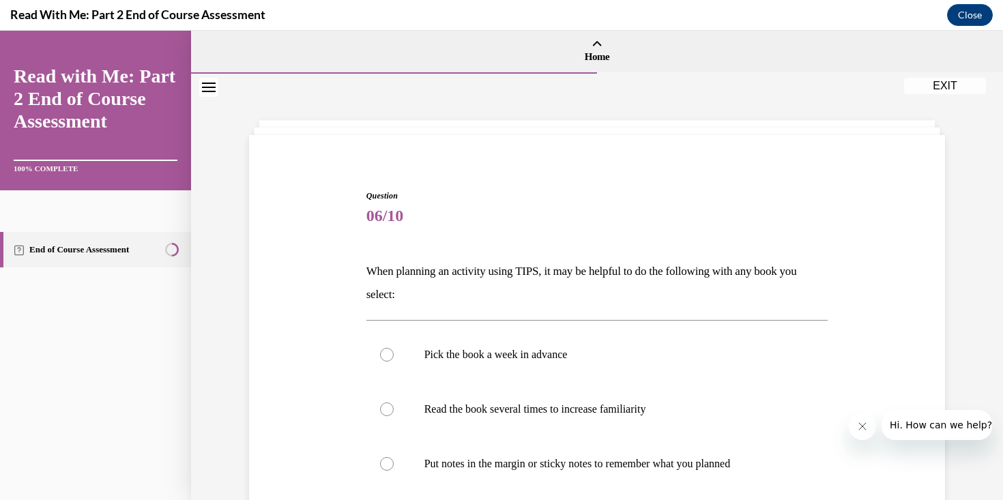
scroll to position [145, 0]
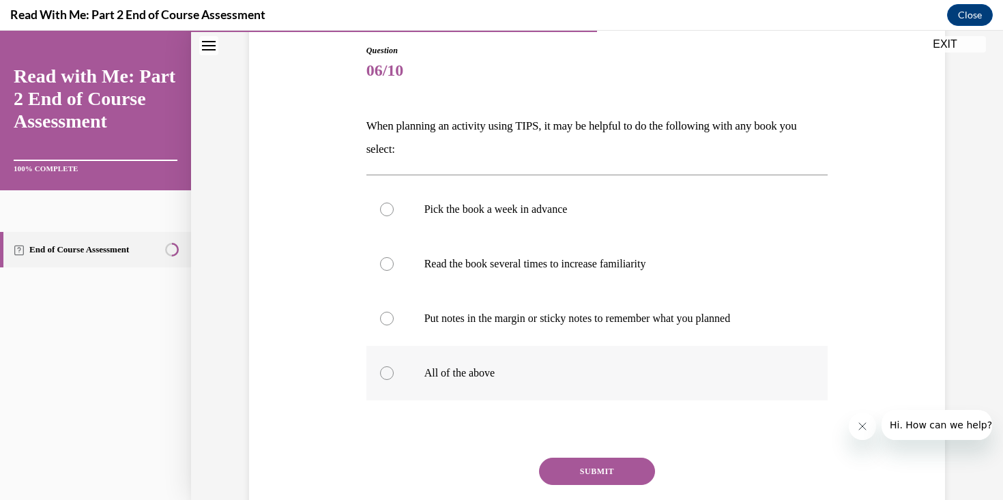
click at [599, 374] on p "All of the above" at bounding box center [609, 373] width 370 height 14
click at [394, 374] on input "All of the above" at bounding box center [387, 373] width 14 height 14
radio input "true"
click at [614, 469] on button "SUBMIT" at bounding box center [597, 471] width 116 height 27
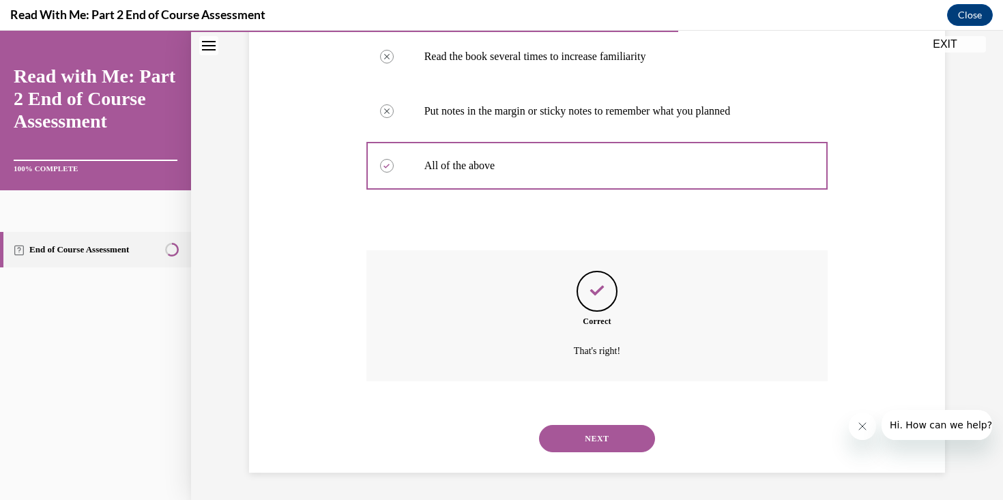
click at [614, 441] on button "NEXT" at bounding box center [597, 438] width 116 height 27
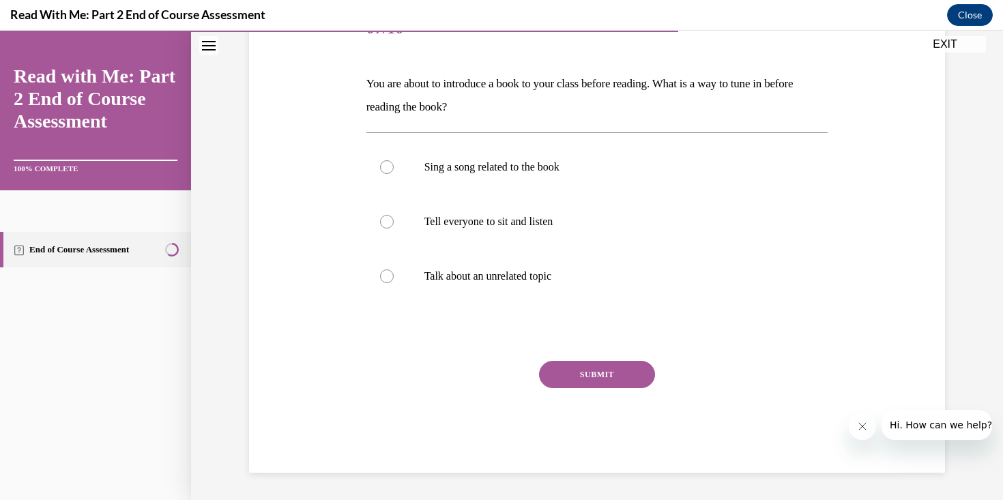
scroll to position [151, 0]
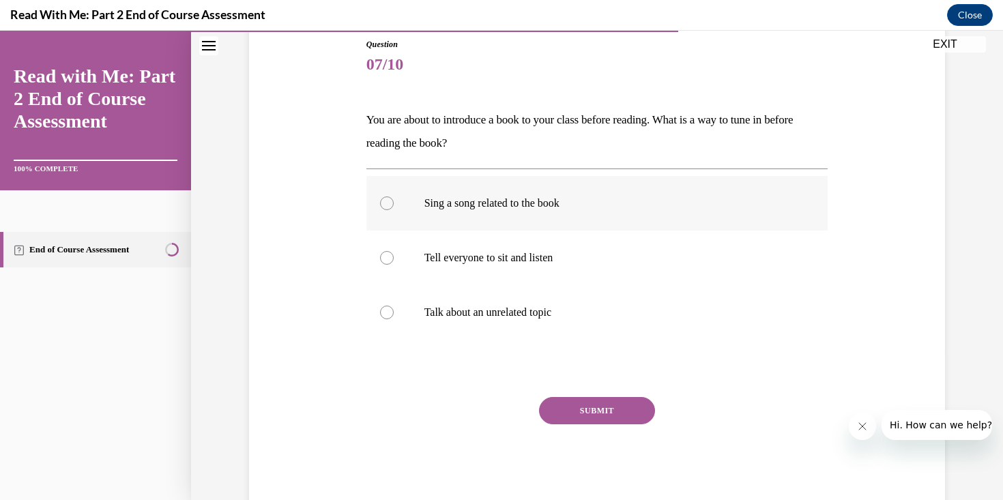
click at [551, 192] on label "Sing a song related to the book" at bounding box center [597, 203] width 462 height 55
click at [394, 197] on input "Sing a song related to the book" at bounding box center [387, 204] width 14 height 14
radio input "true"
click at [591, 408] on button "SUBMIT" at bounding box center [597, 410] width 116 height 27
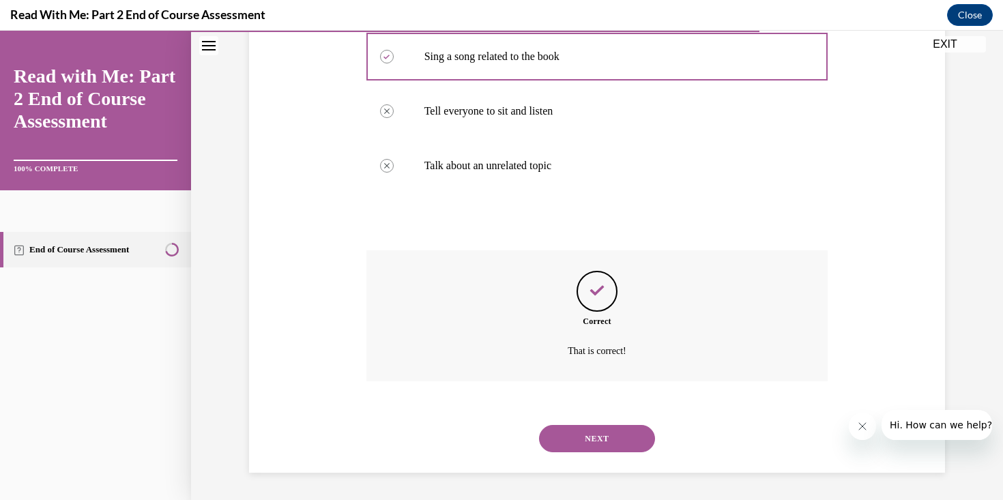
click at [598, 437] on button "NEXT" at bounding box center [597, 438] width 116 height 27
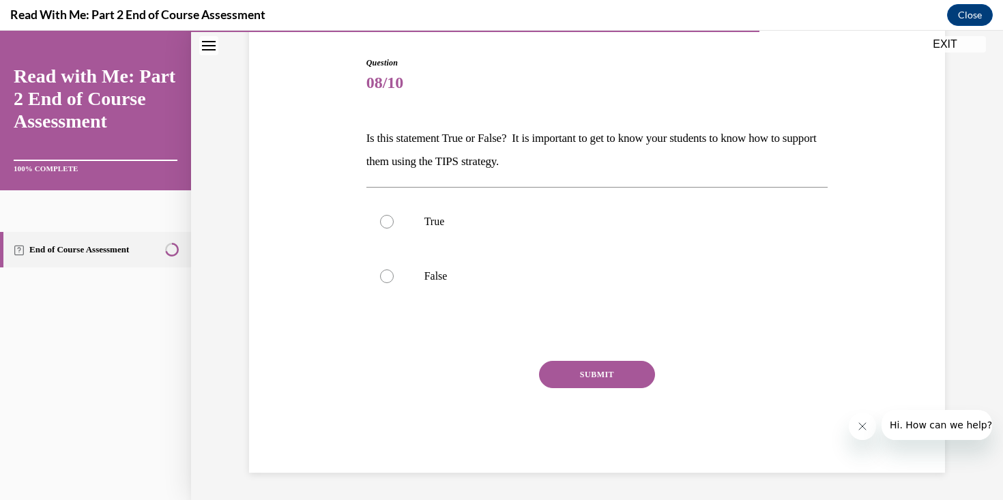
scroll to position [133, 0]
click at [540, 222] on p "True" at bounding box center [609, 222] width 370 height 14
click at [394, 222] on input "True" at bounding box center [387, 222] width 14 height 14
radio input "true"
click at [608, 377] on button "SUBMIT" at bounding box center [597, 374] width 116 height 27
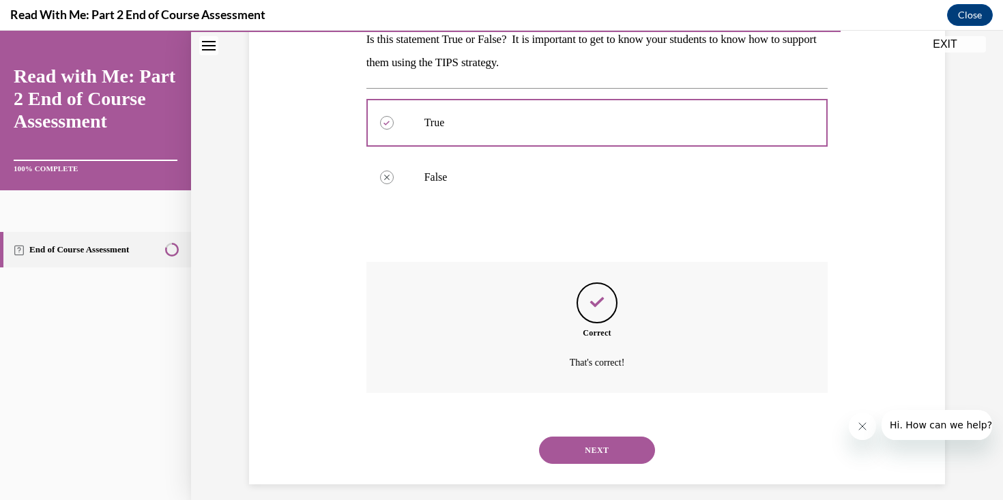
scroll to position [244, 0]
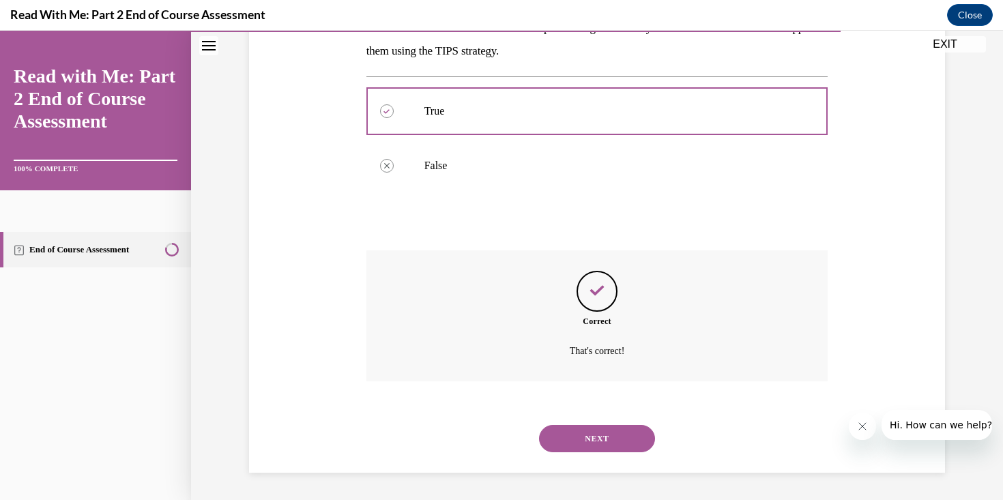
click at [611, 432] on button "NEXT" at bounding box center [597, 438] width 116 height 27
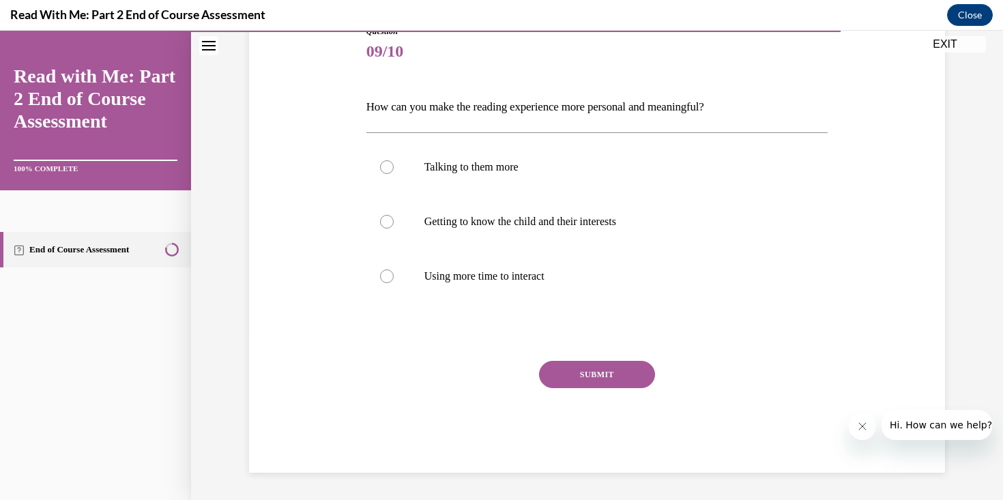
scroll to position [151, 0]
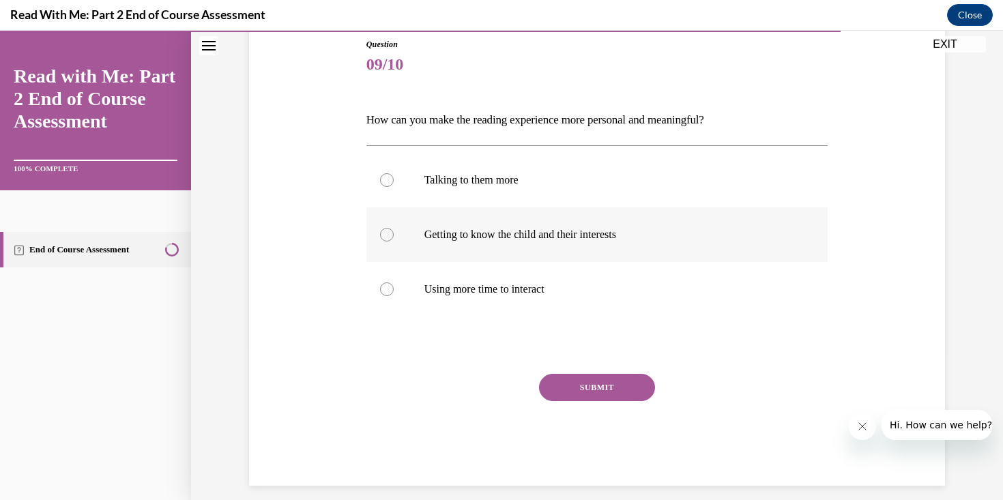
click at [549, 241] on label "Getting to know the child and their interests" at bounding box center [597, 234] width 462 height 55
click at [394, 241] on input "Getting to know the child and their interests" at bounding box center [387, 235] width 14 height 14
radio input "true"
click at [613, 388] on button "SUBMIT" at bounding box center [597, 387] width 116 height 27
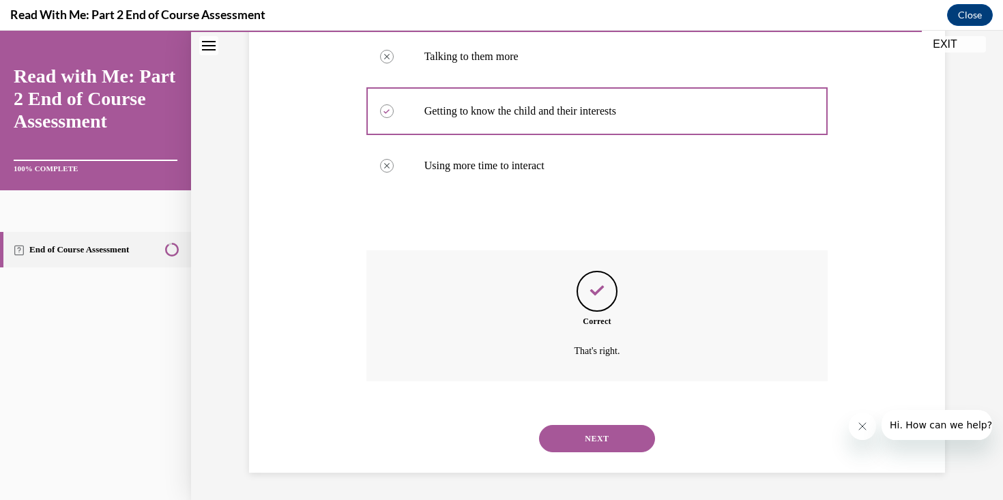
click at [616, 439] on button "NEXT" at bounding box center [597, 438] width 116 height 27
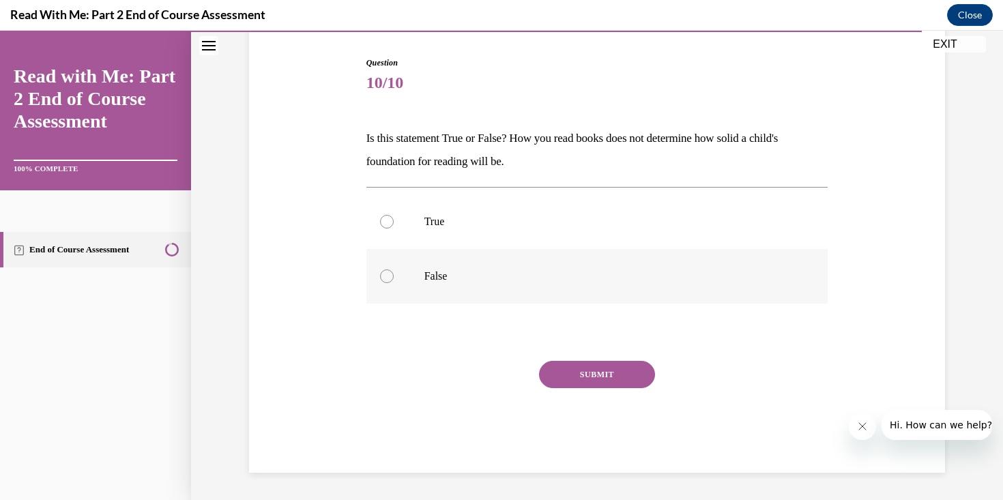
click at [519, 278] on p "False" at bounding box center [609, 277] width 370 height 14
click at [394, 278] on input "False" at bounding box center [387, 277] width 14 height 14
radio input "true"
click at [604, 371] on button "SUBMIT" at bounding box center [597, 374] width 116 height 27
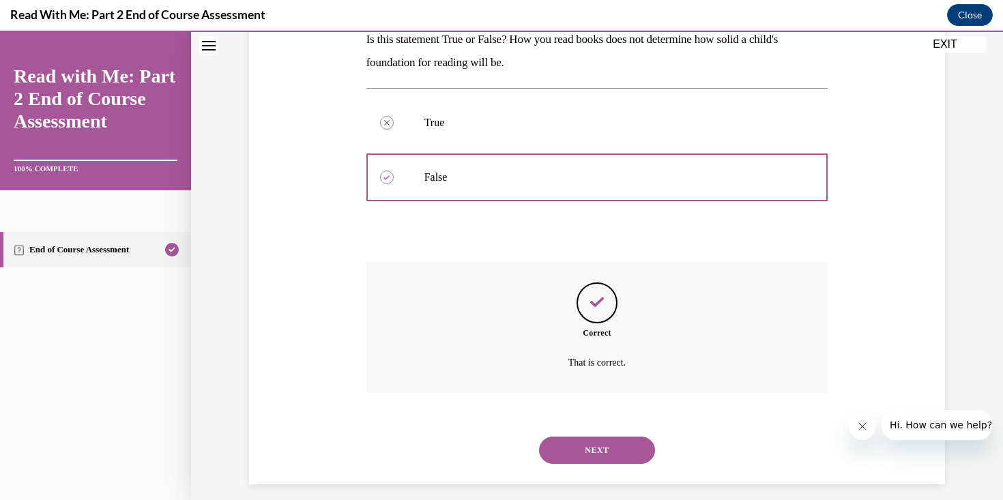
scroll to position [244, 0]
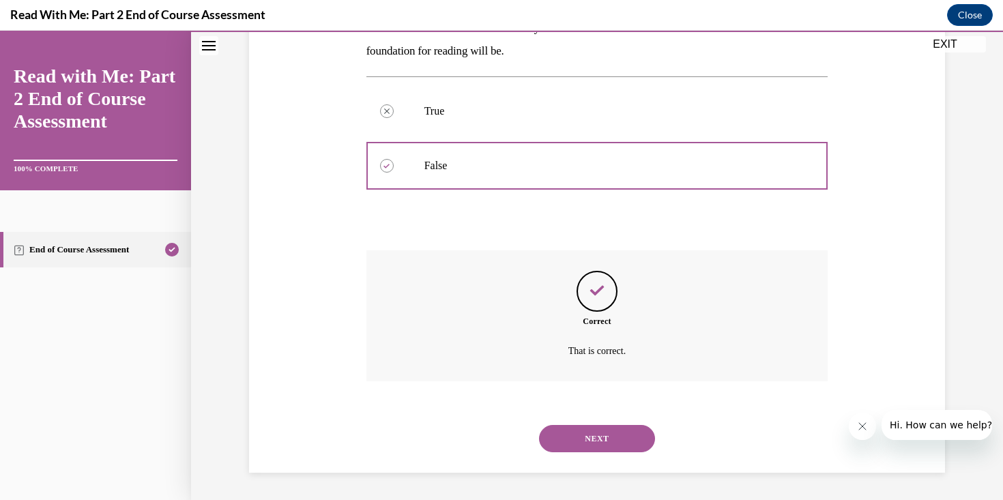
click at [610, 442] on button "NEXT" at bounding box center [597, 438] width 116 height 27
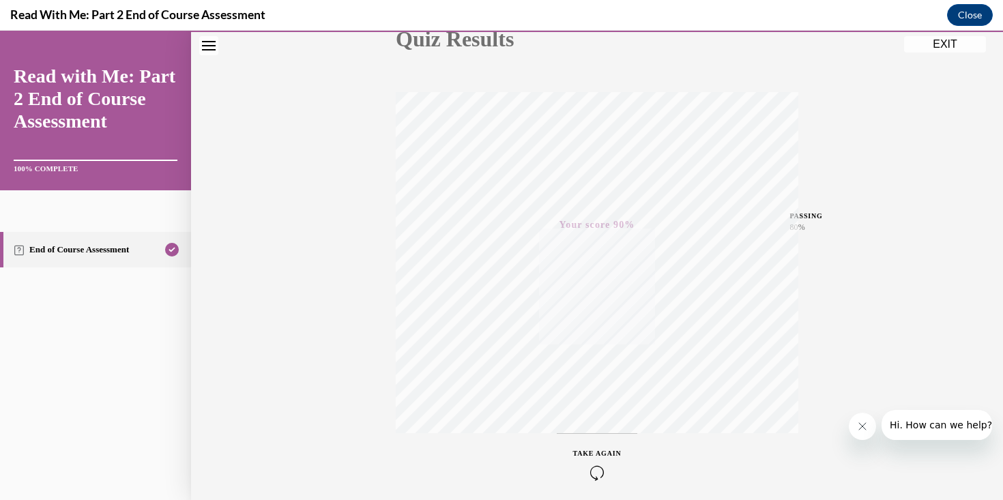
scroll to position [230, 0]
drag, startPoint x: 972, startPoint y: 37, endPoint x: 772, endPoint y: 208, distance: 263.8
click at [972, 37] on button "EXIT" at bounding box center [945, 44] width 82 height 16
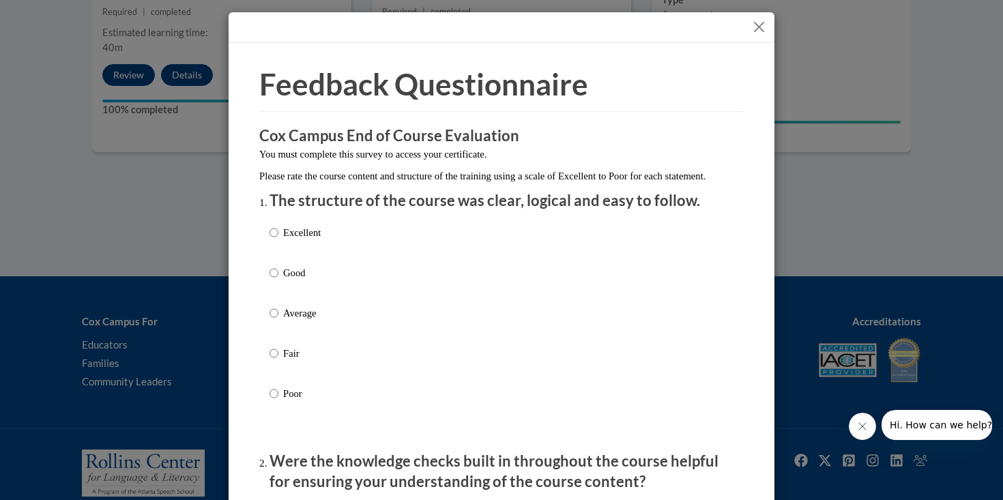
click at [757, 23] on button "Close" at bounding box center [759, 26] width 17 height 17
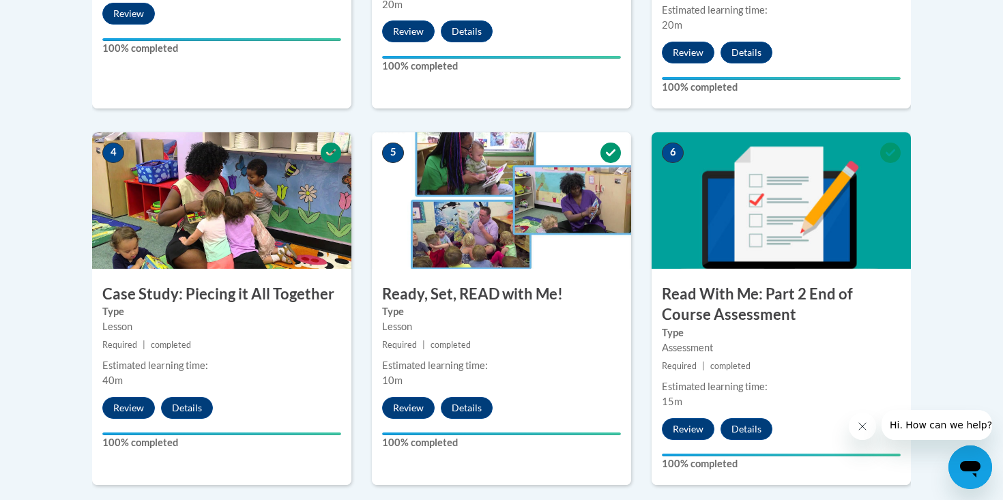
scroll to position [0, 0]
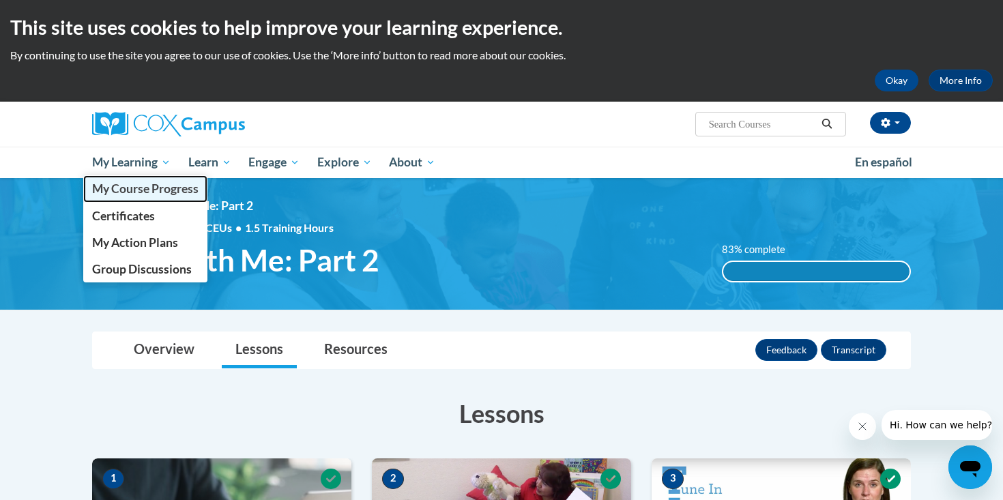
click at [145, 196] on link "My Course Progress" at bounding box center [145, 188] width 124 height 27
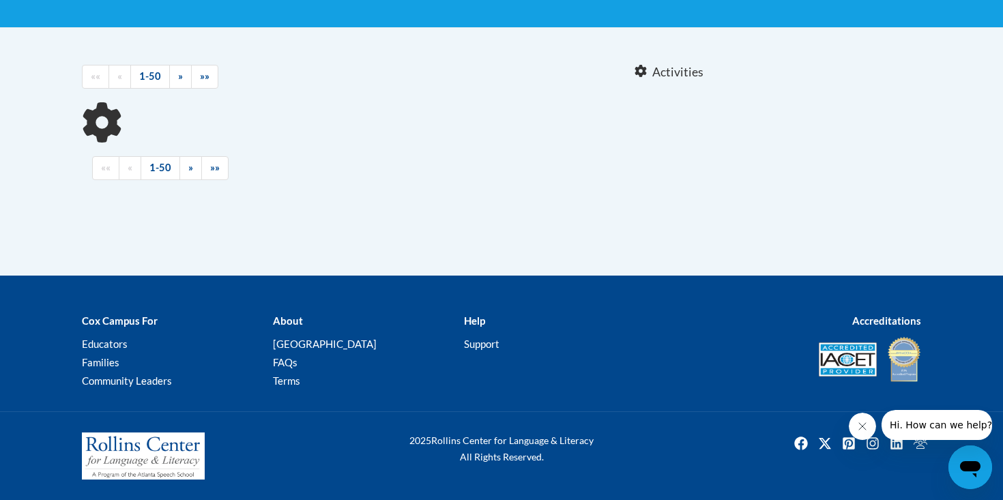
scroll to position [259, 0]
